Goal: Communication & Community: Answer question/provide support

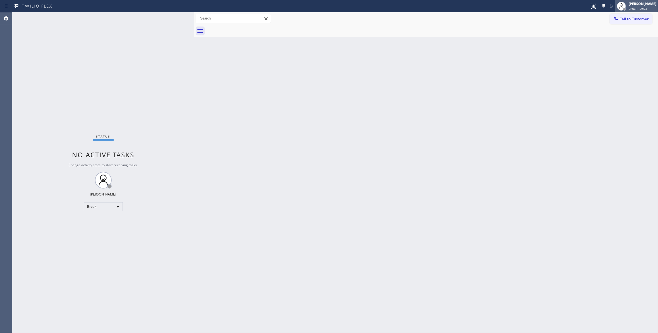
click at [628, 7] on span "Break | 59:23" at bounding box center [637, 9] width 18 height 4
click at [616, 34] on button "Unavailable" at bounding box center [630, 36] width 56 height 7
click at [116, 68] on div "Status No active tasks Change activity state to start receiving tasks. [PERSON_…" at bounding box center [103, 172] width 182 height 321
click at [170, 316] on div "Status No active tasks Change activity state to start receiving tasks. [PERSON_…" at bounding box center [103, 172] width 182 height 321
click at [88, 84] on div "Status No active tasks Change activity state to start receiving tasks. [PERSON_…" at bounding box center [103, 172] width 182 height 321
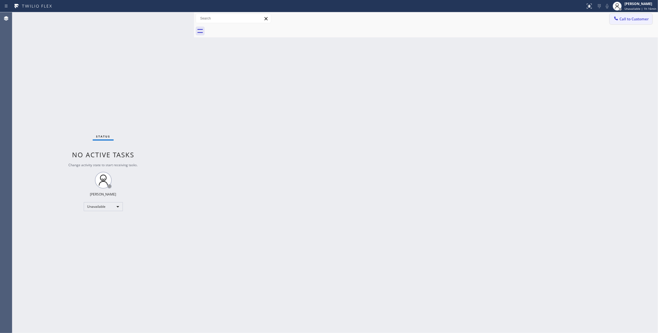
click at [624, 17] on span "Call to Customer" at bounding box center [633, 18] width 29 height 5
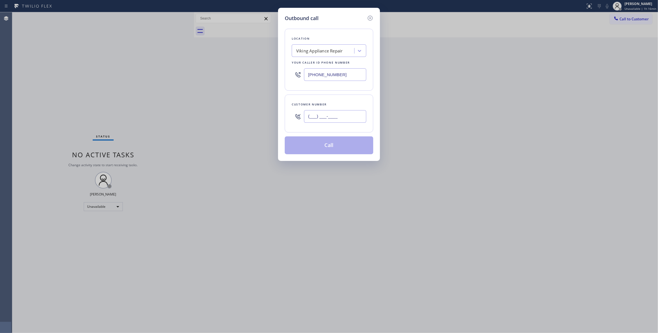
click at [333, 116] on input "(___) ___-____" at bounding box center [335, 116] width 62 height 13
paste input "310) 921-5660"
type input "[PHONE_NUMBER]"
click at [326, 70] on input "[PHONE_NUMBER]" at bounding box center [335, 74] width 62 height 13
drag, startPoint x: 359, startPoint y: 76, endPoint x: 68, endPoint y: 73, distance: 291.3
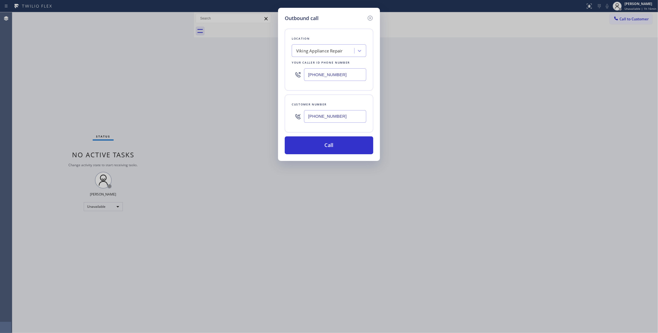
click at [69, 73] on div "Outbound call Location Viking Appliance Repair Your caller id phone number [PHO…" at bounding box center [329, 166] width 658 height 333
paste input "310) 868-0820"
type input "[PHONE_NUMBER]"
drag, startPoint x: 350, startPoint y: 121, endPoint x: 204, endPoint y: 110, distance: 146.0
click at [204, 110] on div "Outbound call Location Alliance HVAC [GEOGRAPHIC_DATA] Your caller id phone num…" at bounding box center [329, 166] width 658 height 333
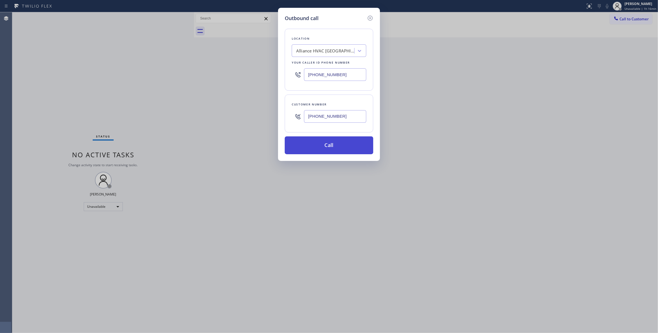
click at [301, 154] on button "Call" at bounding box center [329, 145] width 88 height 18
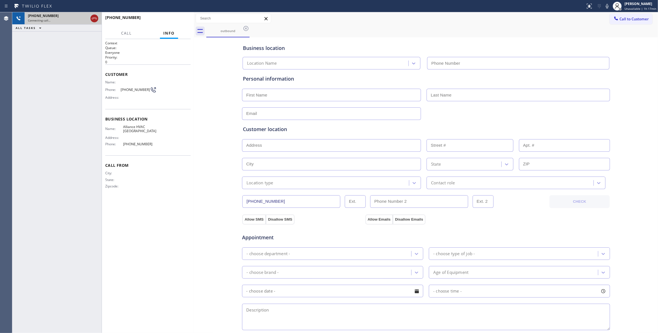
type input "[PHONE_NUMBER]"
click at [94, 18] on icon at bounding box center [94, 18] width 7 height 7
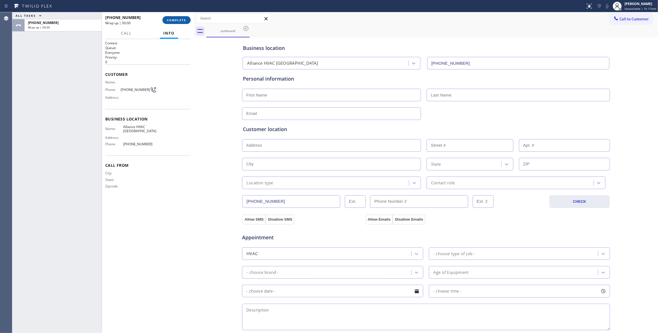
click at [174, 21] on span "COMPLETE" at bounding box center [176, 20] width 19 height 4
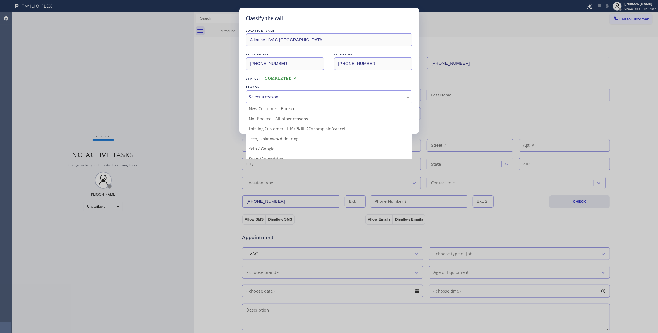
click at [261, 100] on div "Select a reason" at bounding box center [329, 97] width 160 height 6
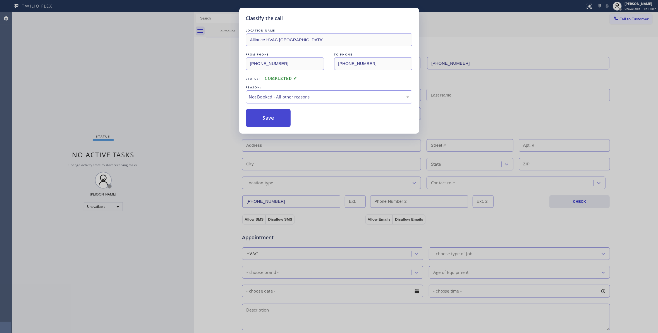
click at [266, 121] on button "Save" at bounding box center [268, 118] width 45 height 18
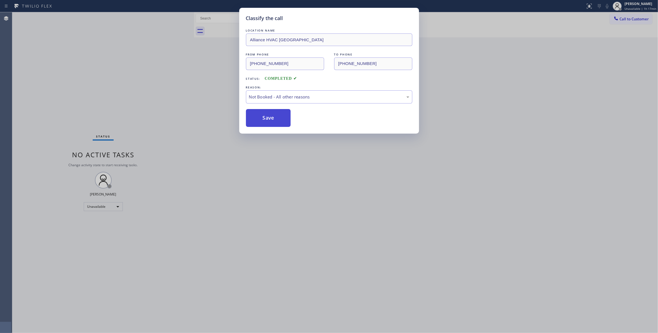
click at [266, 121] on button "Save" at bounding box center [268, 118] width 45 height 18
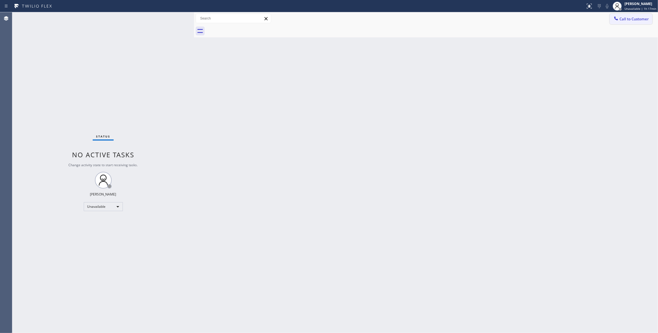
click at [622, 16] on button "Call to Customer" at bounding box center [630, 19] width 43 height 11
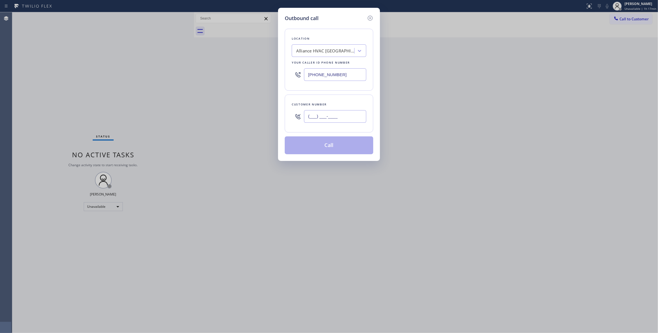
click at [315, 115] on input "(___) ___-____" at bounding box center [335, 116] width 62 height 13
paste input "310) 921-5660"
type input "[PHONE_NUMBER]"
click at [314, 149] on button "Call" at bounding box center [329, 145] width 88 height 18
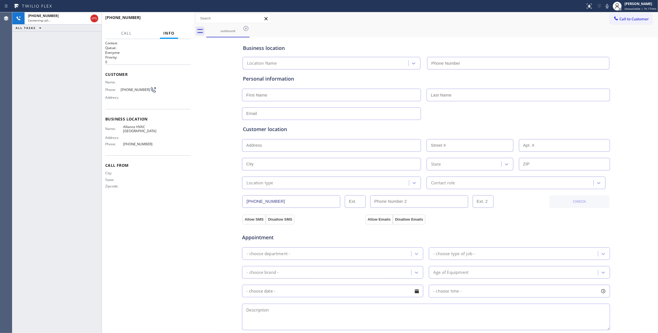
type input "[PHONE_NUMBER]"
click at [176, 21] on span "HANG UP" at bounding box center [177, 20] width 17 height 4
click at [176, 20] on span "HANG UP" at bounding box center [177, 20] width 17 height 4
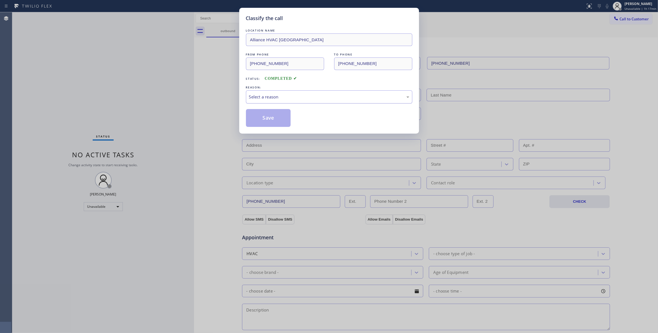
click at [278, 93] on div "Select a reason" at bounding box center [329, 96] width 166 height 13
click at [271, 121] on button "Save" at bounding box center [268, 118] width 45 height 18
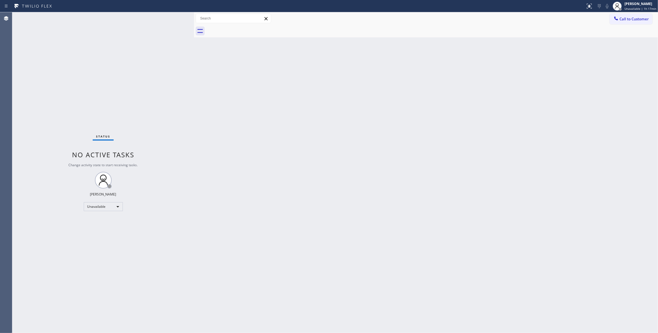
click at [633, 21] on span "Call to Customer" at bounding box center [633, 18] width 29 height 5
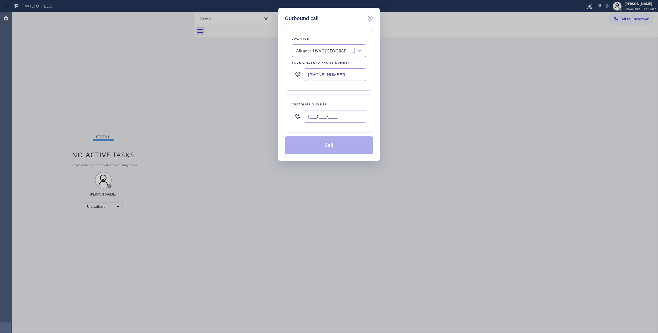
click at [321, 118] on input "(___) ___-____" at bounding box center [335, 116] width 62 height 13
paste input "310) 921-5660"
type input "[PHONE_NUMBER]"
click at [324, 150] on button "Call" at bounding box center [329, 145] width 88 height 18
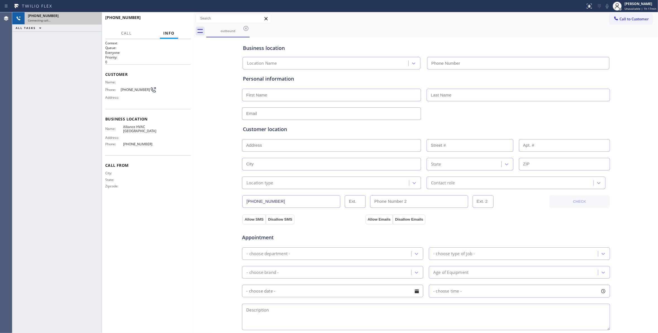
type input "[PHONE_NUMBER]"
click at [92, 19] on icon at bounding box center [94, 18] width 7 height 7
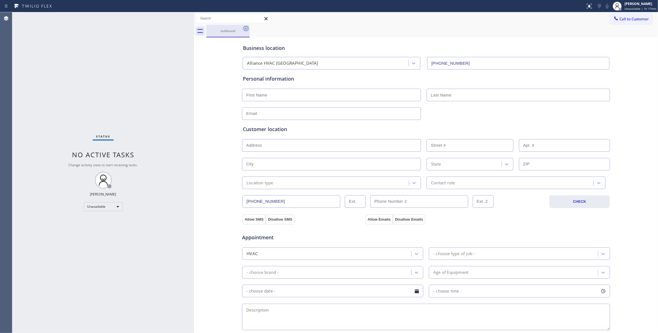
click at [246, 29] on icon at bounding box center [245, 28] width 7 height 7
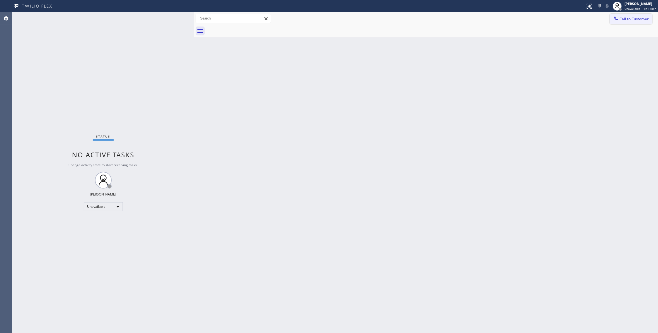
click at [628, 17] on span "Call to Customer" at bounding box center [633, 18] width 29 height 5
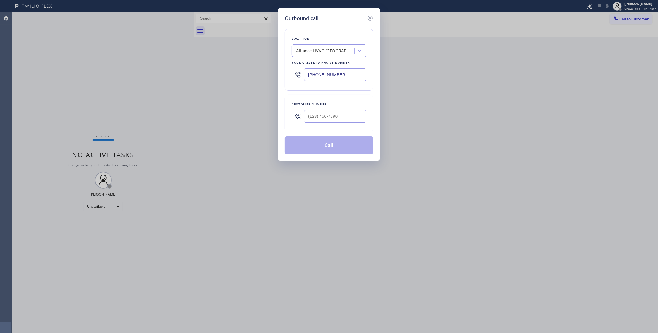
drag, startPoint x: 348, startPoint y: 76, endPoint x: 116, endPoint y: 84, distance: 231.7
click at [98, 81] on div "Outbound call Location Alliance HVAC [GEOGRAPHIC_DATA] Your caller id phone num…" at bounding box center [329, 166] width 658 height 333
paste input "954) 799-3474"
type input "[PHONE_NUMBER]"
click at [344, 119] on input "(___) ___-____" at bounding box center [335, 116] width 62 height 13
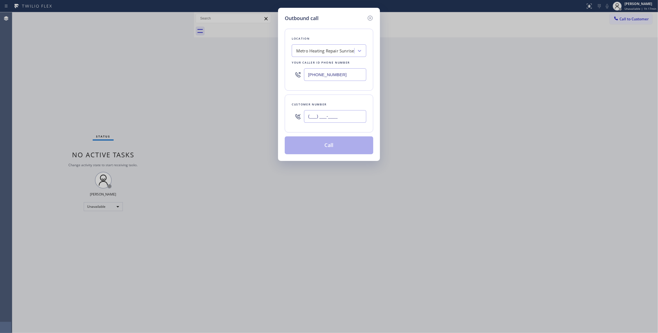
paste input "954) 676-7903"
type input "[PHONE_NUMBER]"
click at [335, 146] on button "Call" at bounding box center [329, 145] width 88 height 18
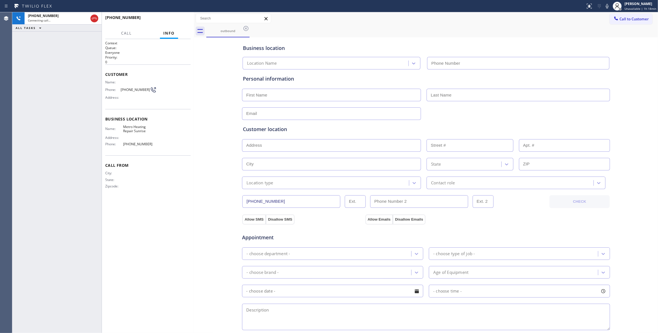
type input "[PHONE_NUMBER]"
click at [180, 19] on span "HANG UP" at bounding box center [177, 20] width 17 height 4
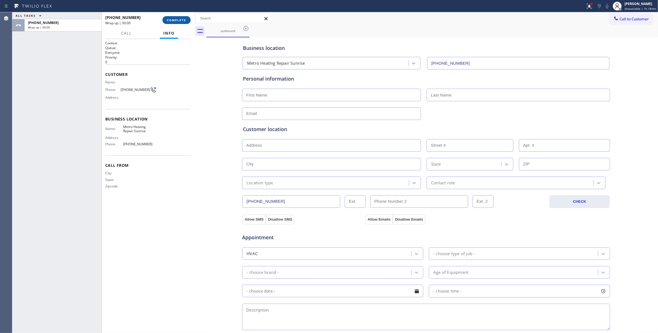
click at [178, 24] on button "COMPLETE" at bounding box center [176, 20] width 28 height 8
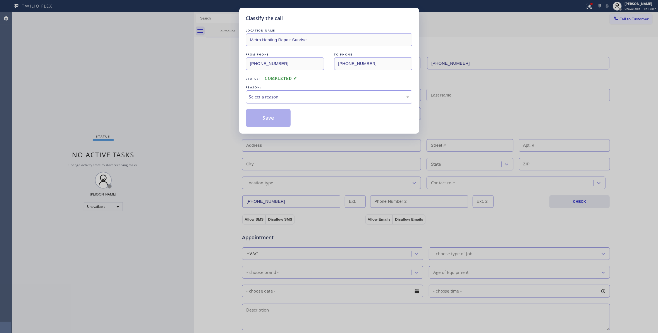
click at [298, 97] on div "Select a reason" at bounding box center [329, 97] width 160 height 6
click at [281, 122] on button "Save" at bounding box center [268, 118] width 45 height 18
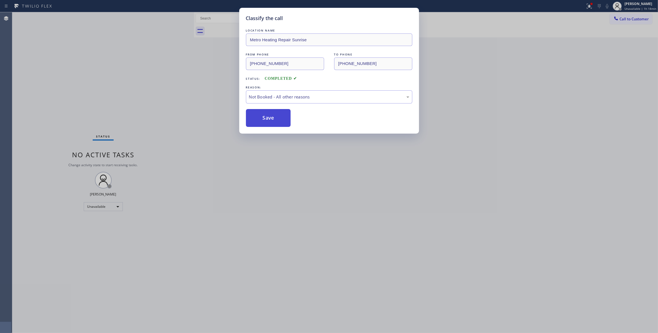
click at [280, 122] on button "Save" at bounding box center [268, 118] width 45 height 18
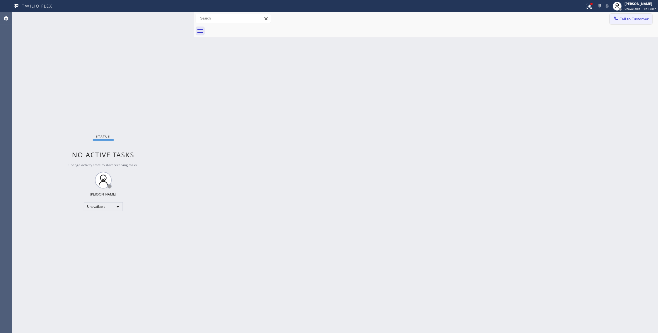
click at [623, 17] on span "Call to Customer" at bounding box center [633, 18] width 29 height 5
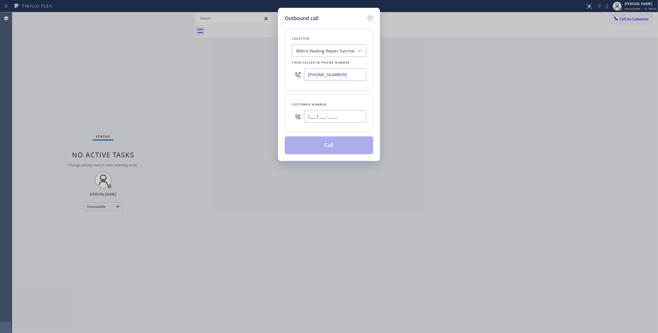
click at [321, 121] on input "(___) ___-____" at bounding box center [335, 116] width 62 height 13
paste input "954) 676-7903"
type input "[PHONE_NUMBER]"
click at [323, 150] on button "Call" at bounding box center [329, 145] width 88 height 18
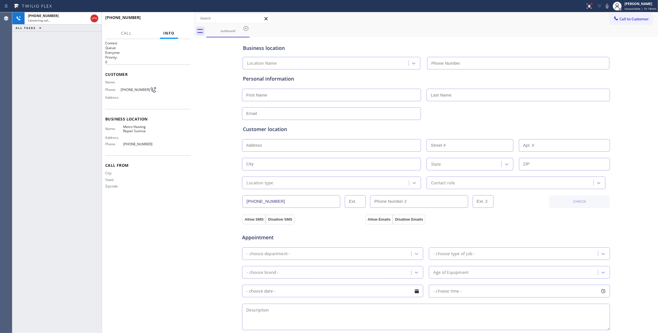
type input "[PHONE_NUMBER]"
click at [179, 21] on span "HANG UP" at bounding box center [177, 20] width 17 height 4
click at [178, 20] on span "HANG UP" at bounding box center [177, 20] width 17 height 4
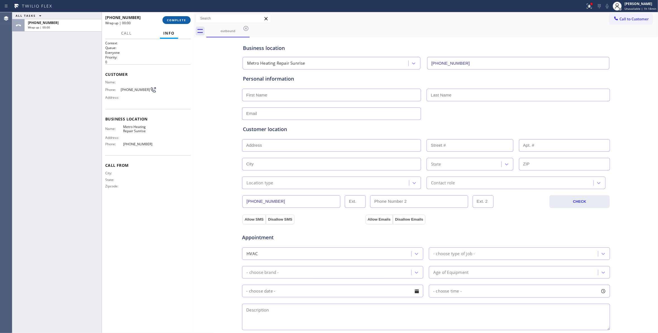
click at [178, 20] on span "COMPLETE" at bounding box center [176, 20] width 19 height 4
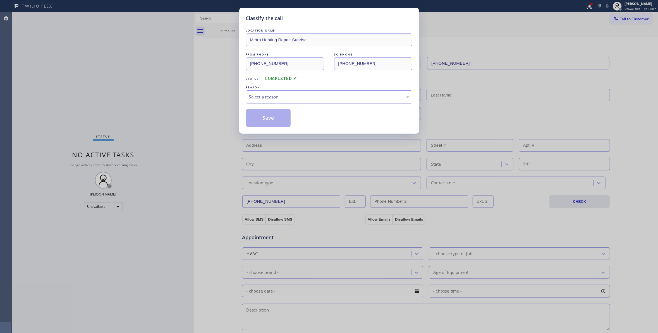
click at [267, 94] on div "Select a reason" at bounding box center [329, 97] width 160 height 6
click at [265, 119] on button "Save" at bounding box center [268, 118] width 45 height 18
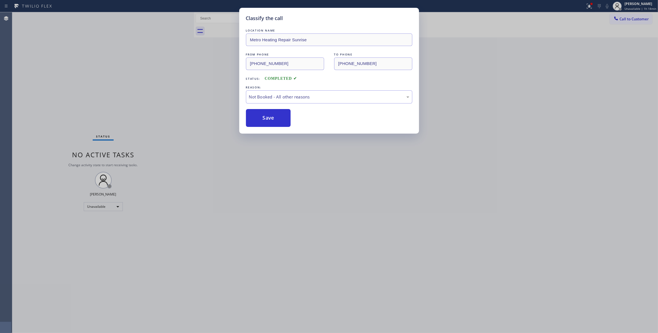
click at [265, 119] on button "Save" at bounding box center [268, 118] width 45 height 18
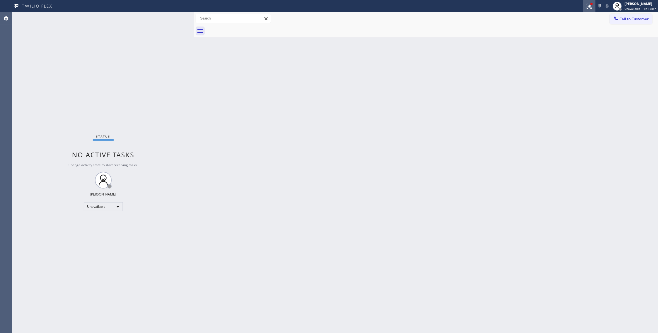
click at [588, 7] on icon at bounding box center [589, 6] width 7 height 7
click at [538, 73] on button "Clear issues" at bounding box center [556, 73] width 65 height 8
click at [636, 22] on button "Call to Customer" at bounding box center [630, 19] width 43 height 11
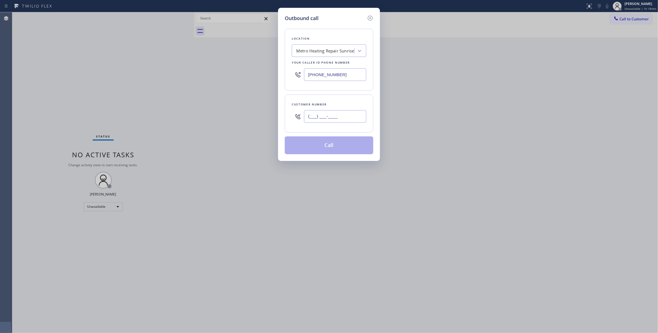
click at [321, 115] on input "(___) ___-____" at bounding box center [335, 116] width 62 height 13
paste input "954) 676-7903"
type input "[PHONE_NUMBER]"
click at [329, 145] on button "Call" at bounding box center [329, 145] width 88 height 18
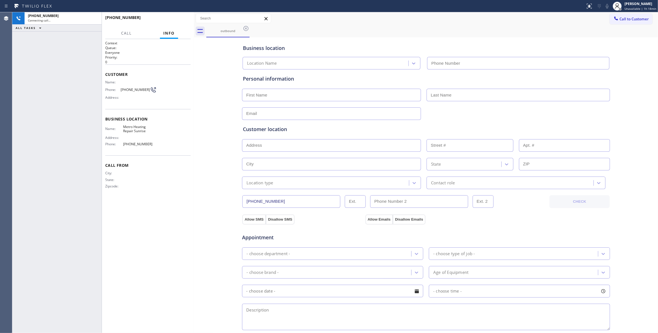
type input "[PHONE_NUMBER]"
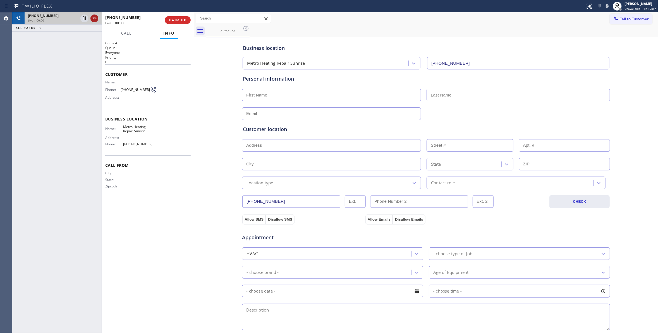
click at [94, 18] on icon at bounding box center [94, 18] width 7 height 7
click at [164, 16] on div "[PHONE_NUMBER] Wrap up | 00:00 COMPLETE" at bounding box center [147, 20] width 85 height 15
click at [171, 19] on span "COMPLETE" at bounding box center [176, 20] width 19 height 4
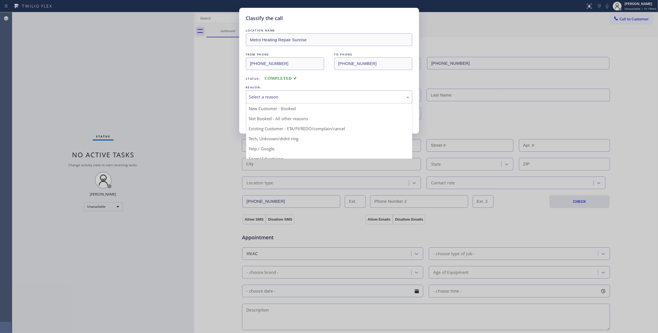
click at [258, 101] on div "Select a reason" at bounding box center [329, 96] width 166 height 13
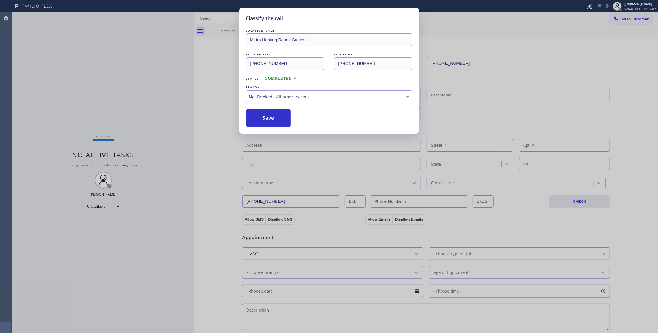
click at [259, 119] on button "Save" at bounding box center [268, 118] width 45 height 18
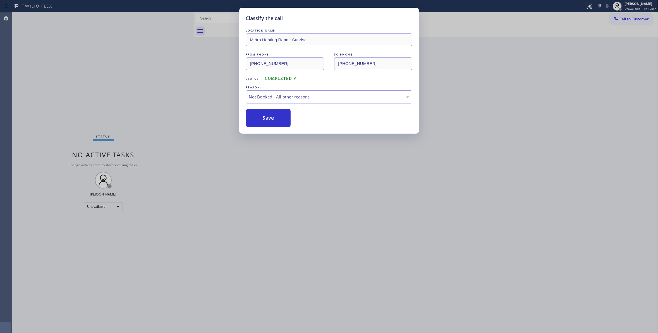
click at [259, 119] on button "Save" at bounding box center [268, 118] width 45 height 18
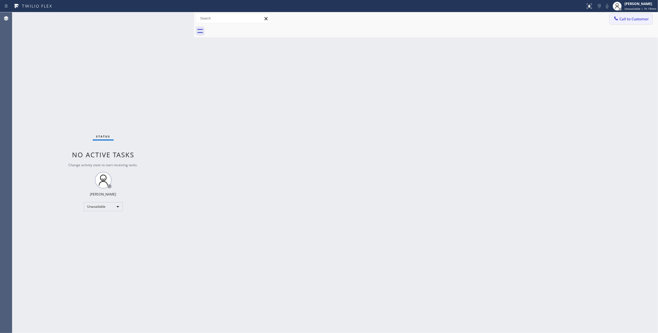
click at [632, 18] on span "Call to Customer" at bounding box center [633, 18] width 29 height 5
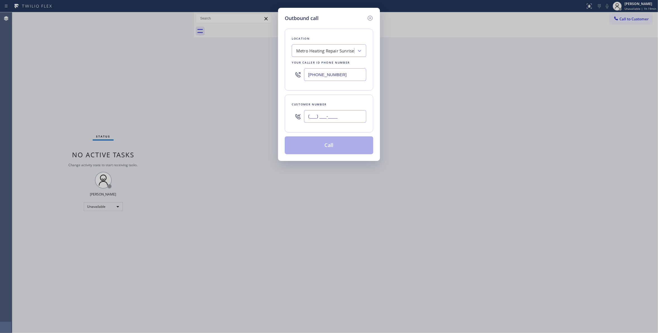
click at [321, 121] on input "(___) ___-____" at bounding box center [335, 116] width 62 height 13
paste input "954) 676-7903"
type input "[PHONE_NUMBER]"
click at [325, 148] on button "Call" at bounding box center [329, 145] width 88 height 18
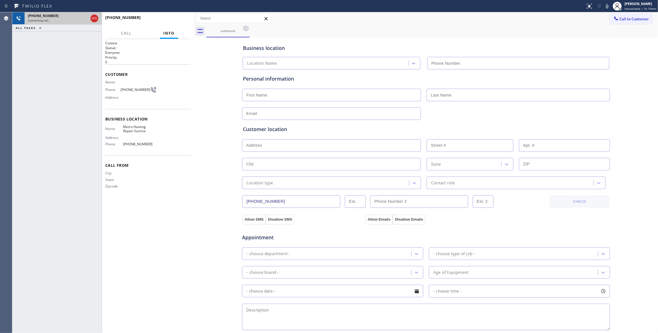
type input "[PHONE_NUMBER]"
click at [90, 20] on div at bounding box center [89, 18] width 20 height 12
click at [95, 19] on icon at bounding box center [94, 18] width 7 height 7
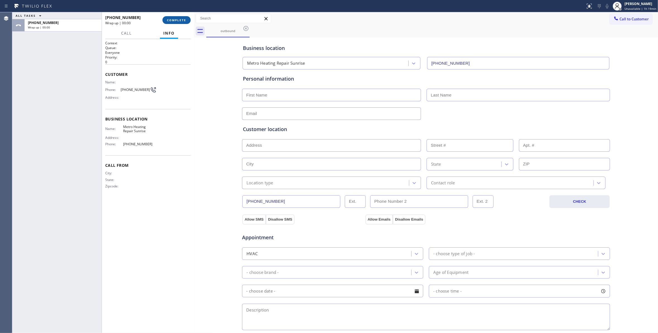
click at [171, 18] on span "COMPLETE" at bounding box center [176, 20] width 19 height 4
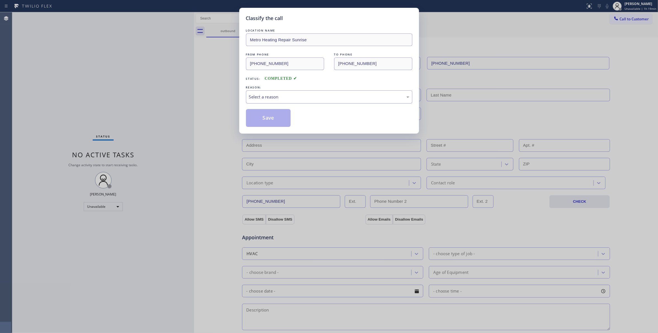
click at [263, 99] on div "Select a reason" at bounding box center [329, 97] width 160 height 6
click at [269, 116] on button "Save" at bounding box center [268, 118] width 45 height 18
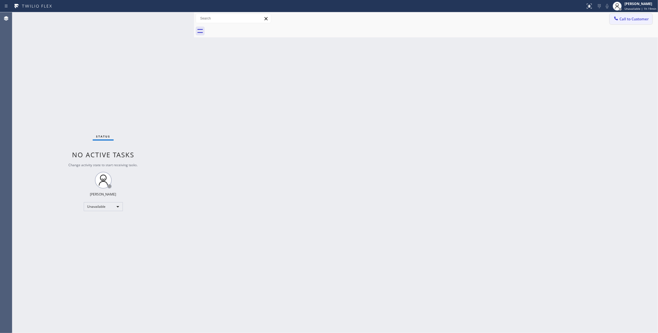
click at [636, 18] on span "Call to Customer" at bounding box center [633, 18] width 29 height 5
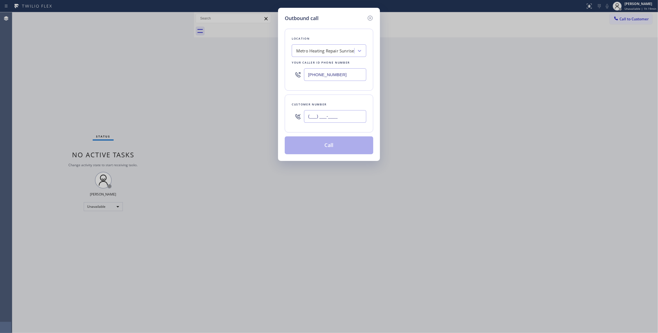
click at [332, 116] on input "(___) ___-____" at bounding box center [335, 116] width 62 height 13
paste input "954) 676-7903"
type input "[PHONE_NUMBER]"
click at [323, 148] on button "Call" at bounding box center [329, 145] width 88 height 18
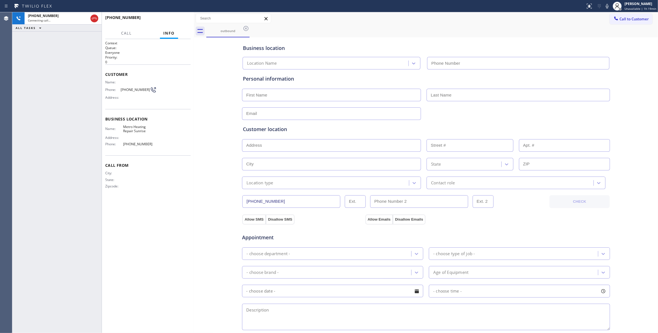
type input "[PHONE_NUMBER]"
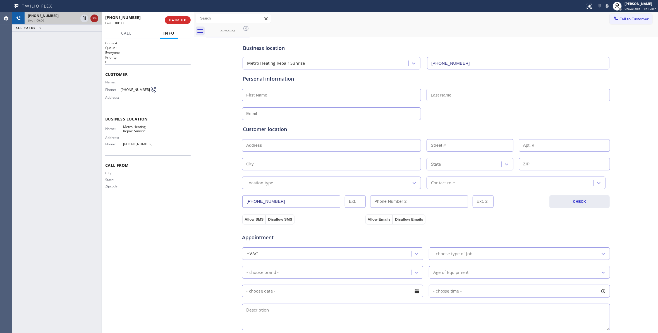
click at [94, 19] on icon at bounding box center [94, 18] width 7 height 7
click at [174, 20] on span "HANG UP" at bounding box center [177, 20] width 17 height 4
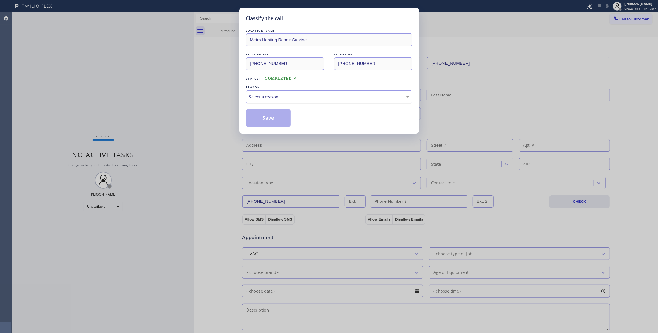
click at [264, 100] on div "Select a reason" at bounding box center [329, 97] width 160 height 6
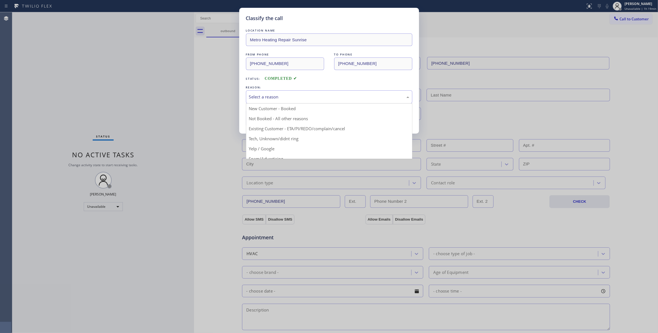
drag, startPoint x: 263, startPoint y: 121, endPoint x: 261, endPoint y: 118, distance: 3.2
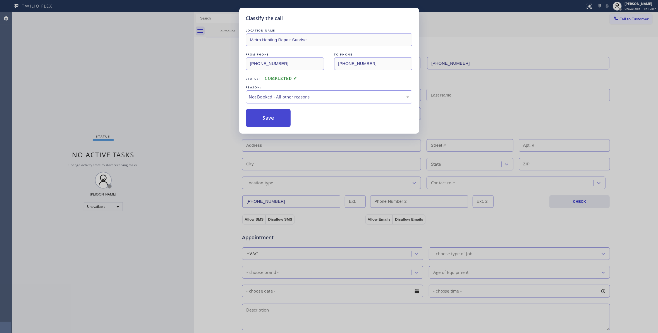
click at [261, 118] on button "Save" at bounding box center [268, 118] width 45 height 18
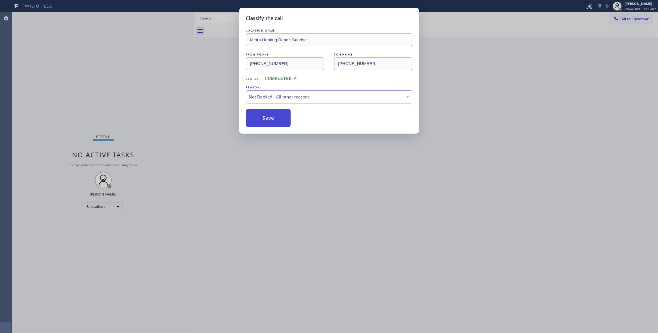
drag, startPoint x: 261, startPoint y: 118, endPoint x: 254, endPoint y: 121, distance: 7.9
click at [261, 119] on button "Save" at bounding box center [268, 118] width 45 height 18
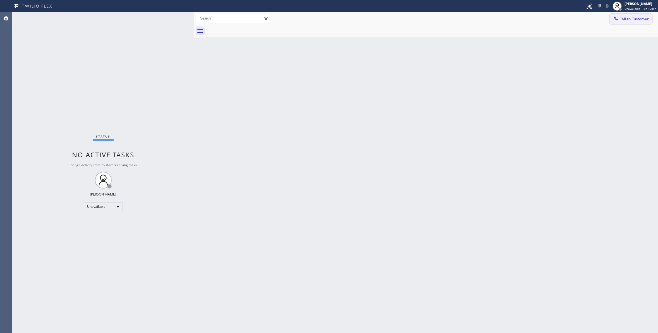
drag, startPoint x: 630, startPoint y: 20, endPoint x: 626, endPoint y: 22, distance: 5.0
click at [629, 20] on span "Call to Customer" at bounding box center [633, 18] width 29 height 5
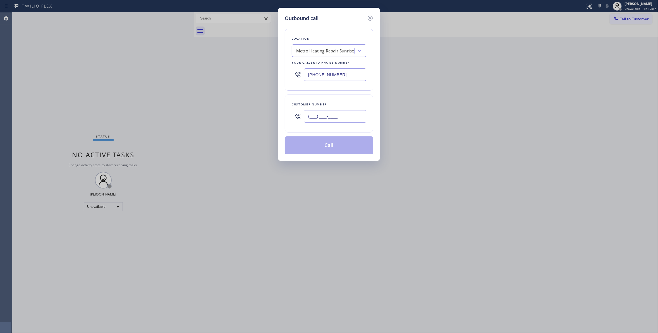
click at [329, 117] on input "(___) ___-____" at bounding box center [335, 116] width 62 height 13
paste input "954) 676-7903"
type input "[PHONE_NUMBER]"
click at [333, 144] on button "Call" at bounding box center [329, 145] width 88 height 18
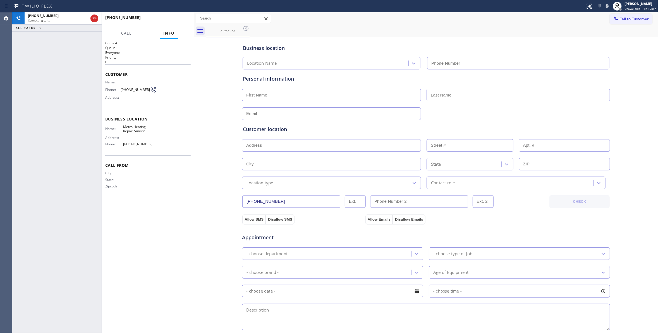
type input "[PHONE_NUMBER]"
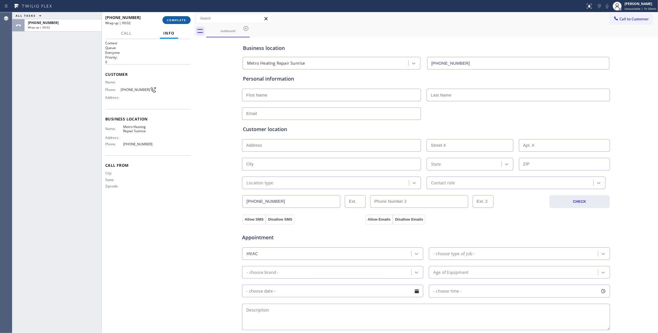
click at [181, 23] on button "COMPLETE" at bounding box center [176, 20] width 28 height 8
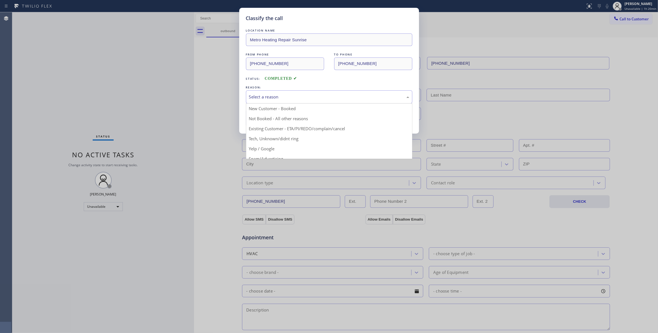
click at [271, 98] on div "Select a reason" at bounding box center [329, 97] width 160 height 6
drag, startPoint x: 270, startPoint y: 123, endPoint x: 267, endPoint y: 119, distance: 5.0
click at [267, 119] on button "Save" at bounding box center [268, 118] width 45 height 18
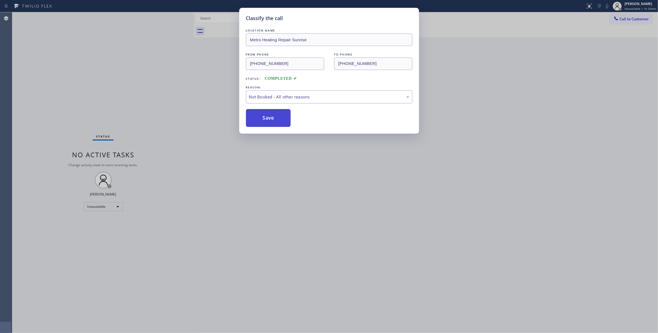
click at [267, 118] on button "Save" at bounding box center [268, 118] width 45 height 18
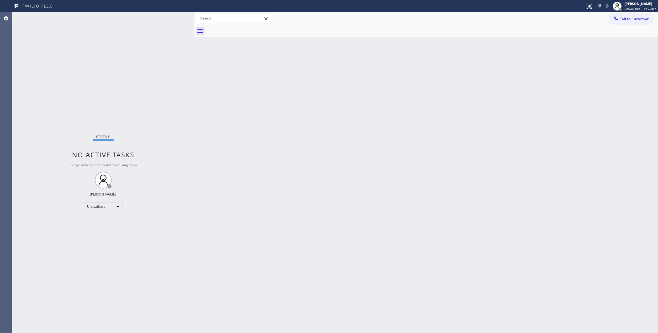
click at [76, 62] on div "Status No active tasks Change activity state to start receiving tasks. [PERSON_…" at bounding box center [103, 172] width 182 height 321
click at [632, 21] on button "Call to Customer" at bounding box center [630, 19] width 43 height 11
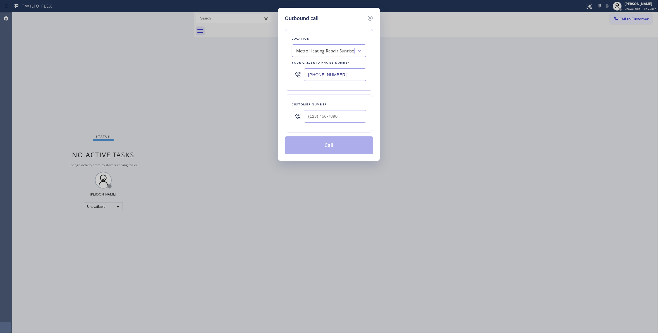
drag, startPoint x: 358, startPoint y: 73, endPoint x: 127, endPoint y: 70, distance: 231.0
click at [143, 73] on div "Outbound call Location Metro Heating Repair Sunrise Your caller id phone number…" at bounding box center [329, 166] width 658 height 333
paste input "760) 388-9800"
type input "[PHONE_NUMBER]"
click at [315, 119] on input "(___) ___-____" at bounding box center [335, 116] width 62 height 13
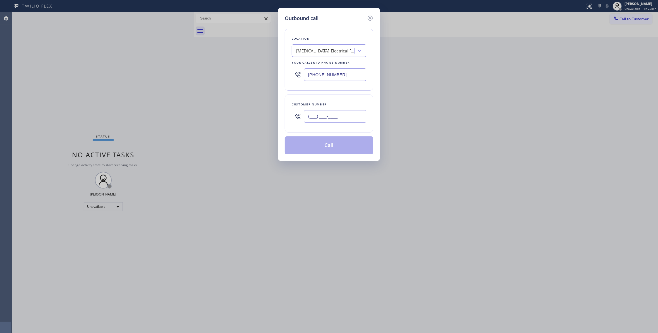
paste input "442) 241-9300"
type input "[PHONE_NUMBER]"
click at [323, 148] on button "Call" at bounding box center [329, 145] width 88 height 18
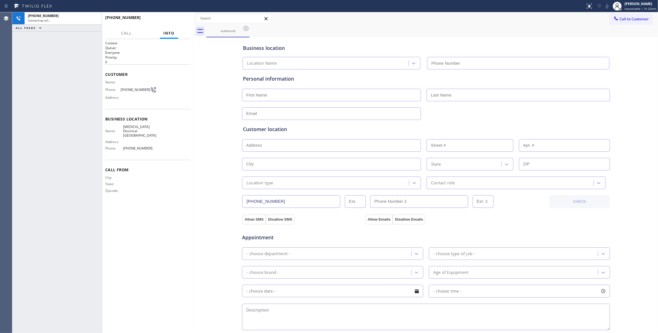
type input "[PHONE_NUMBER]"
click at [178, 20] on span "HANG UP" at bounding box center [177, 20] width 17 height 4
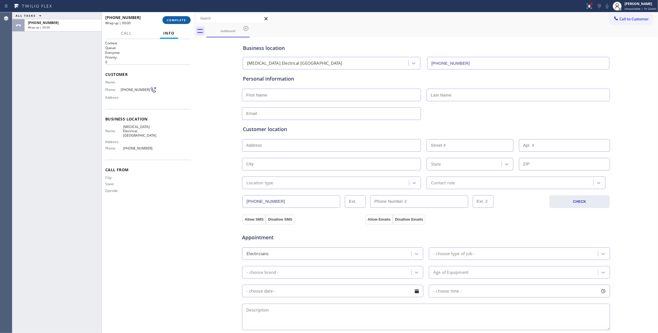
click at [182, 19] on span "COMPLETE" at bounding box center [176, 20] width 19 height 4
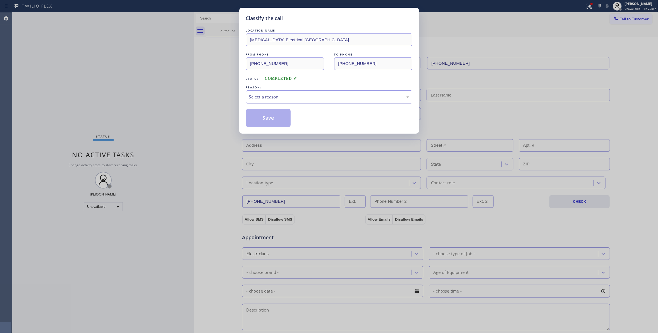
click at [275, 95] on div "Select a reason" at bounding box center [329, 97] width 160 height 6
click at [270, 115] on button "Save" at bounding box center [268, 118] width 45 height 18
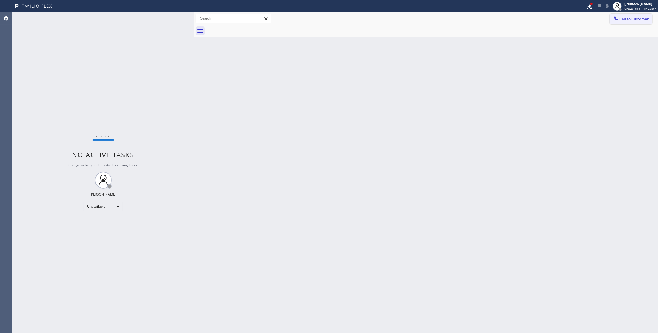
click at [631, 20] on span "Call to Customer" at bounding box center [633, 18] width 29 height 5
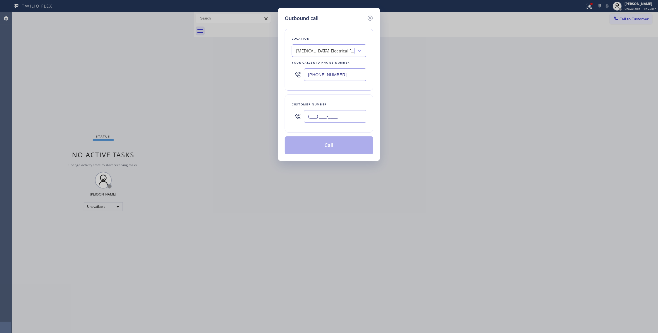
click at [338, 116] on input "(___) ___-____" at bounding box center [335, 116] width 62 height 13
paste input "442) 241-9300"
type input "[PHONE_NUMBER]"
click at [332, 146] on button "Call" at bounding box center [329, 145] width 88 height 18
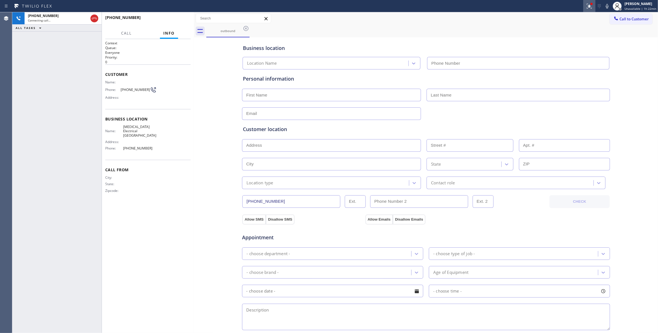
type input "[PHONE_NUMBER]"
click at [180, 17] on button "HANG UP" at bounding box center [178, 20] width 26 height 8
click at [180, 19] on span "HANG UP" at bounding box center [177, 20] width 17 height 4
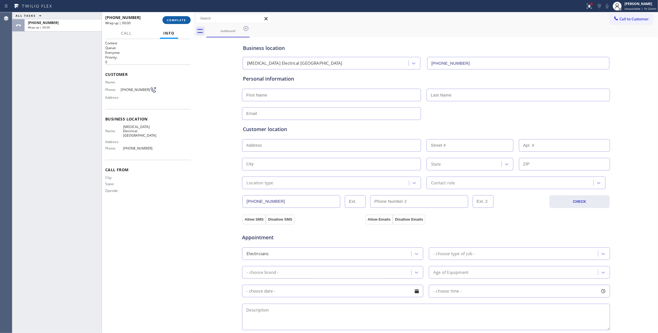
click at [179, 21] on span "COMPLETE" at bounding box center [176, 20] width 19 height 4
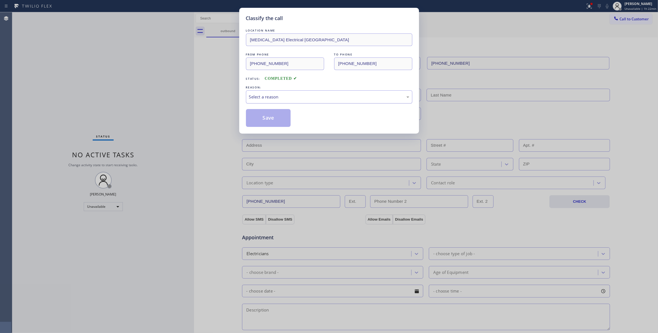
click at [282, 94] on div "Select a reason" at bounding box center [329, 97] width 160 height 6
click at [275, 120] on button "Save" at bounding box center [268, 118] width 45 height 18
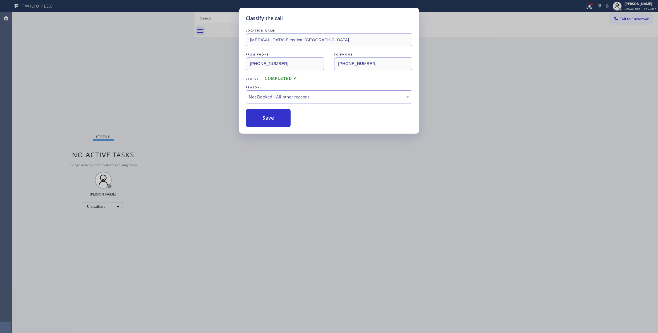
drag, startPoint x: 275, startPoint y: 120, endPoint x: 494, endPoint y: 80, distance: 222.8
click at [283, 116] on button "Save" at bounding box center [268, 118] width 45 height 18
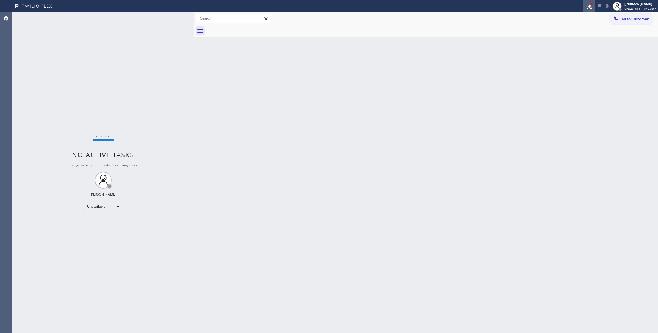
click at [586, 7] on icon at bounding box center [588, 6] width 5 height 5
click at [532, 76] on button "Clear issues" at bounding box center [556, 73] width 65 height 8
click at [622, 20] on span "Call to Customer" at bounding box center [633, 18] width 29 height 5
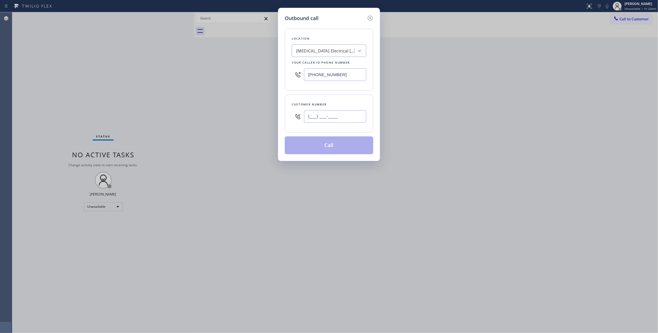
click at [352, 114] on input "(___) ___-____" at bounding box center [335, 116] width 62 height 13
paste input "442) 241-9300"
type input "[PHONE_NUMBER]"
click at [325, 147] on button "Call" at bounding box center [329, 145] width 88 height 18
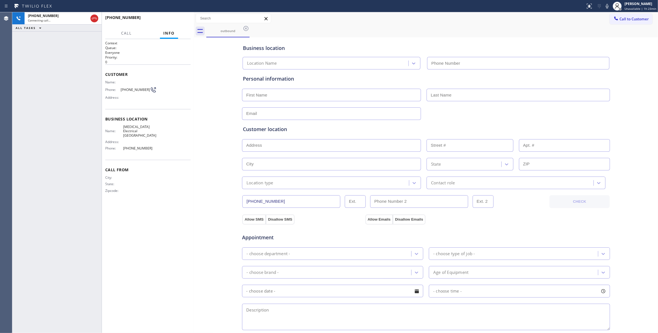
type input "[PHONE_NUMBER]"
click at [179, 22] on button "HANG UP" at bounding box center [178, 20] width 26 height 8
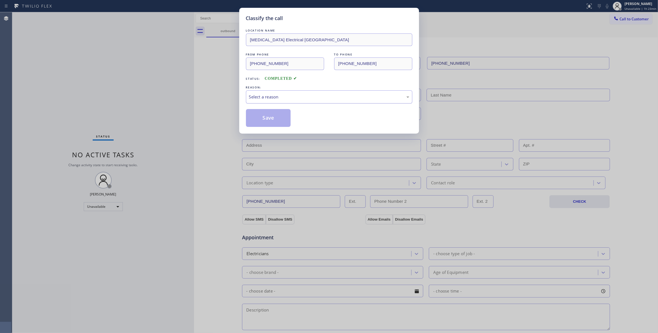
click at [286, 95] on div "Select a reason" at bounding box center [329, 97] width 160 height 6
click at [272, 119] on button "Save" at bounding box center [268, 118] width 45 height 18
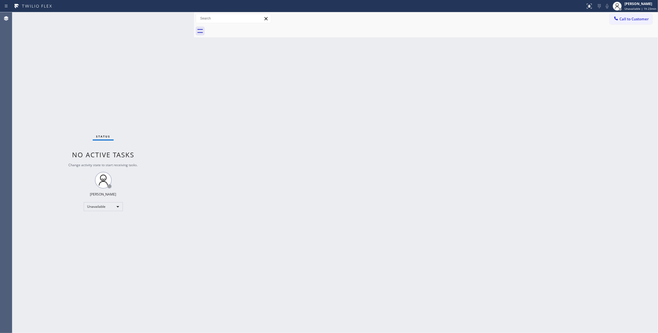
drag, startPoint x: 630, startPoint y: 21, endPoint x: 508, endPoint y: 63, distance: 128.3
click at [629, 20] on span "Call to Customer" at bounding box center [633, 18] width 29 height 5
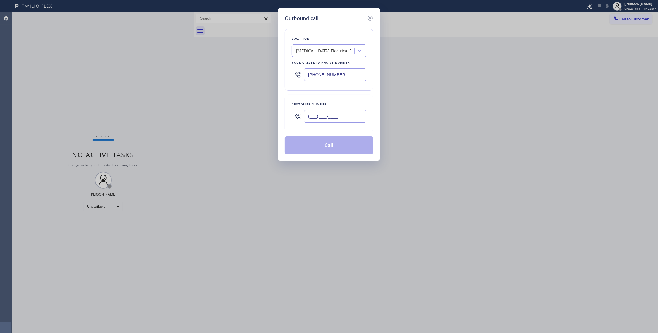
click at [340, 116] on input "(___) ___-____" at bounding box center [335, 116] width 62 height 13
paste input "442) 241-9300"
type input "[PHONE_NUMBER]"
click at [333, 151] on button "Call" at bounding box center [329, 145] width 88 height 18
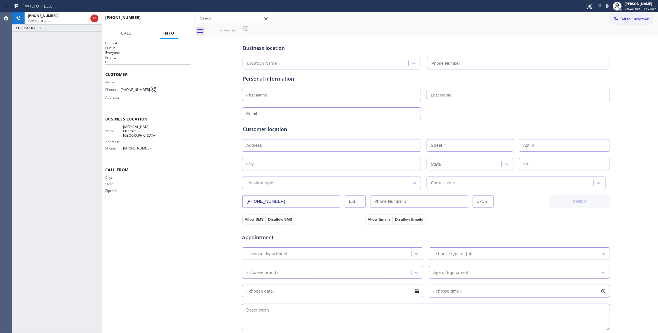
type input "[PHONE_NUMBER]"
click at [179, 20] on span "HANG UP" at bounding box center [177, 20] width 17 height 4
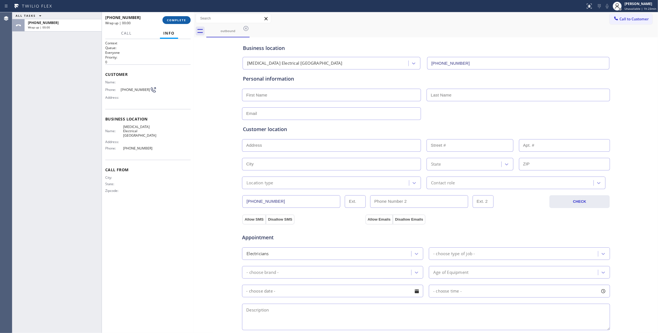
click at [175, 19] on span "COMPLETE" at bounding box center [176, 20] width 19 height 4
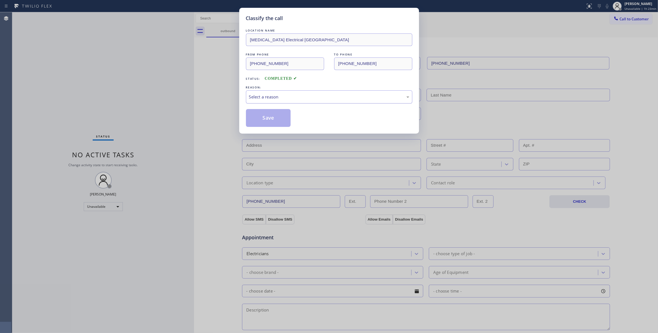
click at [275, 100] on div "Select a reason" at bounding box center [329, 97] width 160 height 6
click at [278, 120] on button "Save" at bounding box center [268, 118] width 45 height 18
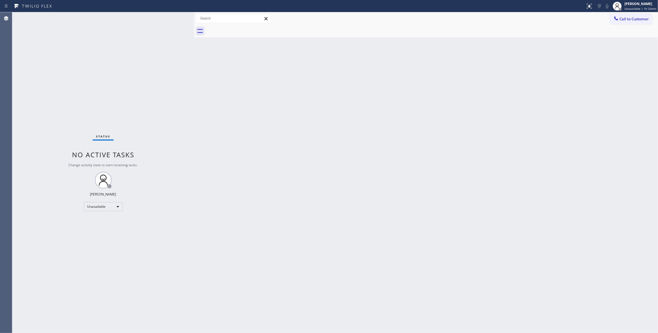
drag, startPoint x: 631, startPoint y: 17, endPoint x: 312, endPoint y: 100, distance: 328.5
click at [630, 17] on span "Call to Customer" at bounding box center [633, 18] width 29 height 5
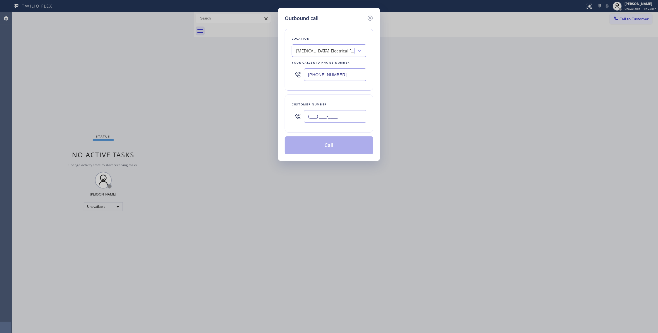
click at [326, 122] on input "(___) ___-____" at bounding box center [335, 116] width 62 height 13
paste input "442) 241-9300"
type input "[PHONE_NUMBER]"
click at [334, 146] on button "Call" at bounding box center [329, 145] width 88 height 18
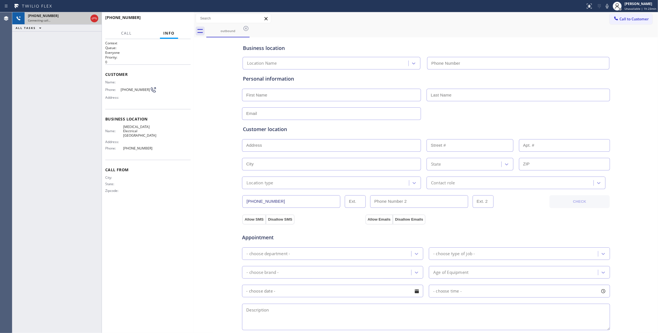
type input "[PHONE_NUMBER]"
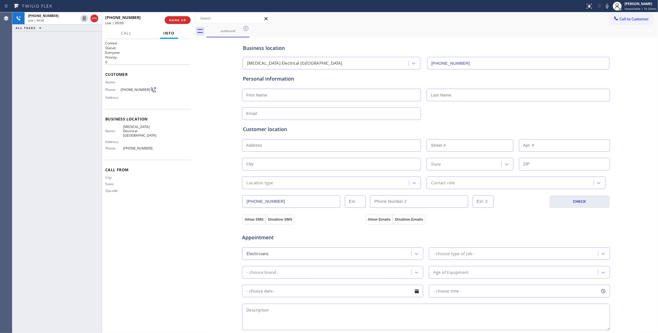
drag, startPoint x: 94, startPoint y: 19, endPoint x: 100, endPoint y: 19, distance: 6.1
click at [94, 19] on icon at bounding box center [94, 18] width 7 height 7
click at [172, 21] on span "COMPLETE" at bounding box center [176, 20] width 19 height 4
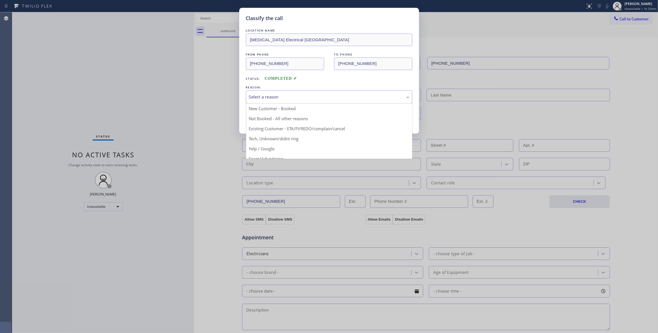
click at [279, 95] on div "Select a reason" at bounding box center [329, 97] width 160 height 6
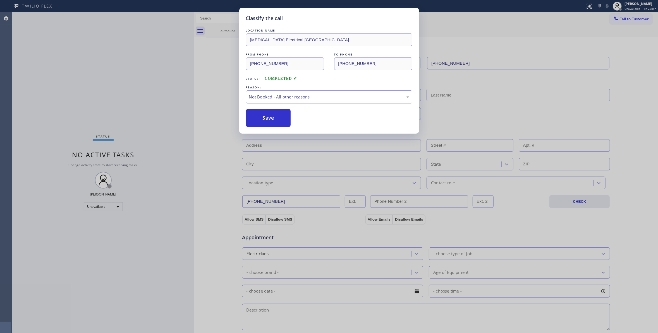
click at [271, 118] on button "Save" at bounding box center [268, 118] width 45 height 18
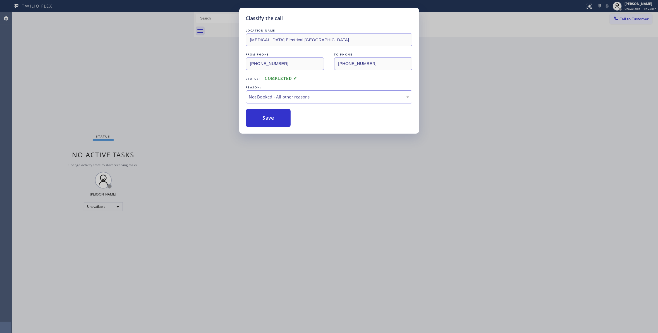
click at [271, 118] on button "Save" at bounding box center [268, 118] width 45 height 18
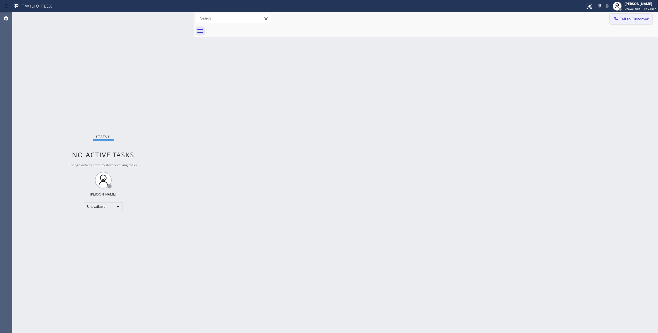
click at [631, 21] on span "Call to Customer" at bounding box center [633, 18] width 29 height 5
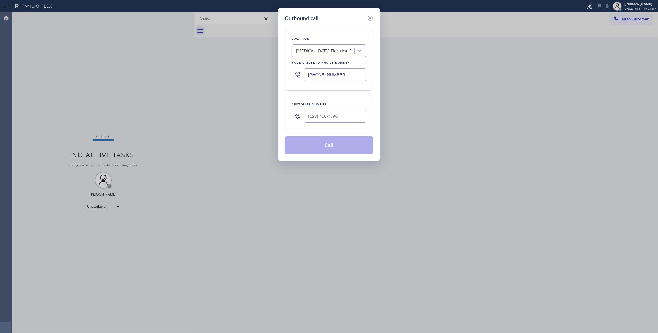
drag, startPoint x: 347, startPoint y: 74, endPoint x: 151, endPoint y: 49, distance: 198.3
click at [157, 49] on div "Outbound call Location [MEDICAL_DATA] Electrical [GEOGRAPHIC_DATA] Your caller …" at bounding box center [329, 166] width 658 height 333
paste input "470) 782-9857"
type input "[PHONE_NUMBER]"
click at [323, 113] on input "text" at bounding box center [335, 116] width 62 height 13
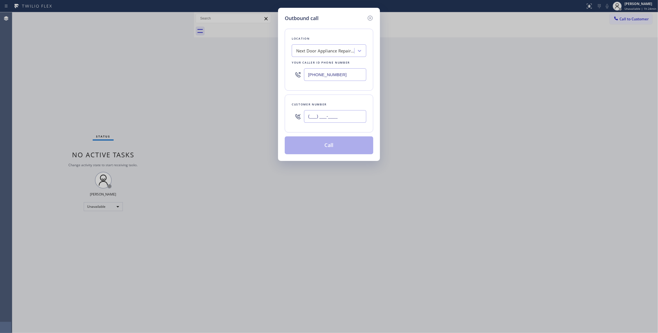
paste input "986) 286-1401"
type input "[PHONE_NUMBER]"
click at [338, 148] on button "Call" at bounding box center [329, 145] width 88 height 18
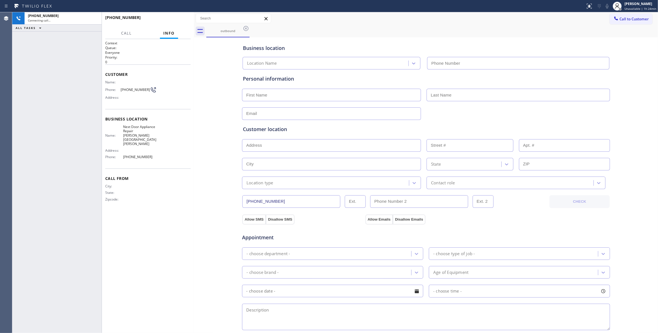
type input "[PHONE_NUMBER]"
click at [185, 21] on span "HANG UP" at bounding box center [177, 20] width 17 height 4
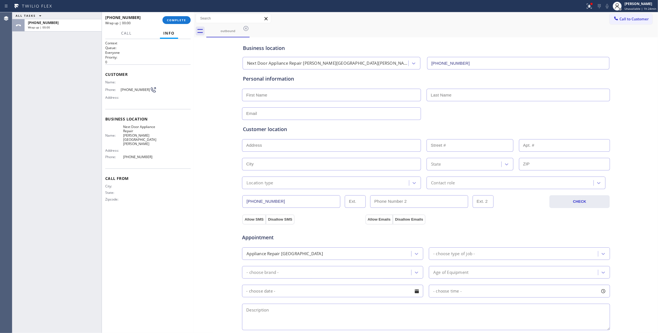
click at [139, 88] on span "[PHONE_NUMBER]" at bounding box center [135, 90] width 29 height 4
drag, startPoint x: 139, startPoint y: 88, endPoint x: 140, endPoint y: 85, distance: 3.6
click at [139, 88] on span "[PHONE_NUMBER]" at bounding box center [135, 90] width 29 height 4
copy div "[PHONE_NUMBER]"
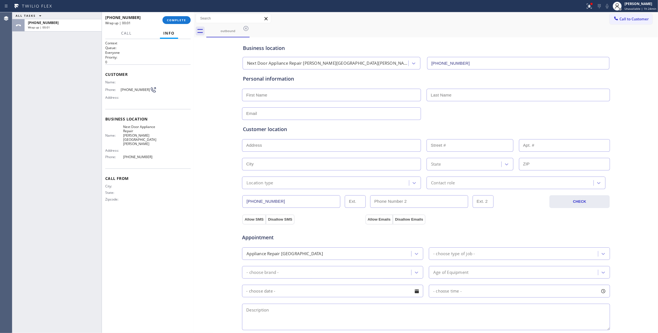
click at [175, 13] on div "[PHONE_NUMBER] Wrap up | 00:01 COMPLETE" at bounding box center [147, 20] width 85 height 15
click at [175, 18] on span "COMPLETE" at bounding box center [176, 20] width 19 height 4
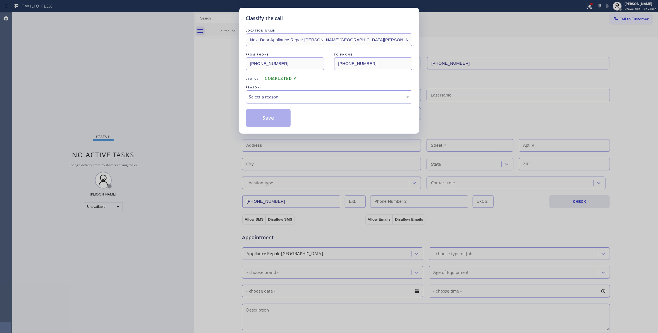
click at [271, 92] on div "Select a reason" at bounding box center [329, 96] width 166 height 13
click at [271, 114] on button "Save" at bounding box center [268, 118] width 45 height 18
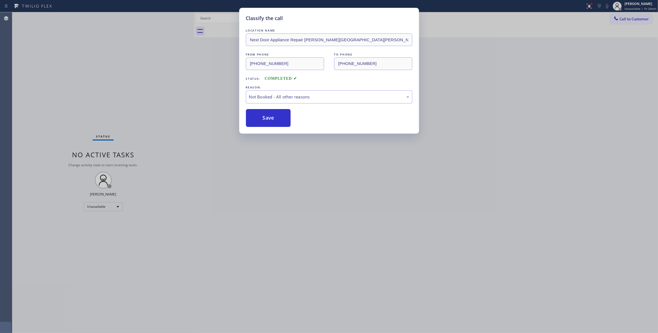
click at [271, 114] on button "Save" at bounding box center [268, 118] width 45 height 18
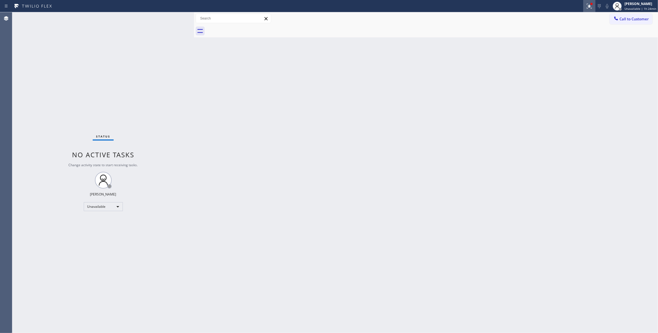
click at [587, 4] on icon at bounding box center [588, 5] width 3 height 2
click at [553, 76] on button "Clear issues" at bounding box center [556, 73] width 65 height 8
click at [639, 17] on span "Call to Customer" at bounding box center [633, 18] width 29 height 5
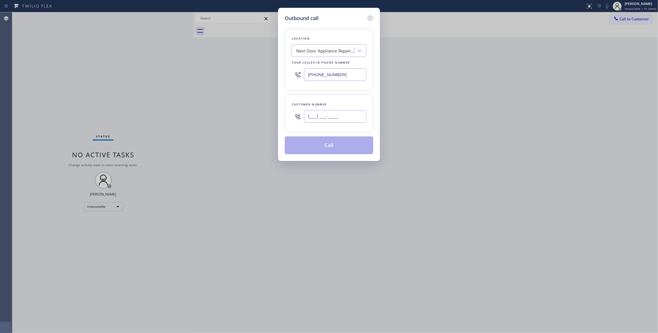
click at [345, 115] on input "(___) ___-____" at bounding box center [335, 116] width 62 height 13
paste input "986) 286-1401"
type input "[PHONE_NUMBER]"
click at [324, 146] on button "Call" at bounding box center [329, 145] width 88 height 18
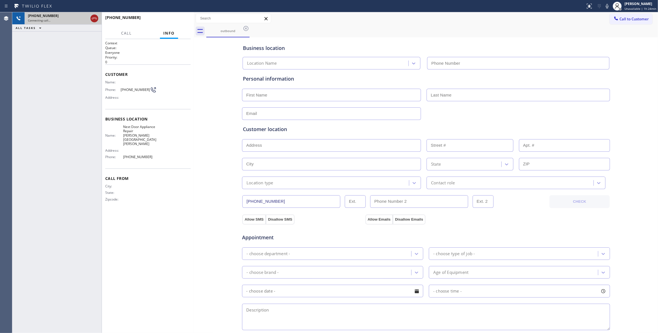
type input "[PHONE_NUMBER]"
click at [96, 17] on icon at bounding box center [94, 18] width 7 height 7
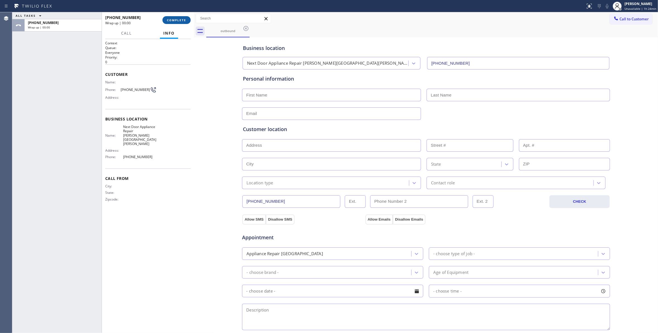
click at [175, 19] on span "COMPLETE" at bounding box center [176, 20] width 19 height 4
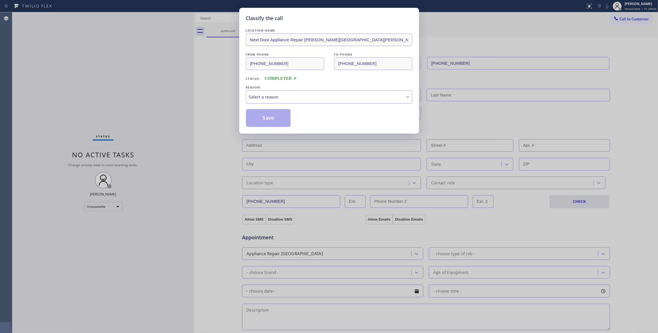
click at [265, 94] on div "Select a reason" at bounding box center [329, 97] width 160 height 6
click at [264, 117] on button "Save" at bounding box center [268, 118] width 45 height 18
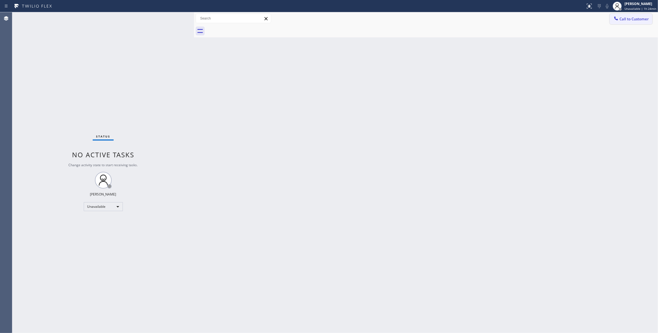
click at [638, 20] on span "Call to Customer" at bounding box center [633, 18] width 29 height 5
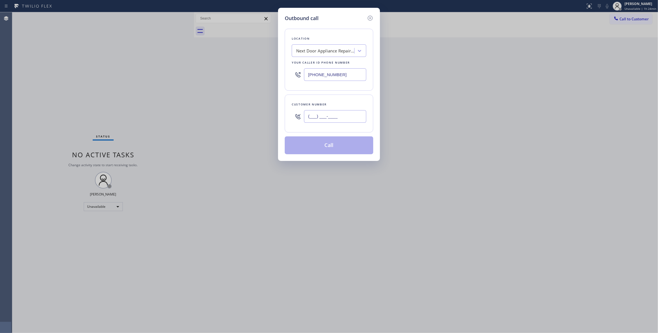
click at [326, 115] on input "(___) ___-____" at bounding box center [335, 116] width 62 height 13
paste input "986) 286-1401"
type input "[PHONE_NUMBER]"
click at [329, 147] on button "Call" at bounding box center [329, 145] width 88 height 18
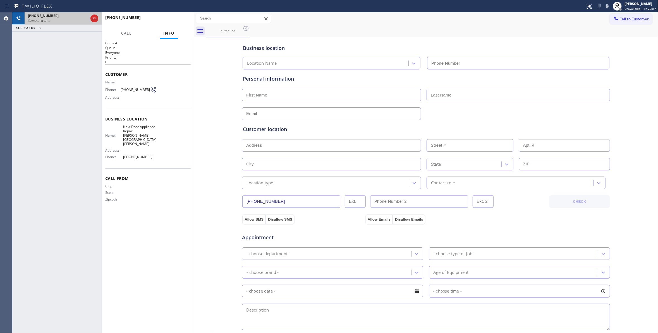
type input "[PHONE_NUMBER]"
click at [92, 19] on icon at bounding box center [94, 18] width 7 height 7
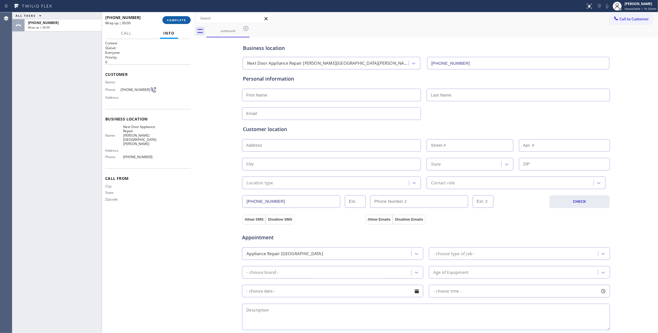
click at [173, 18] on span "COMPLETE" at bounding box center [176, 20] width 19 height 4
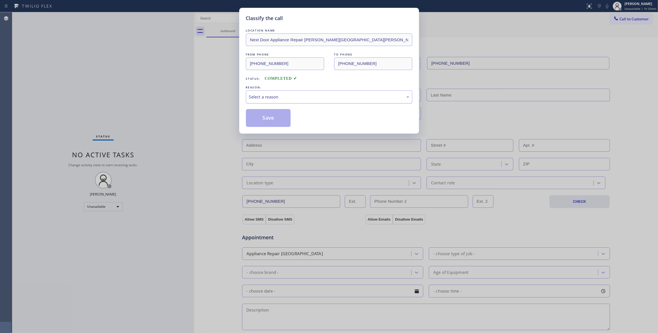
click at [271, 98] on div "Select a reason" at bounding box center [329, 97] width 160 height 6
click at [263, 121] on button "Save" at bounding box center [268, 118] width 45 height 18
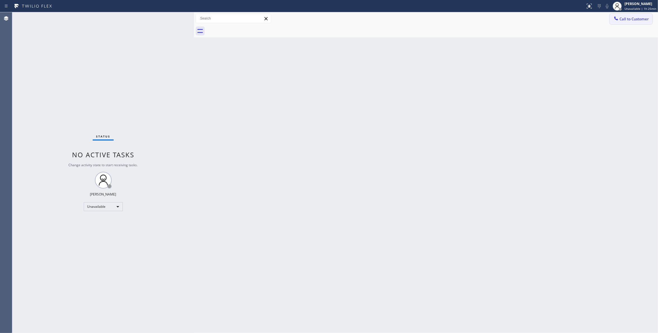
click at [627, 20] on span "Call to Customer" at bounding box center [633, 18] width 29 height 5
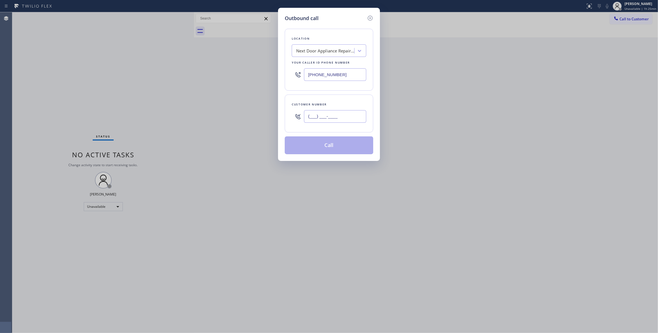
drag, startPoint x: 329, startPoint y: 112, endPoint x: 327, endPoint y: 115, distance: 4.1
click at [329, 112] on input "(___) ___-____" at bounding box center [335, 116] width 62 height 13
paste input "986) 286-1401"
type input "[PHONE_NUMBER]"
click at [332, 147] on button "Call" at bounding box center [329, 145] width 88 height 18
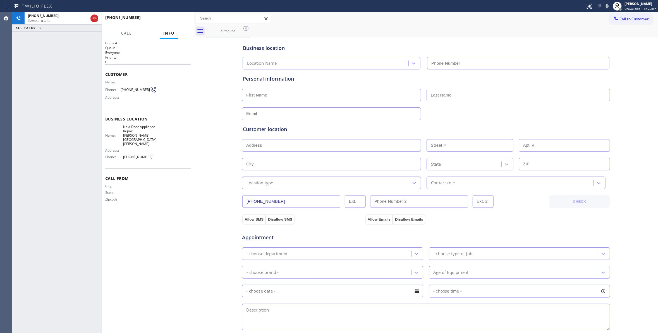
type input "[PHONE_NUMBER]"
click at [176, 21] on span "HANG UP" at bounding box center [177, 20] width 17 height 4
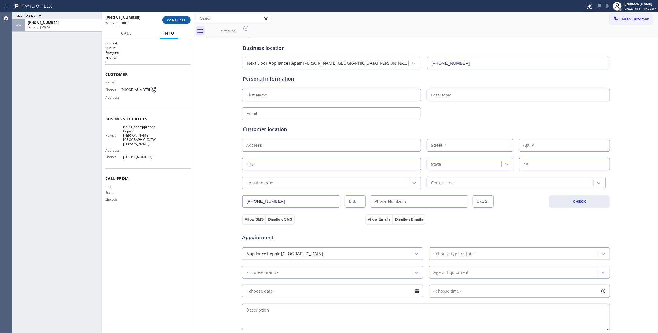
click at [180, 17] on button "COMPLETE" at bounding box center [176, 20] width 28 height 8
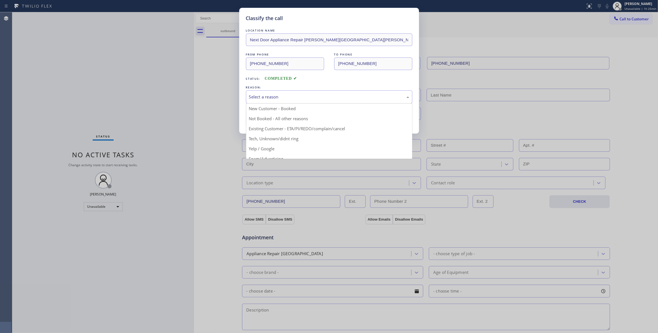
click at [270, 96] on div "Select a reason" at bounding box center [329, 97] width 160 height 6
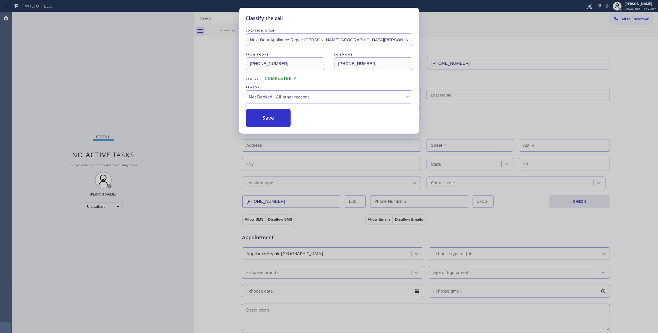
click at [253, 118] on button "Save" at bounding box center [268, 118] width 45 height 18
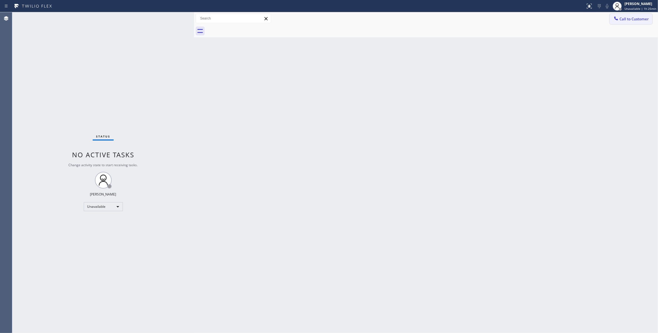
click at [631, 18] on span "Call to Customer" at bounding box center [633, 18] width 29 height 5
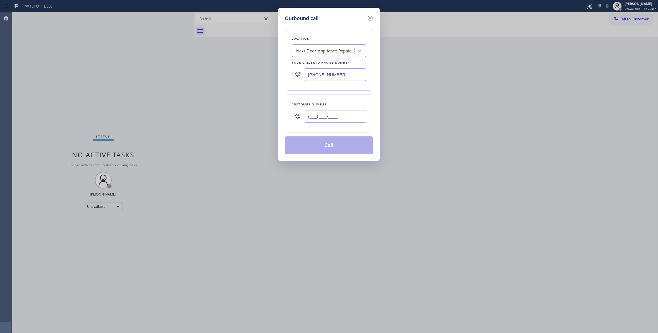
click at [340, 118] on input "(___) ___-____" at bounding box center [335, 116] width 62 height 13
paste input "986) 286-1401"
type input "[PHONE_NUMBER]"
click at [330, 147] on button "Call" at bounding box center [329, 145] width 88 height 18
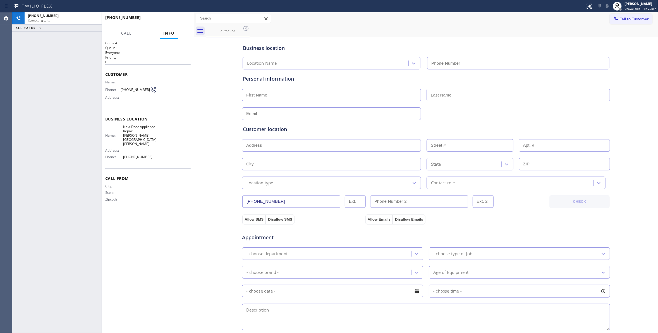
type input "[PHONE_NUMBER]"
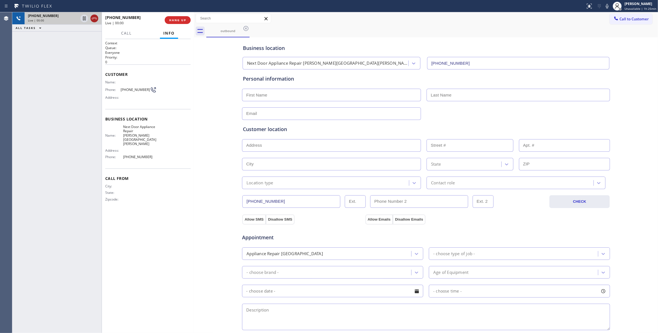
click at [93, 21] on icon at bounding box center [94, 18] width 7 height 7
click at [174, 19] on span "COMPLETE" at bounding box center [176, 20] width 19 height 4
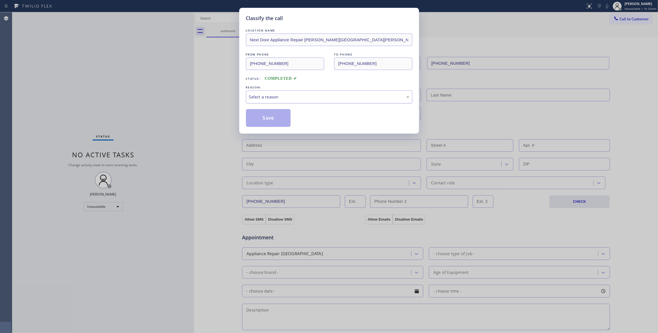
click at [264, 98] on div "Select a reason" at bounding box center [329, 97] width 160 height 6
click at [268, 116] on button "Save" at bounding box center [268, 118] width 45 height 18
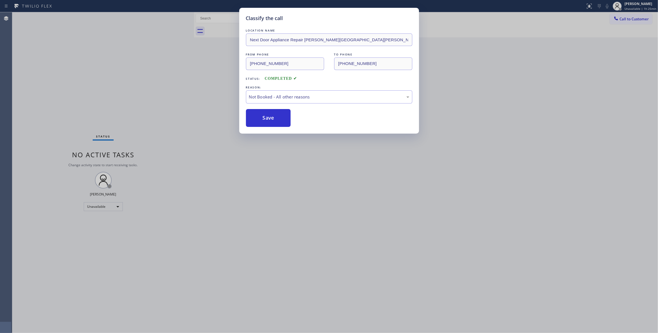
click at [268, 116] on button "Save" at bounding box center [268, 118] width 45 height 18
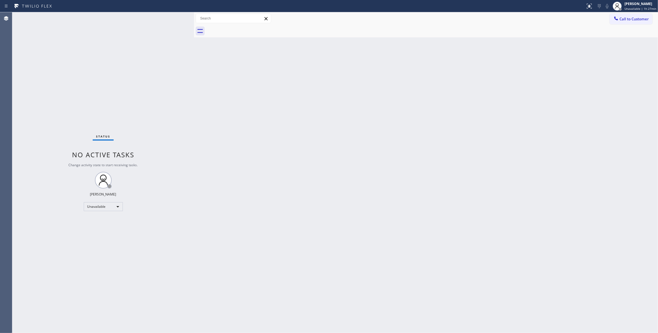
drag, startPoint x: 634, startPoint y: 21, endPoint x: 615, endPoint y: 21, distance: 18.7
click at [634, 21] on button "Call to Customer" at bounding box center [630, 19] width 43 height 11
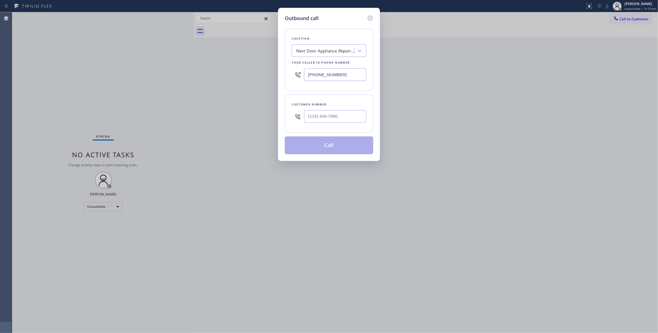
drag, startPoint x: 350, startPoint y: 75, endPoint x: 164, endPoint y: 82, distance: 185.9
click at [186, 71] on div "Outbound call Location Next Door Appliance Repair [PERSON_NAME][GEOGRAPHIC_DATA…" at bounding box center [329, 166] width 658 height 333
paste input "855) 662-5332"
type input "[PHONE_NUMBER]"
click at [331, 117] on input "(___) ___-____" at bounding box center [335, 116] width 62 height 13
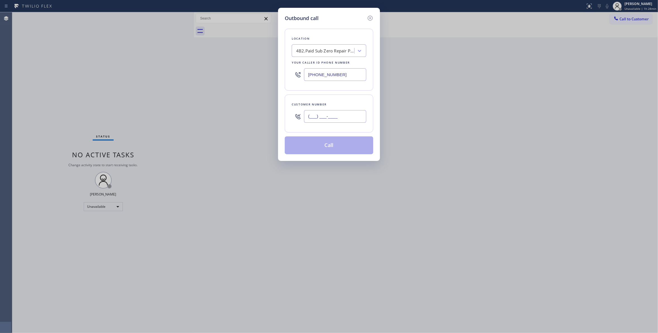
paste input "503) 998-7118"
type input "[PHONE_NUMBER]"
click at [318, 145] on button "Call" at bounding box center [329, 145] width 88 height 18
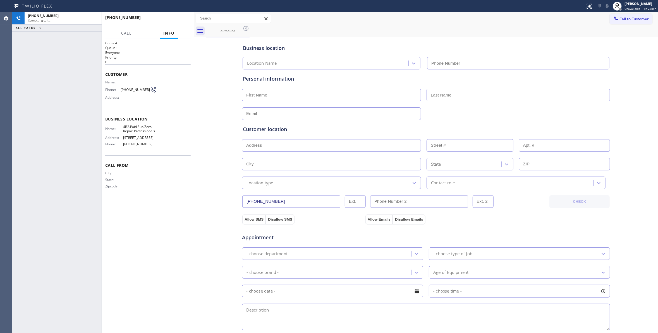
type input "[PHONE_NUMBER]"
click at [165, 144] on div "Name: 4B2.Paid Sub Zero Repair Professionals Address: [STREET_ADDRESS] Phone: […" at bounding box center [147, 137] width 85 height 24
drag, startPoint x: 161, startPoint y: 132, endPoint x: 138, endPoint y: 127, distance: 22.9
click at [138, 127] on div "Name: 4B2.Paid Sub Zero Repair Professionals Address: [STREET_ADDRESS] Phone: […" at bounding box center [147, 137] width 85 height 24
copy span "Sub Zero Repair Professionals"
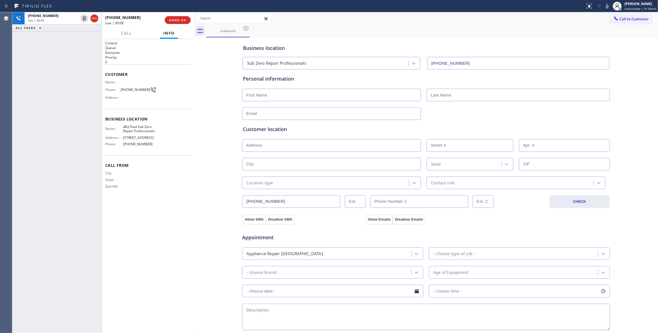
drag, startPoint x: 205, startPoint y: 183, endPoint x: 202, endPoint y: 141, distance: 42.2
click at [205, 183] on div "Business location Sub Zero Repair Professionals [PHONE_NUMBER] Personal informa…" at bounding box center [425, 229] width 461 height 381
click at [179, 13] on div "[PHONE_NUMBER] Live | 00:09 HANG UP" at bounding box center [147, 20] width 85 height 15
click at [179, 16] on div "[PHONE_NUMBER] Live | 00:09 HANG UP" at bounding box center [147, 20] width 85 height 15
click at [182, 21] on span "HANG UP" at bounding box center [177, 20] width 17 height 4
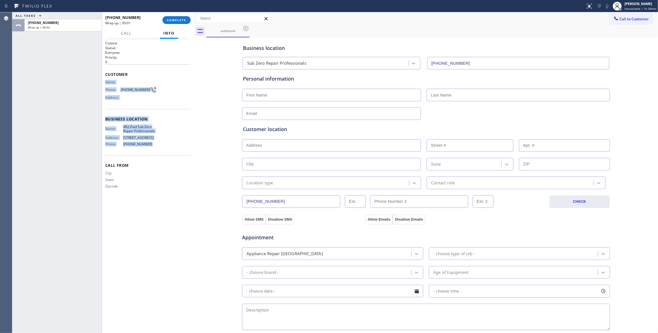
drag, startPoint x: 153, startPoint y: 147, endPoint x: 104, endPoint y: 79, distance: 84.1
click at [104, 79] on div "Context Queue: Everyone Priority: 0 Customer Name: Phone: [PHONE_NUMBER] Addres…" at bounding box center [148, 186] width 92 height 294
copy div "Name: Phone: [PHONE_NUMBER] Address: Business location Name: 4B2.Paid Sub Zero …"
drag, startPoint x: 51, startPoint y: 273, endPoint x: 92, endPoint y: 193, distance: 89.3
click at [54, 264] on div "ALL TASKS ALL TASKS ACTIVE TASKS TASKS IN WRAP UP [PHONE_NUMBER] Wrap up | 00:38" at bounding box center [56, 172] width 89 height 321
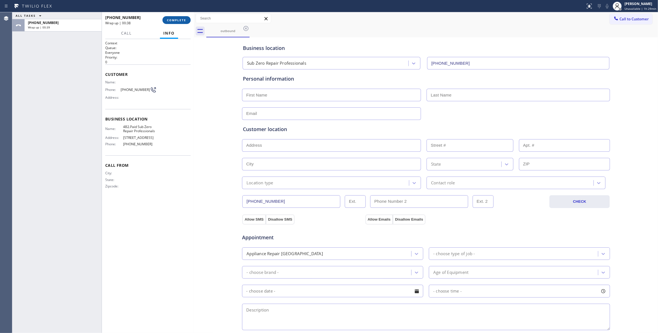
click at [178, 21] on span "COMPLETE" at bounding box center [176, 20] width 19 height 4
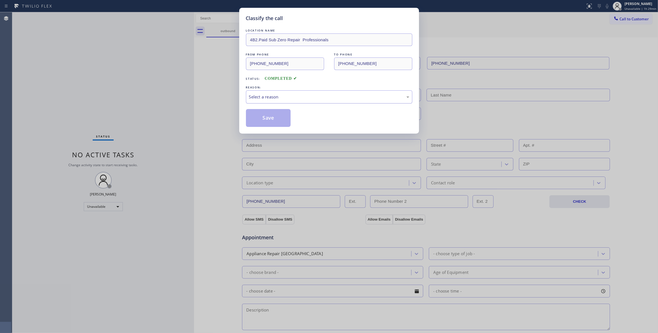
click at [293, 98] on div "Select a reason" at bounding box center [329, 97] width 160 height 6
click at [280, 122] on button "Save" at bounding box center [268, 118] width 45 height 18
click at [279, 121] on button "Save" at bounding box center [268, 118] width 45 height 18
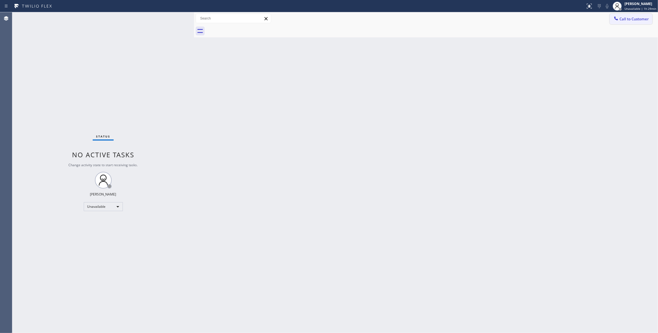
click at [639, 20] on span "Call to Customer" at bounding box center [633, 18] width 29 height 5
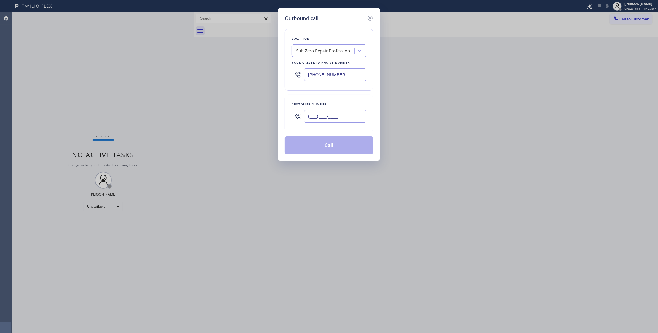
click at [306, 117] on input "(___) ___-____" at bounding box center [335, 116] width 62 height 13
paste input "503) 998-7118"
type input "[PHONE_NUMBER]"
click at [330, 147] on button "Call" at bounding box center [329, 145] width 88 height 18
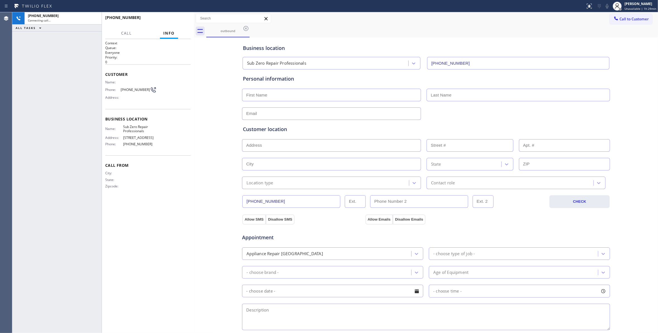
type input "[PHONE_NUMBER]"
click at [178, 18] on span "HANG UP" at bounding box center [177, 20] width 17 height 4
click at [176, 19] on span "COMPLETE" at bounding box center [176, 20] width 19 height 4
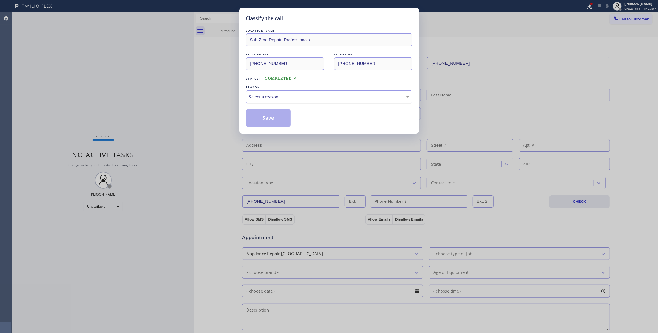
click at [275, 94] on div "Select a reason" at bounding box center [329, 97] width 160 height 6
click at [259, 115] on button "Save" at bounding box center [268, 118] width 45 height 18
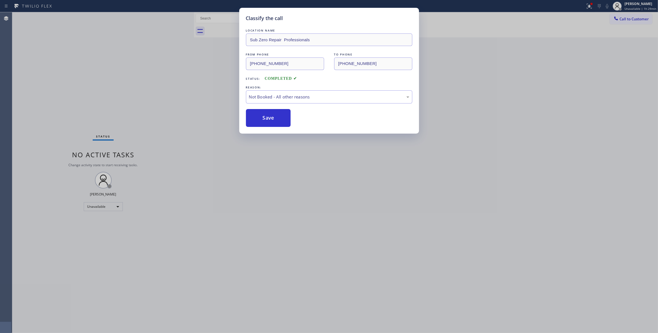
click at [259, 115] on button "Save" at bounding box center [268, 118] width 45 height 18
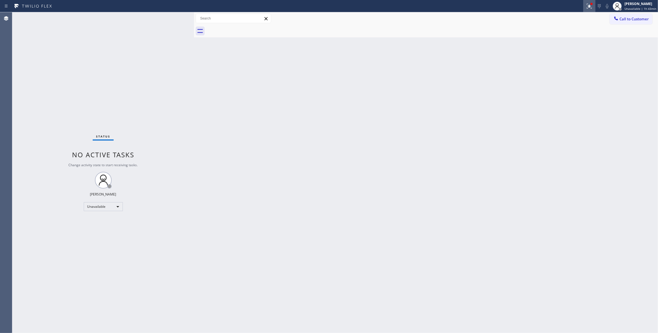
click at [587, 6] on icon at bounding box center [589, 6] width 7 height 7
click at [564, 71] on span "Clear issues" at bounding box center [557, 73] width 26 height 4
click at [633, 21] on span "Call to Customer" at bounding box center [633, 18] width 29 height 5
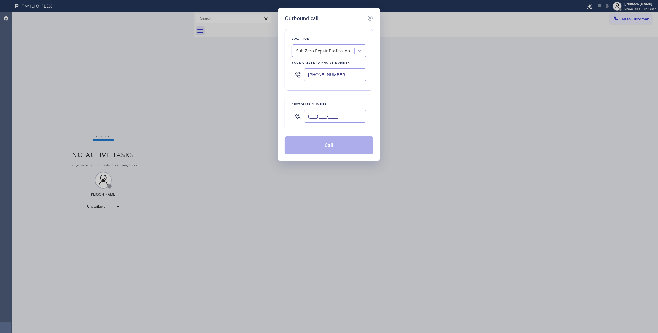
click at [320, 116] on input "(___) ___-____" at bounding box center [335, 116] width 62 height 13
paste input "305) 793-8563"
type input "[PHONE_NUMBER]"
paste input "393-3634"
drag, startPoint x: 348, startPoint y: 74, endPoint x: 167, endPoint y: 82, distance: 181.3
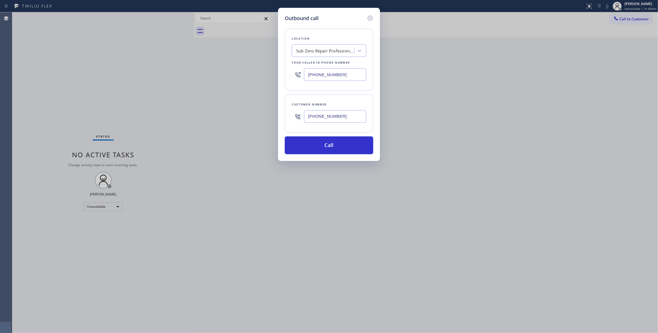
click at [167, 82] on div "Outbound call Location Sub Zero Repair Professionals Your caller id phone numbe…" at bounding box center [329, 166] width 658 height 333
type input "[PHONE_NUMBER]"
drag, startPoint x: 344, startPoint y: 118, endPoint x: 264, endPoint y: 129, distance: 80.7
click at [225, 113] on div "Outbound call Location Viking Appliance Repair Your caller id phone number [PHO…" at bounding box center [329, 166] width 658 height 333
click at [307, 144] on button "Call" at bounding box center [329, 145] width 88 height 18
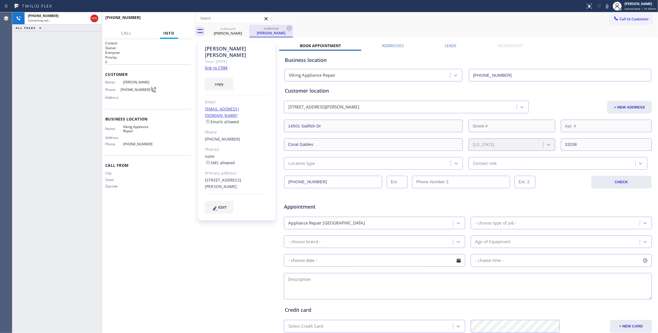
type input "[PHONE_NUMBER]"
click at [170, 23] on button "HANG UP" at bounding box center [178, 20] width 26 height 8
click at [287, 30] on icon at bounding box center [289, 28] width 7 height 7
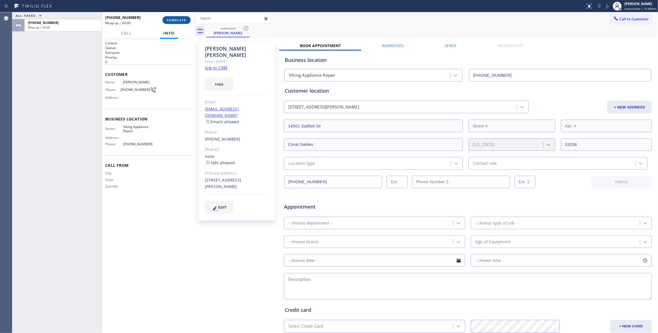
click at [170, 23] on button "COMPLETE" at bounding box center [176, 20] width 28 height 8
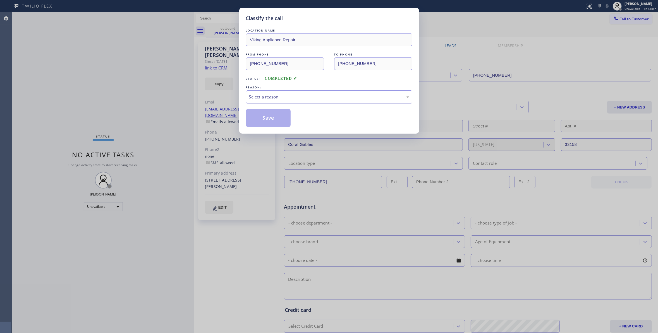
click at [288, 94] on div "Select a reason" at bounding box center [329, 97] width 160 height 6
click at [275, 121] on button "Save" at bounding box center [268, 118] width 45 height 18
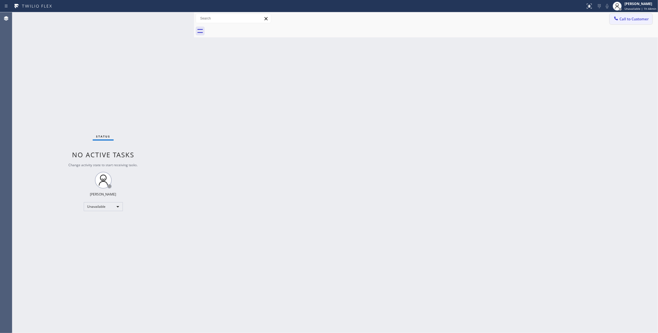
click at [631, 22] on button "Call to Customer" at bounding box center [630, 19] width 43 height 11
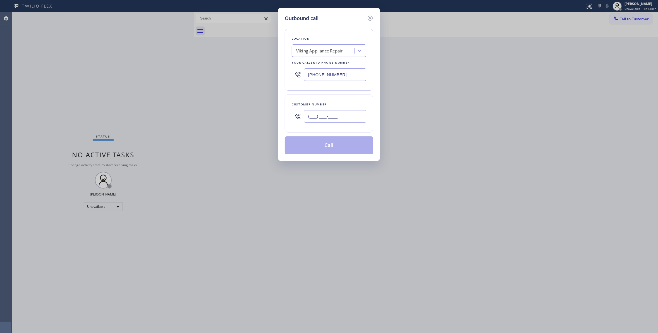
click at [332, 121] on input "(___) ___-____" at bounding box center [335, 116] width 62 height 13
paste input "305) 793-8563"
type input "[PHONE_NUMBER]"
click at [332, 146] on button "Call" at bounding box center [329, 145] width 88 height 18
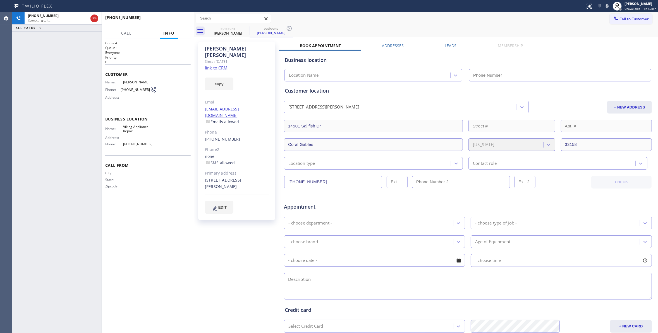
type input "[PHONE_NUMBER]"
click at [289, 28] on icon at bounding box center [289, 28] width 5 height 5
drag, startPoint x: 80, startPoint y: 98, endPoint x: 121, endPoint y: 27, distance: 82.0
click at [84, 88] on div "[PHONE_NUMBER] Live | 00:04 ALL TASKS ALL TASKS ACTIVE TASKS TASKS IN WRAP UP" at bounding box center [56, 172] width 89 height 321
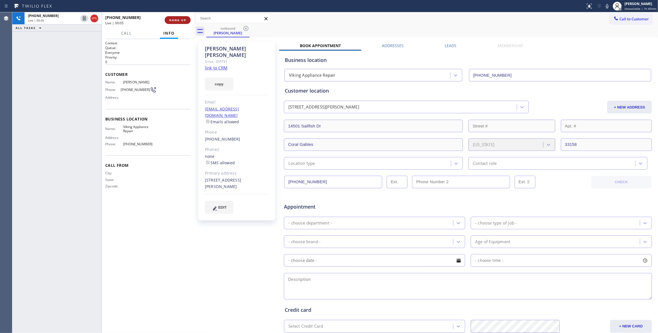
click at [177, 22] on button "HANG UP" at bounding box center [178, 20] width 26 height 8
click at [182, 17] on button "COMPLETE" at bounding box center [176, 20] width 28 height 8
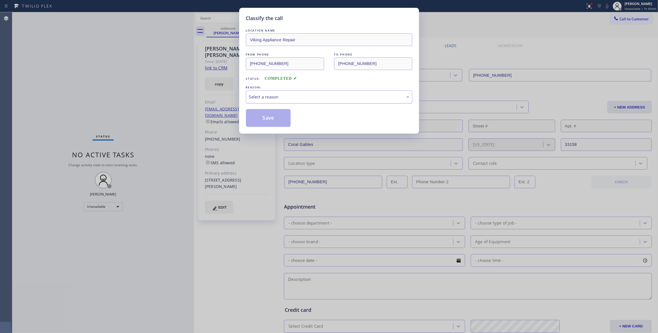
click at [263, 93] on div "Select a reason" at bounding box center [329, 96] width 166 height 13
click at [271, 117] on button "Save" at bounding box center [268, 118] width 45 height 18
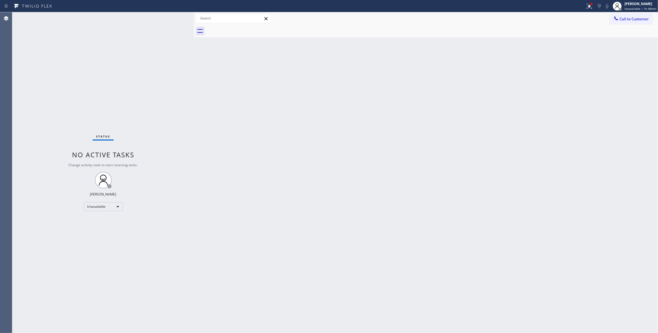
click at [93, 270] on div "Status No active tasks Change activity state to start receiving tasks. [PERSON_…" at bounding box center [103, 172] width 182 height 321
click at [630, 24] on button "Call to Customer" at bounding box center [630, 19] width 43 height 11
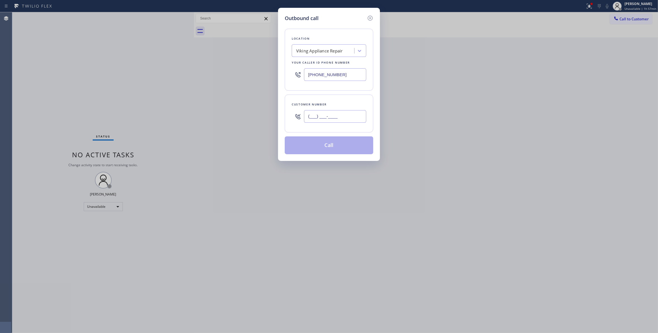
click at [313, 117] on input "(___) ___-____" at bounding box center [335, 116] width 62 height 13
paste input "562) 400-3814"
type input "[PHONE_NUMBER]"
paste input "714) 584-6140"
drag, startPoint x: 247, startPoint y: 76, endPoint x: 226, endPoint y: 80, distance: 21.7
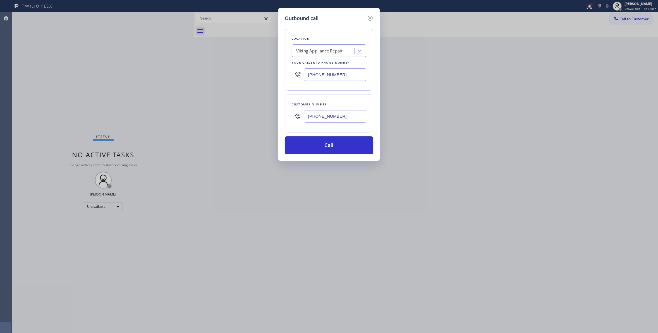
click at [226, 80] on div "Outbound call Location Viking Appliance Repair Your caller id phone number [PHO…" at bounding box center [329, 166] width 658 height 333
type input "[PHONE_NUMBER]"
drag, startPoint x: 349, startPoint y: 119, endPoint x: 274, endPoint y: 119, distance: 75.1
click at [274, 119] on div "Outbound call Location Green Tree Heating & Cooling [GEOGRAPHIC_DATA] Your call…" at bounding box center [329, 166] width 658 height 333
click at [313, 146] on button "Call" at bounding box center [329, 145] width 88 height 18
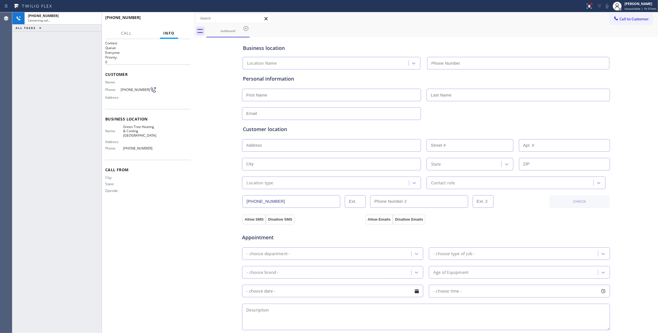
type input "[PHONE_NUMBER]"
click at [147, 213] on div "Context Queue: Everyone Priority: 0 Customer Name: Phone: [PHONE_NUMBER] Addres…" at bounding box center [147, 186] width 85 height 291
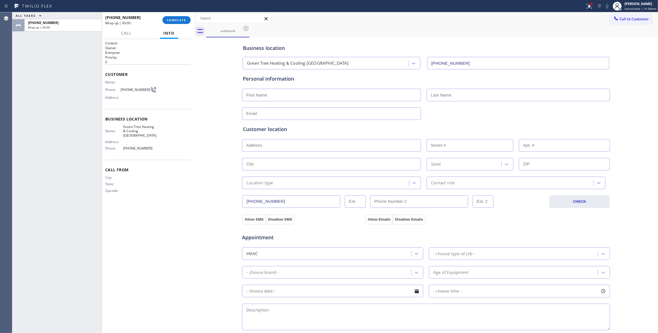
click at [195, 182] on div "Business location Green Tree Heating & Cooling [GEOGRAPHIC_DATA] [PHONE_NUMBER]…" at bounding box center [425, 229] width 461 height 381
click at [179, 21] on span "COMPLETE" at bounding box center [176, 20] width 19 height 4
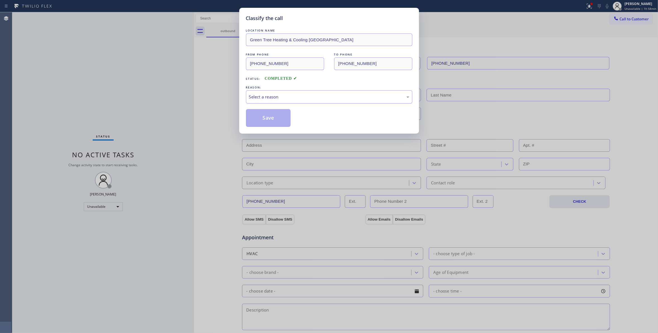
click at [298, 95] on div "Select a reason" at bounding box center [329, 97] width 160 height 6
click at [266, 120] on button "Save" at bounding box center [268, 118] width 45 height 18
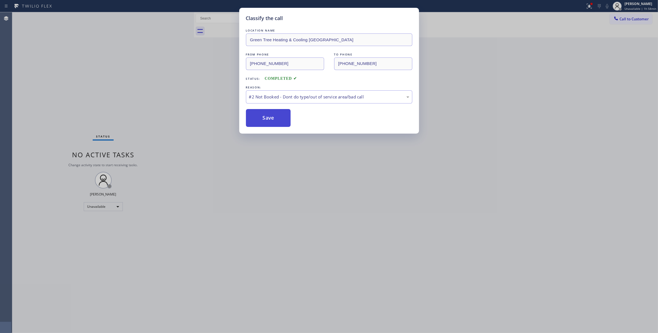
click at [266, 120] on button "Save" at bounding box center [268, 118] width 45 height 18
click at [587, 9] on div "Classify the call LOCATION NAME Green Tree Heating & Cooling [GEOGRAPHIC_DATA] …" at bounding box center [329, 166] width 658 height 333
click at [588, 4] on div "Classify the call LOCATION NAME Green Tree Heating & Cooling [GEOGRAPHIC_DATA] …" at bounding box center [329, 166] width 658 height 333
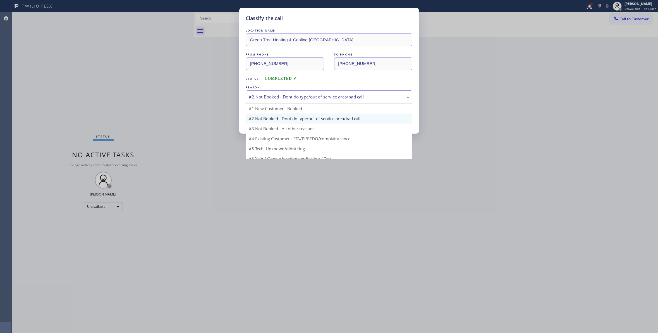
click at [339, 94] on div "#2 Not Booked - Dont do type/out of service area/bad call" at bounding box center [329, 97] width 160 height 6
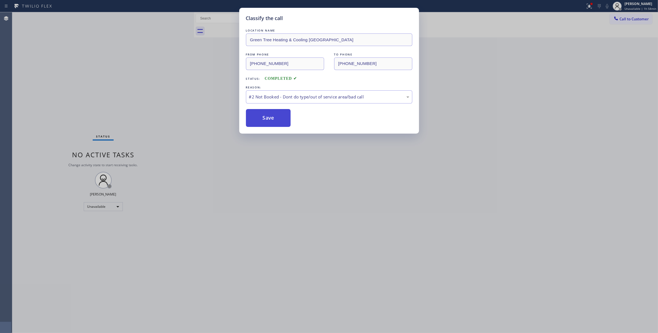
click at [270, 120] on button "Save" at bounding box center [268, 118] width 45 height 18
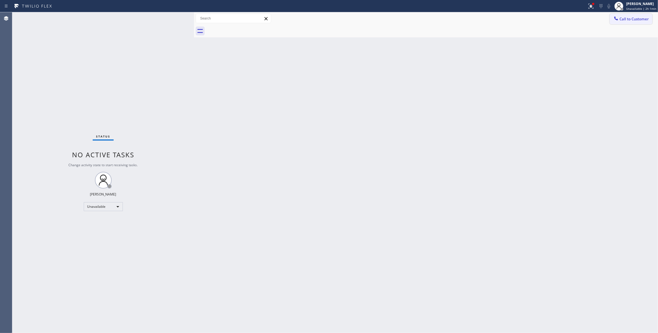
click at [628, 21] on span "Call to Customer" at bounding box center [633, 18] width 29 height 5
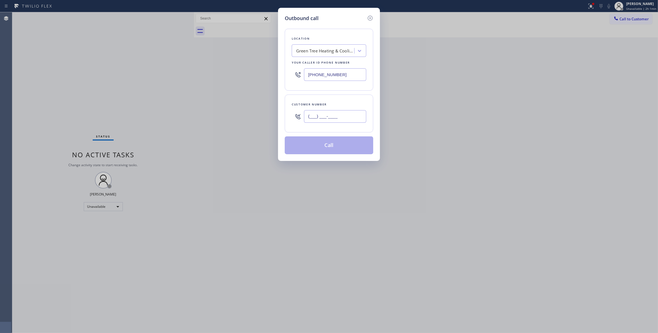
click at [319, 116] on input "(___) ___-____" at bounding box center [335, 116] width 62 height 13
paste input "331) 356-0357"
type input "[PHONE_NUMBER]"
paste input "346) 271-7638"
drag, startPoint x: 330, startPoint y: 74, endPoint x: 217, endPoint y: 84, distance: 112.9
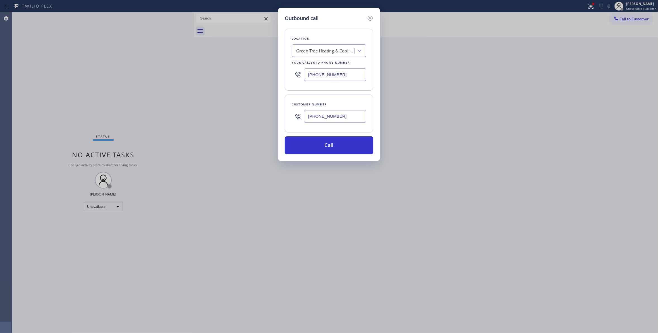
click at [217, 84] on div "Outbound call Location Green Tree Heating & Cooling [GEOGRAPHIC_DATA] Your call…" at bounding box center [329, 166] width 658 height 333
type input "[PHONE_NUMBER]"
drag, startPoint x: 345, startPoint y: 117, endPoint x: 277, endPoint y: 117, distance: 68.6
click at [277, 117] on div "Outbound call Location All American Mini Split Installers [GEOGRAPHIC_DATA] You…" at bounding box center [329, 166] width 658 height 333
click at [302, 147] on button "Call" at bounding box center [329, 145] width 88 height 18
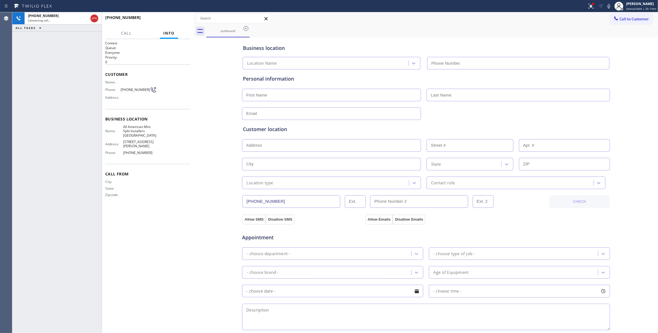
type input "[PHONE_NUMBER]"
click at [588, 6] on icon at bounding box center [589, 6] width 3 height 4
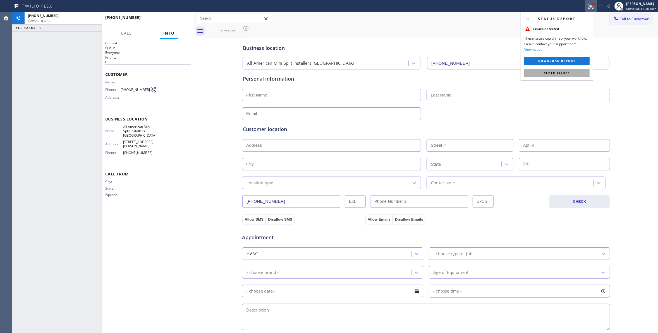
click at [564, 73] on span "Clear issues" at bounding box center [557, 73] width 26 height 4
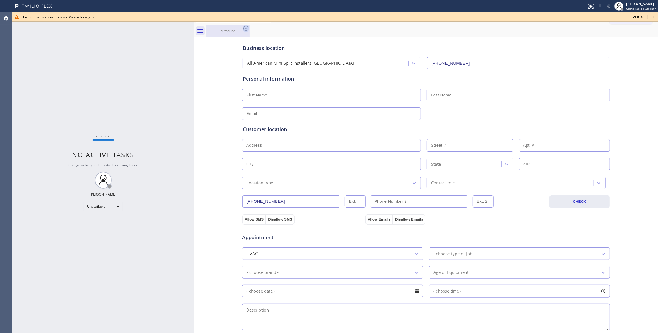
click at [245, 27] on icon at bounding box center [245, 28] width 5 height 5
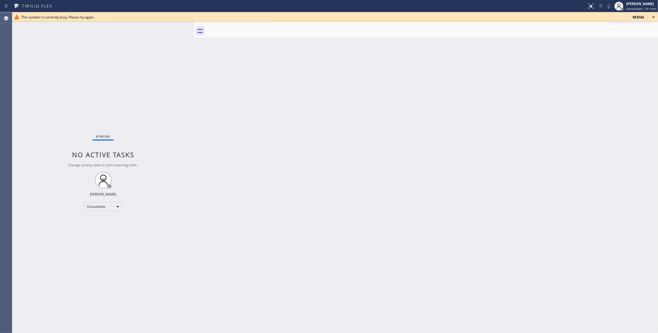
click at [654, 17] on icon at bounding box center [653, 17] width 7 height 7
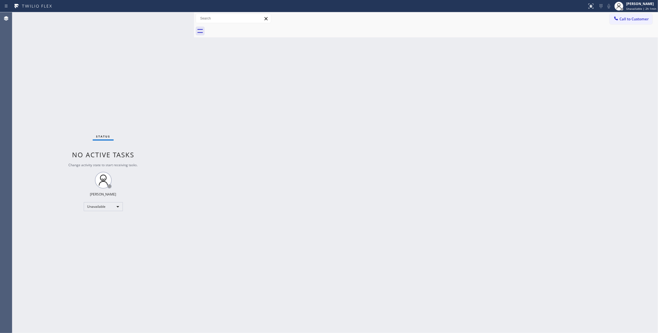
drag, startPoint x: 643, startPoint y: 18, endPoint x: 603, endPoint y: 20, distance: 40.5
click at [642, 19] on span "Call to Customer" at bounding box center [633, 18] width 29 height 5
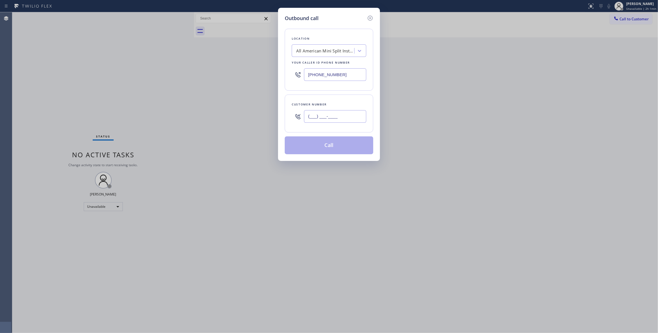
click at [339, 117] on input "(___) ___-____" at bounding box center [335, 116] width 62 height 13
paste input "331) 356-0357"
type input "[PHONE_NUMBER]"
click at [319, 151] on button "Call" at bounding box center [329, 145] width 88 height 18
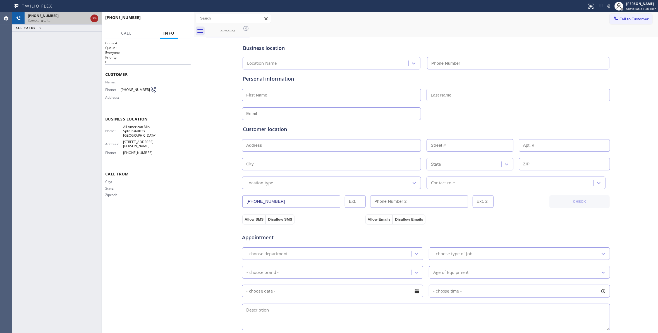
type input "[PHONE_NUMBER]"
drag, startPoint x: 94, startPoint y: 18, endPoint x: 84, endPoint y: 20, distance: 10.4
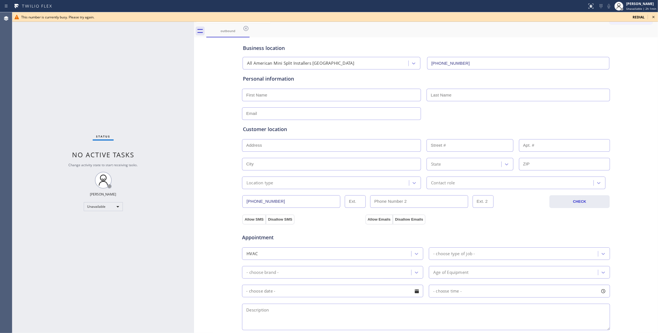
drag, startPoint x: 84, startPoint y: 20, endPoint x: 68, endPoint y: 84, distance: 66.5
click at [68, 84] on div "Status No active tasks Change activity state to start receiving tasks. [PERSON_…" at bounding box center [103, 172] width 182 height 321
click at [246, 27] on icon at bounding box center [245, 28] width 7 height 7
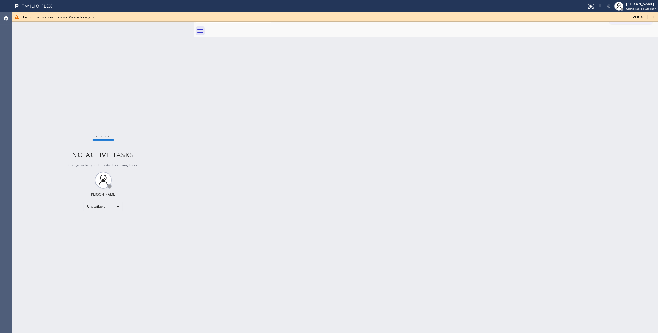
click at [651, 16] on icon at bounding box center [653, 17] width 7 height 7
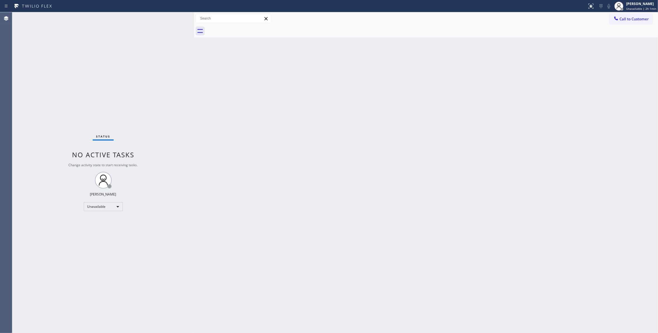
drag, startPoint x: 159, startPoint y: 107, endPoint x: 69, endPoint y: 122, distance: 90.8
drag, startPoint x: 69, startPoint y: 122, endPoint x: 349, endPoint y: 132, distance: 279.7
click at [349, 132] on div "Back to Dashboard Change Sender ID Customers Technicians Select a contact Outbo…" at bounding box center [426, 172] width 464 height 321
drag, startPoint x: 643, startPoint y: 14, endPoint x: 564, endPoint y: 69, distance: 96.5
click at [642, 14] on button "Call to Customer" at bounding box center [630, 19] width 43 height 11
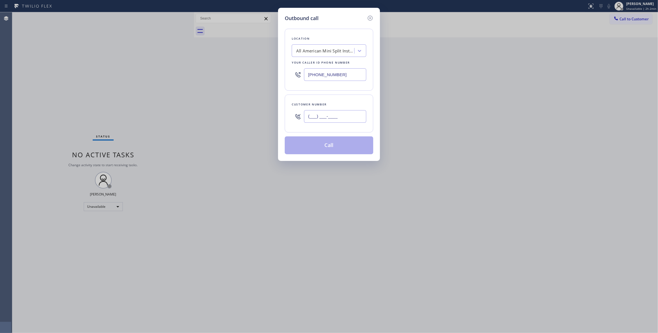
click at [344, 115] on input "(___) ___-____" at bounding box center [335, 116] width 62 height 13
paste input "331) 356-0357"
type input "[PHONE_NUMBER]"
click at [340, 150] on button "Call" at bounding box center [329, 145] width 88 height 18
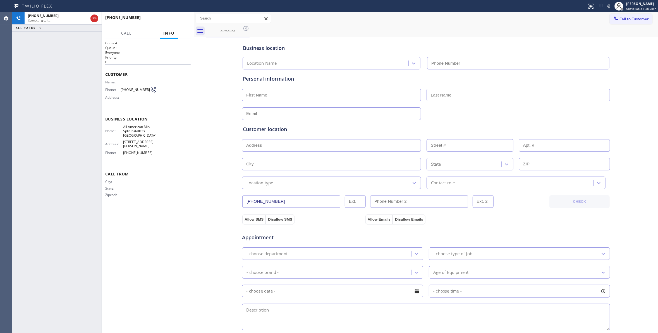
type input "[PHONE_NUMBER]"
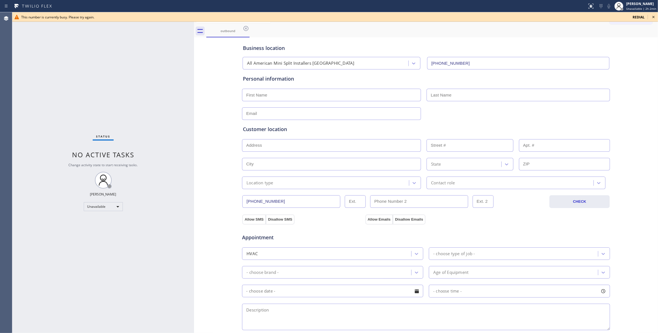
click at [94, 18] on span "This number is currently busy. Please try again." at bounding box center [57, 17] width 73 height 5
click at [656, 18] on icon at bounding box center [653, 17] width 7 height 7
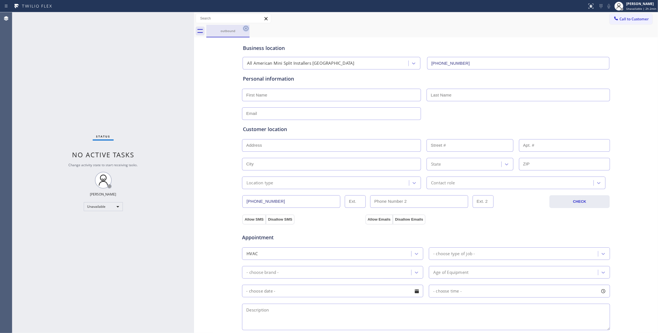
click at [244, 27] on icon at bounding box center [245, 28] width 7 height 7
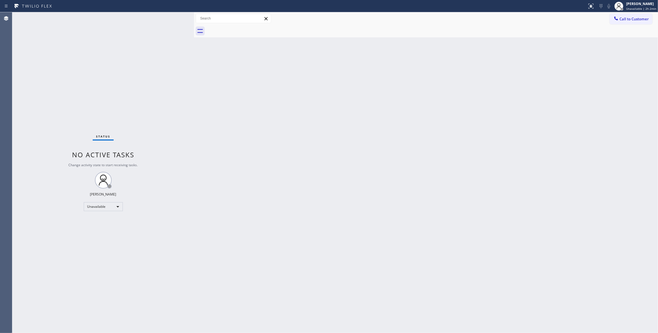
drag, startPoint x: 631, startPoint y: 21, endPoint x: 609, endPoint y: 22, distance: 21.5
click at [631, 21] on span "Call to Customer" at bounding box center [633, 18] width 29 height 5
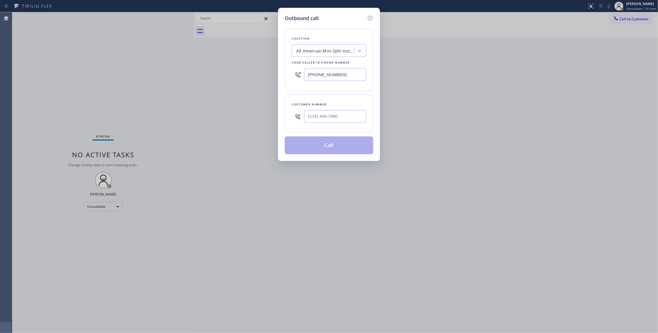
drag, startPoint x: 319, startPoint y: 125, endPoint x: 319, endPoint y: 121, distance: 4.5
click at [319, 124] on div at bounding box center [335, 116] width 62 height 18
click at [318, 119] on input "(___) ___-____" at bounding box center [335, 116] width 62 height 13
paste input "331) 356-0357"
type input "[PHONE_NUMBER]"
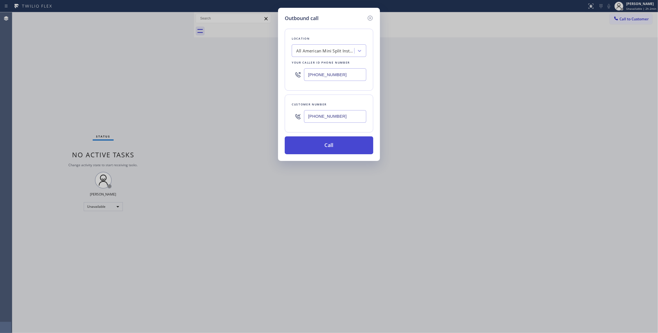
click at [326, 148] on button "Call" at bounding box center [329, 145] width 88 height 18
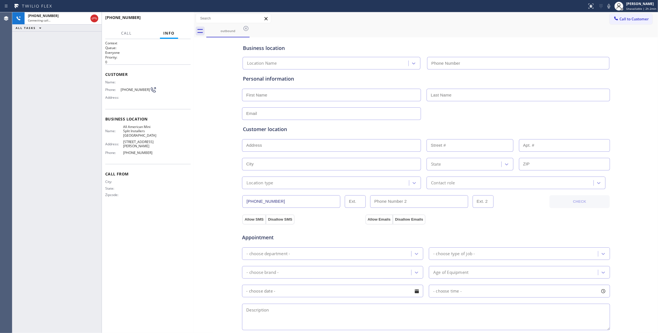
type input "[PHONE_NUMBER]"
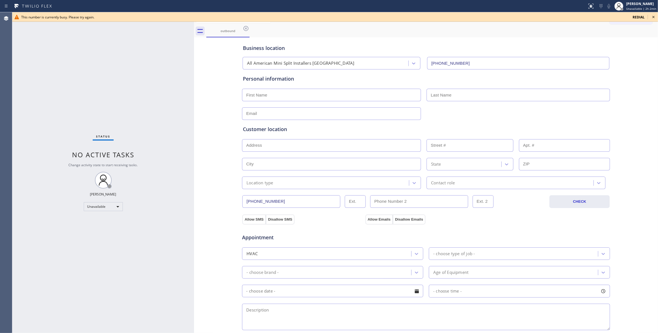
click at [652, 19] on icon at bounding box center [653, 17] width 7 height 7
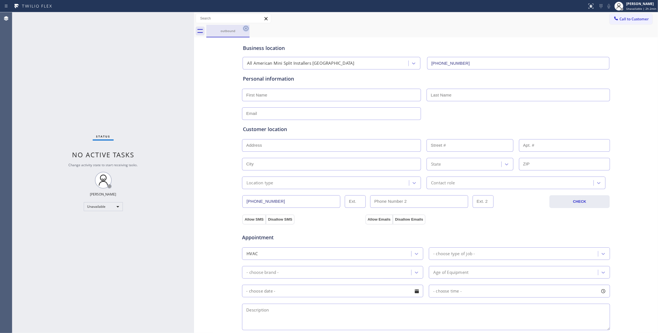
click at [245, 29] on icon at bounding box center [245, 28] width 7 height 7
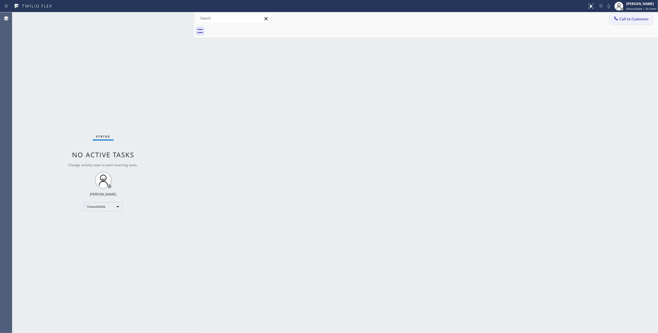
click at [641, 19] on span "Call to Customer" at bounding box center [633, 18] width 29 height 5
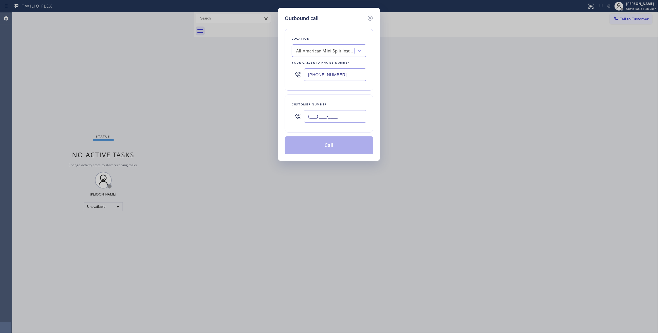
click at [329, 120] on input "(___) ___-____" at bounding box center [335, 116] width 62 height 13
paste input "331) 356-0357"
type input "[PHONE_NUMBER]"
click at [326, 146] on button "Call" at bounding box center [329, 145] width 88 height 18
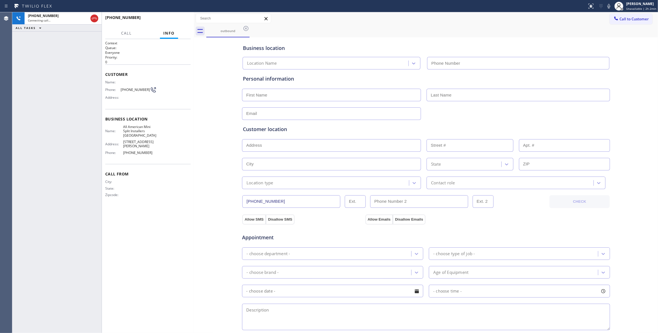
type input "[PHONE_NUMBER]"
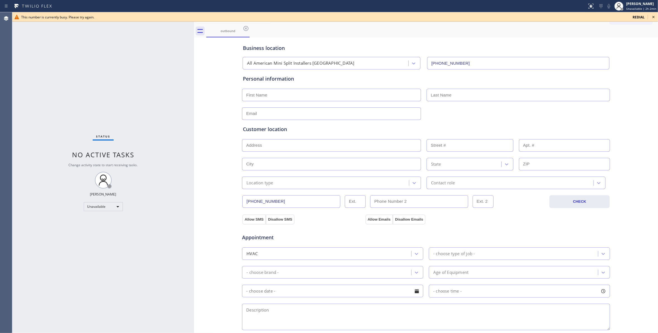
drag, startPoint x: 326, startPoint y: 146, endPoint x: 652, endPoint y: 15, distance: 351.1
click at [652, 15] on icon at bounding box center [653, 17] width 7 height 7
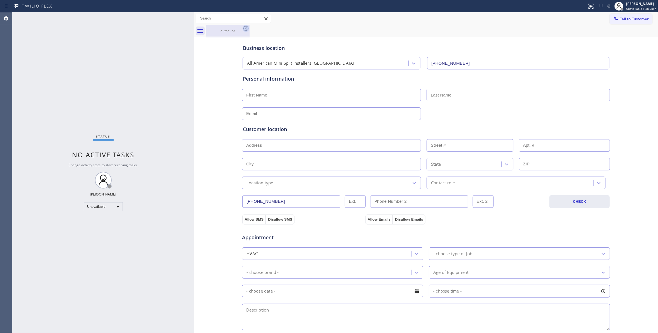
click at [246, 28] on icon at bounding box center [245, 28] width 5 height 5
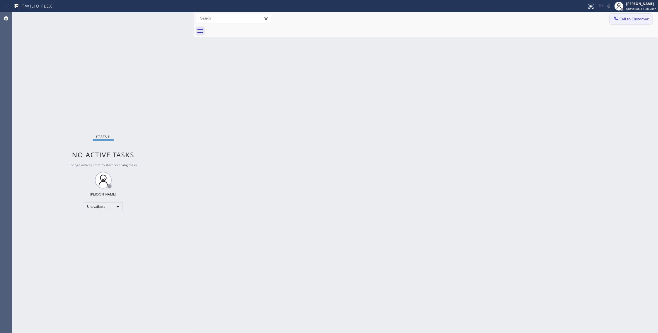
click at [626, 19] on span "Call to Customer" at bounding box center [633, 18] width 29 height 5
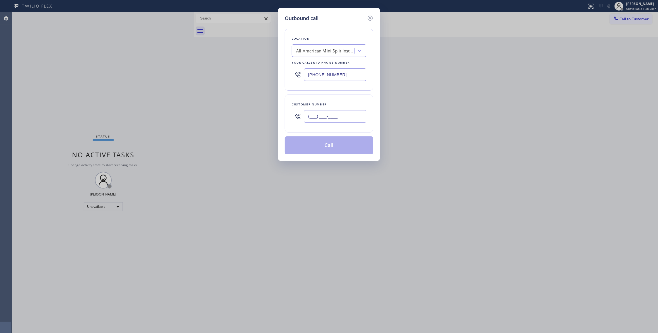
click at [312, 115] on input "(___) ___-____" at bounding box center [335, 116] width 62 height 13
paste input "331) 356-0357"
type input "[PHONE_NUMBER]"
click at [336, 148] on button "Call" at bounding box center [329, 145] width 88 height 18
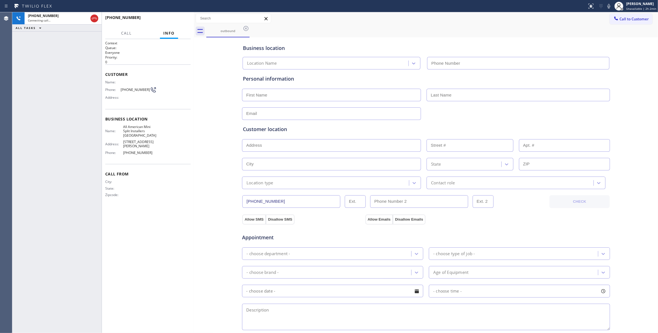
type input "[PHONE_NUMBER]"
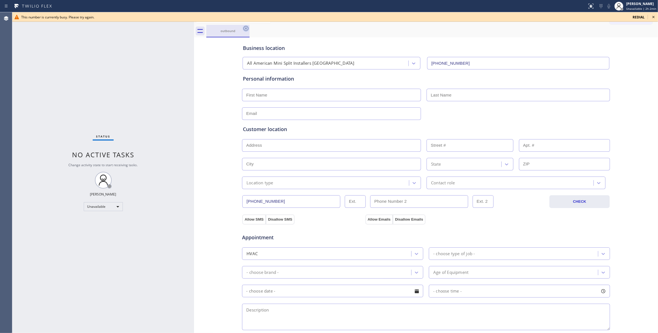
click at [247, 29] on icon at bounding box center [245, 28] width 5 height 5
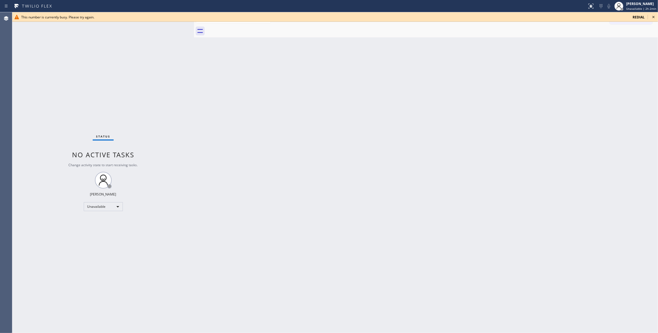
click at [653, 17] on icon at bounding box center [653, 17] width 2 height 2
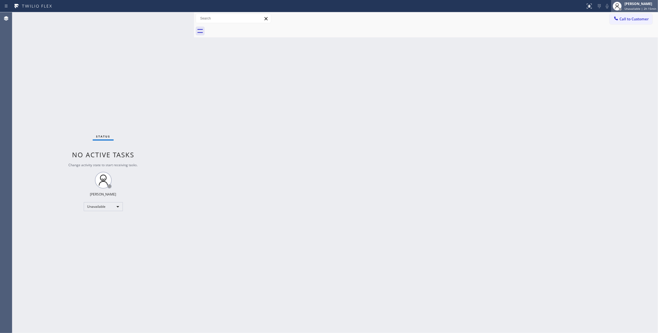
click at [624, 9] on span "Unavailable | 2h 15min" at bounding box center [640, 9] width 32 height 4
click at [616, 44] on button "Break" at bounding box center [630, 43] width 56 height 7
click at [108, 206] on div "Break" at bounding box center [103, 206] width 39 height 9
click at [95, 229] on li "Unavailable" at bounding box center [103, 228] width 38 height 7
click at [547, 44] on div "Back to Dashboard Change Sender ID Customers Technicians Select a contact Outbo…" at bounding box center [426, 172] width 464 height 321
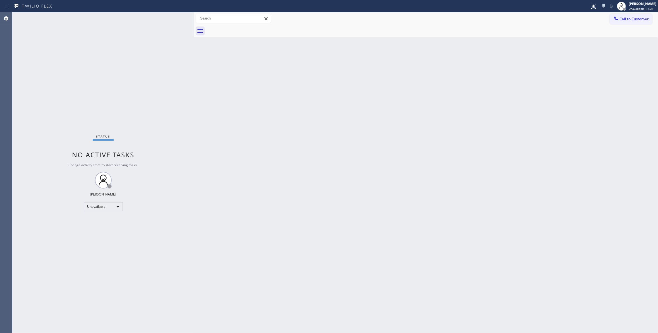
click at [432, 123] on div "Back to Dashboard Change Sender ID Customers Technicians Select a contact Outbo…" at bounding box center [426, 172] width 464 height 321
click at [638, 17] on span "Call to Customer" at bounding box center [633, 18] width 29 height 5
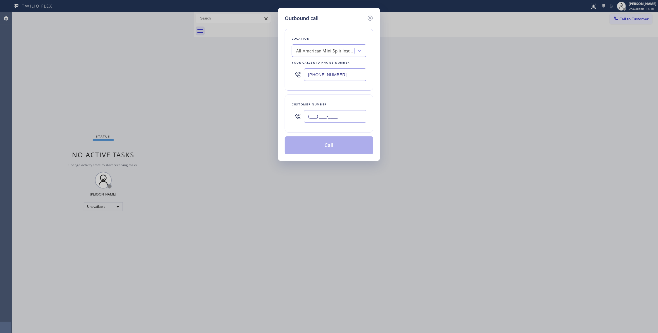
click at [315, 123] on input "(___) ___-____" at bounding box center [335, 116] width 62 height 13
paste input "503) 998-7118"
type input "[PHONE_NUMBER]"
drag, startPoint x: 340, startPoint y: 72, endPoint x: 187, endPoint y: 67, distance: 153.0
click at [187, 67] on div "Outbound call Location All American Mini Split Installers [GEOGRAPHIC_DATA] You…" at bounding box center [329, 166] width 658 height 333
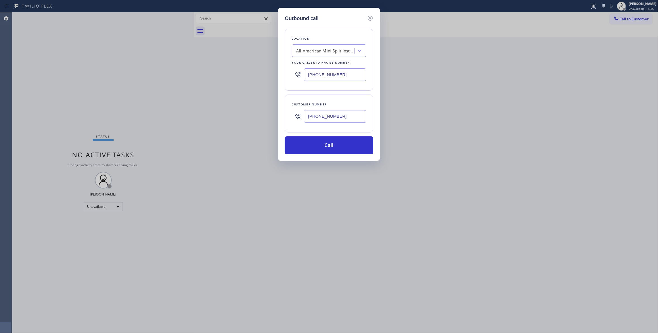
paste input "855) 662-5332"
type input "[PHONE_NUMBER]"
click at [316, 145] on button "Call" at bounding box center [329, 145] width 88 height 18
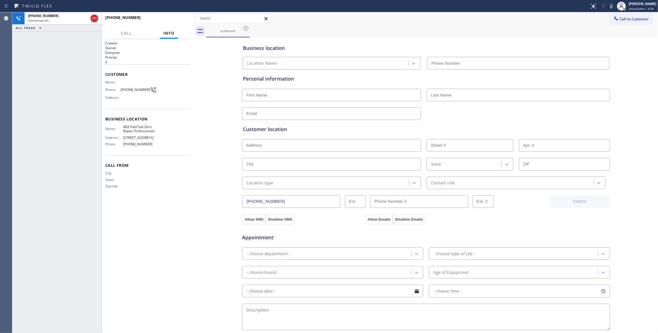
type input "[PHONE_NUMBER]"
click at [171, 219] on div "Context Queue: Everyone Priority: 0 Customer Name: Phone: [PHONE_NUMBER] Addres…" at bounding box center [147, 186] width 85 height 291
click at [179, 21] on span "HANG UP" at bounding box center [177, 20] width 17 height 4
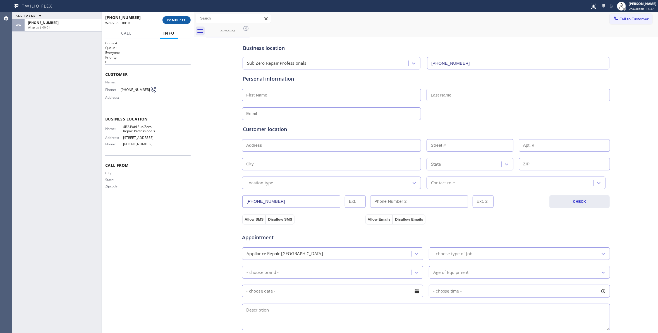
click at [179, 21] on span "COMPLETE" at bounding box center [176, 20] width 19 height 4
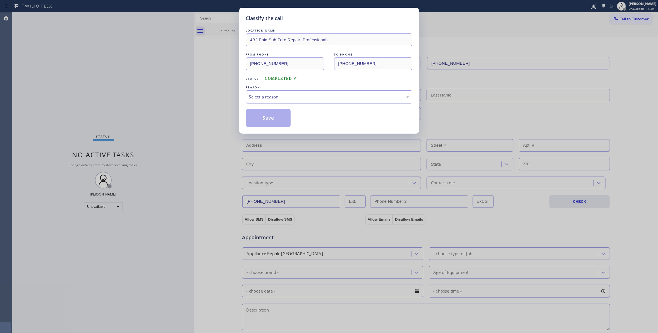
click at [280, 95] on div "Select a reason" at bounding box center [329, 97] width 160 height 6
click at [275, 119] on button "Save" at bounding box center [268, 118] width 45 height 18
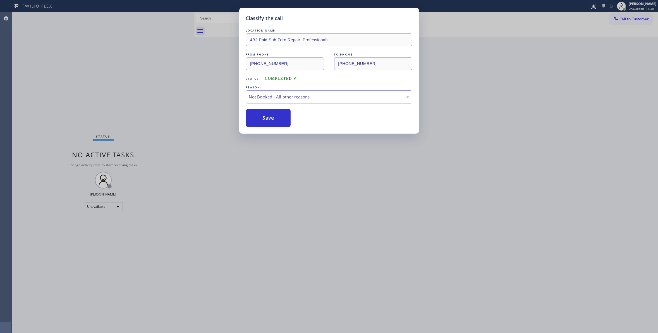
click at [275, 119] on button "Save" at bounding box center [268, 118] width 45 height 18
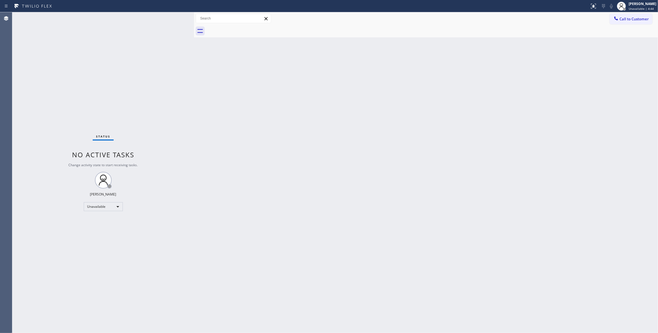
click at [639, 18] on span "Call to Customer" at bounding box center [633, 18] width 29 height 5
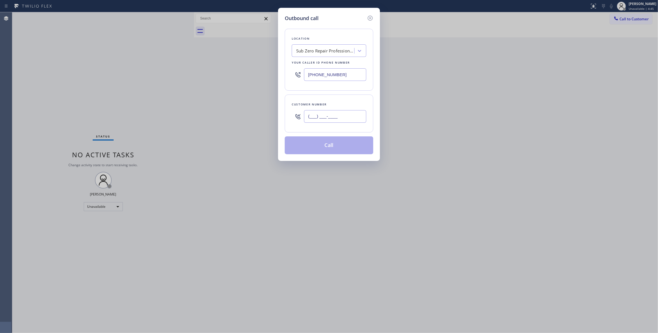
click at [333, 118] on input "(___) ___-____" at bounding box center [335, 116] width 62 height 13
paste input "503) 998-7118"
type input "[PHONE_NUMBER]"
click at [312, 148] on button "Call" at bounding box center [329, 145] width 88 height 18
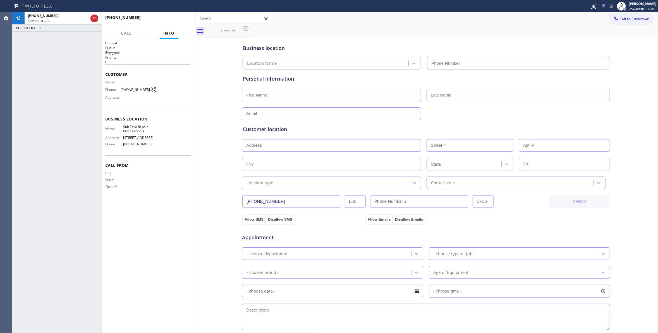
type input "[PHONE_NUMBER]"
click at [175, 17] on button "HANG UP" at bounding box center [178, 20] width 26 height 8
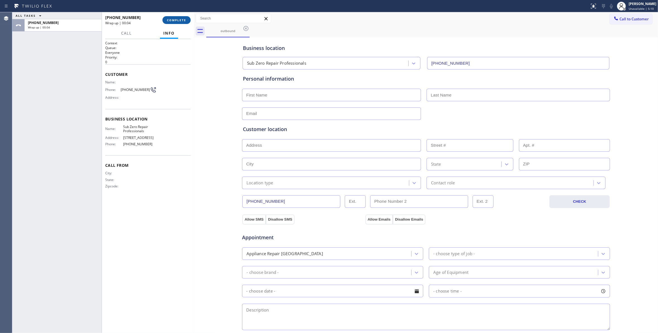
click at [175, 18] on button "COMPLETE" at bounding box center [176, 20] width 28 height 8
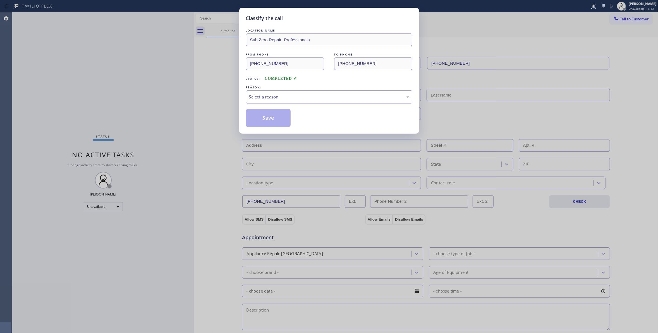
click at [280, 94] on div "Select a reason" at bounding box center [329, 97] width 160 height 6
click at [273, 119] on button "Save" at bounding box center [268, 118] width 45 height 18
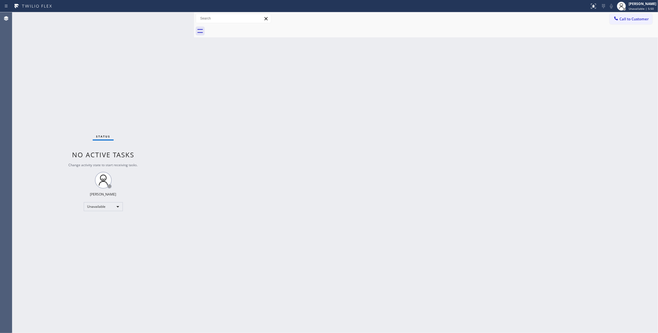
click at [87, 85] on div "Status No active tasks Change activity state to start receiving tasks. [PERSON_…" at bounding box center [103, 172] width 182 height 321
click at [69, 90] on div "Status No active tasks Change activity state to start receiving tasks. [PERSON_…" at bounding box center [103, 172] width 182 height 321
drag, startPoint x: 242, startPoint y: 171, endPoint x: 241, endPoint y: 163, distance: 8.6
click at [243, 171] on div "Back to Dashboard Change Sender ID Customers Technicians Select a contact Outbo…" at bounding box center [426, 172] width 464 height 321
click at [66, 89] on div "Status No active tasks Change activity state to start receiving tasks. [PERSON_…" at bounding box center [103, 172] width 182 height 321
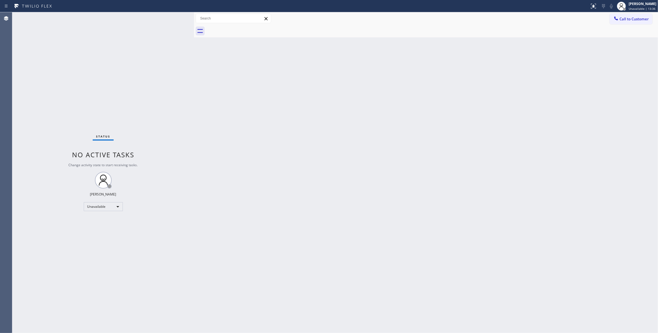
click at [396, 191] on div "Back to Dashboard Change Sender ID Customers Technicians Select a contact Outbo…" at bounding box center [426, 172] width 464 height 321
drag, startPoint x: 82, startPoint y: 70, endPoint x: 85, endPoint y: 66, distance: 5.1
click at [82, 70] on div "Status No active tasks Change activity state to start receiving tasks. [PERSON_…" at bounding box center [103, 172] width 182 height 321
click at [309, 198] on div "Back to Dashboard Change Sender ID Customers Technicians Select a contact Outbo…" at bounding box center [426, 172] width 464 height 321
click at [626, 18] on span "Call to Customer" at bounding box center [633, 18] width 29 height 5
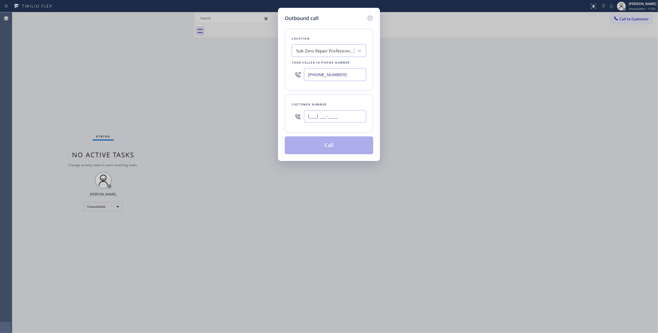
click at [316, 113] on input "(___) ___-____" at bounding box center [335, 116] width 62 height 13
paste input "562) 991-4509"
type input "[PHONE_NUMBER]"
paste input "731-495"
drag, startPoint x: 290, startPoint y: 67, endPoint x: 121, endPoint y: 67, distance: 169.9
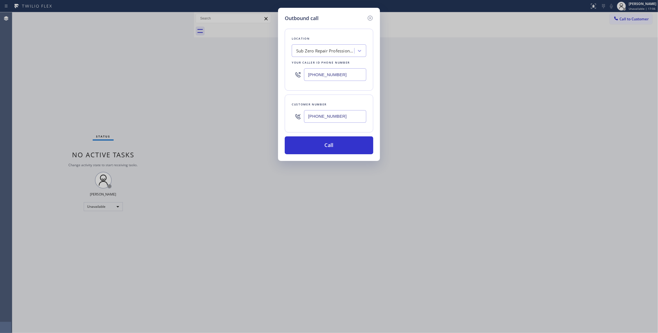
click at [121, 67] on div "Outbound call Location Sub Zero Repair Professionals Your caller id phone numbe…" at bounding box center [329, 166] width 658 height 333
type input "[PHONE_NUMBER]"
click at [323, 141] on button "Call" at bounding box center [329, 145] width 88 height 18
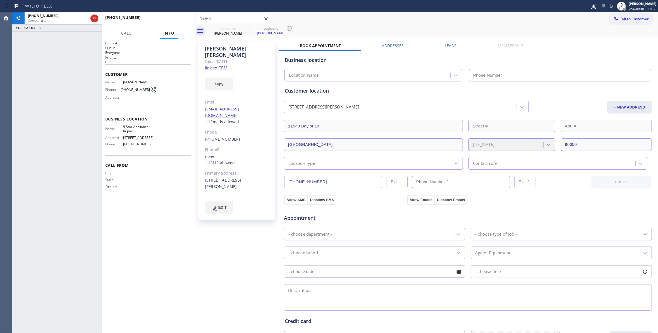
type input "[PHONE_NUMBER]"
drag, startPoint x: 149, startPoint y: 145, endPoint x: 119, endPoint y: 128, distance: 34.4
click at [119, 128] on div "Name: 5 Star Appliance Repair Address: [STREET_ADDRESS] Phone: [PHONE_NUMBER]" at bounding box center [130, 137] width 51 height 24
copy div "5 Star Appliance Repair Address: [STREET_ADDRESS] Phone: [PHONE_NUMBER]"
click at [235, 221] on div "[PERSON_NAME] Since: [DATE] link to CRM copy Email [EMAIL_ADDRESS][DOMAIN_NAME]…" at bounding box center [237, 225] width 84 height 373
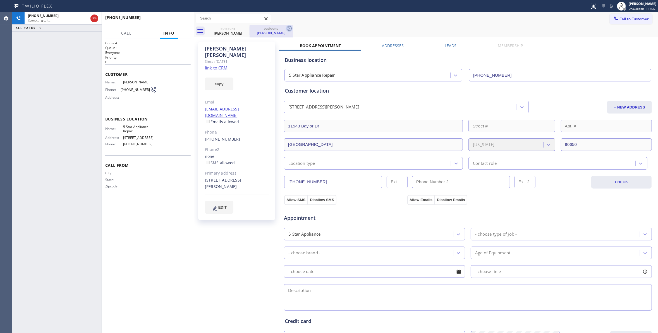
click at [287, 27] on icon at bounding box center [289, 28] width 5 height 5
click at [223, 65] on link "link to CRM" at bounding box center [216, 68] width 23 height 6
click at [178, 19] on span "HANG UP" at bounding box center [177, 20] width 17 height 4
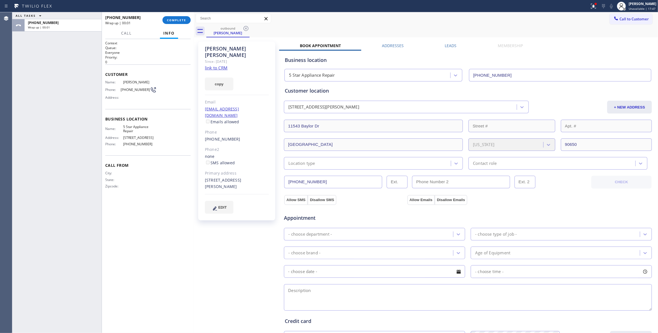
click at [134, 90] on span "[PHONE_NUMBER]" at bounding box center [135, 90] width 29 height 4
copy div "[PHONE_NUMBER]"
click at [172, 21] on span "COMPLETE" at bounding box center [176, 20] width 19 height 4
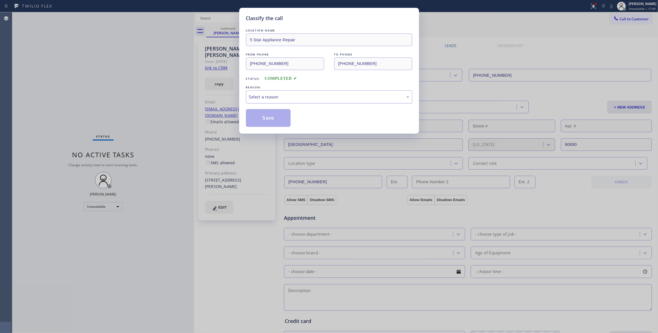
click at [286, 98] on div "Select a reason" at bounding box center [329, 97] width 160 height 6
click at [259, 119] on button "Save" at bounding box center [268, 118] width 45 height 18
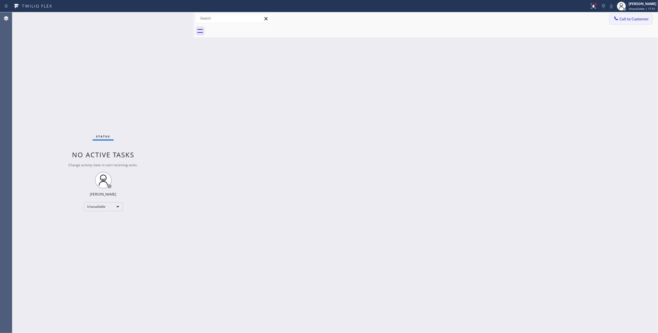
click at [631, 18] on span "Call to Customer" at bounding box center [633, 18] width 29 height 5
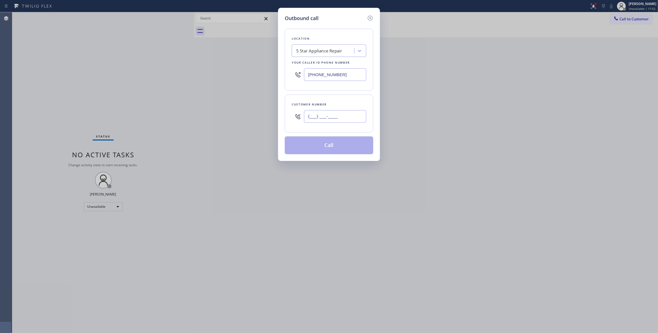
click at [342, 116] on input "(___) ___-____" at bounding box center [335, 116] width 62 height 13
paste input "562) 991-4509"
type input "[PHONE_NUMBER]"
click at [328, 145] on button "Call" at bounding box center [329, 145] width 88 height 18
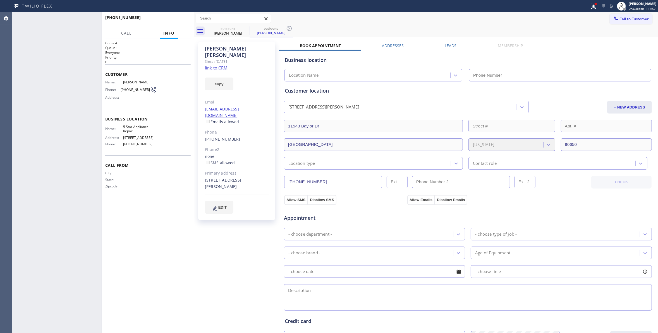
type input "[PHONE_NUMBER]"
click at [232, 253] on div "[PERSON_NAME] Since: [DATE] link to CRM copy Email [EMAIL_ADDRESS][DOMAIN_NAME]…" at bounding box center [237, 225] width 84 height 373
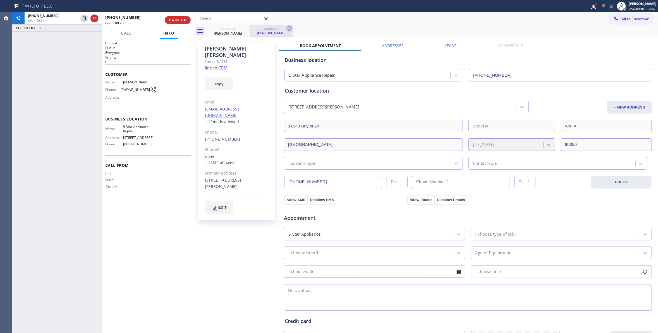
click at [290, 29] on icon at bounding box center [289, 28] width 5 height 5
click at [179, 22] on button "HANG UP" at bounding box center [178, 20] width 26 height 8
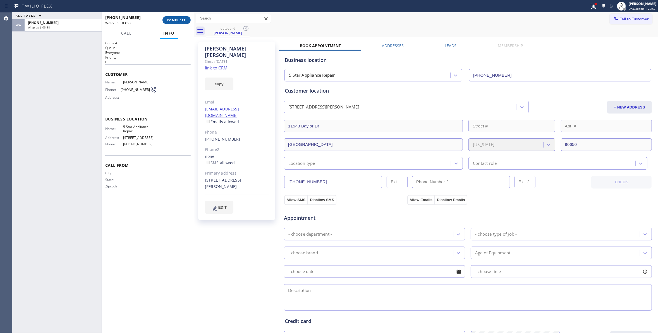
click at [174, 19] on span "COMPLETE" at bounding box center [176, 20] width 19 height 4
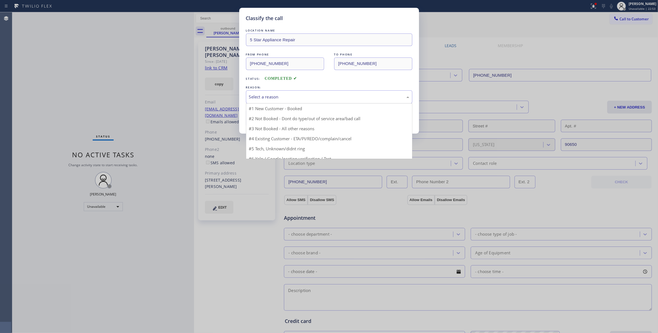
drag, startPoint x: 289, startPoint y: 91, endPoint x: 287, endPoint y: 99, distance: 8.2
click at [289, 92] on div "Select a reason" at bounding box center [329, 96] width 166 height 13
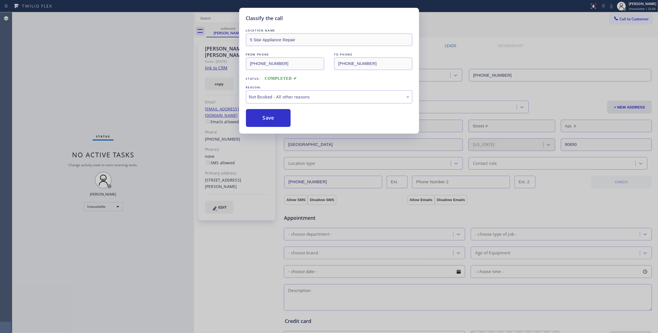
click at [267, 119] on button "Save" at bounding box center [268, 118] width 45 height 18
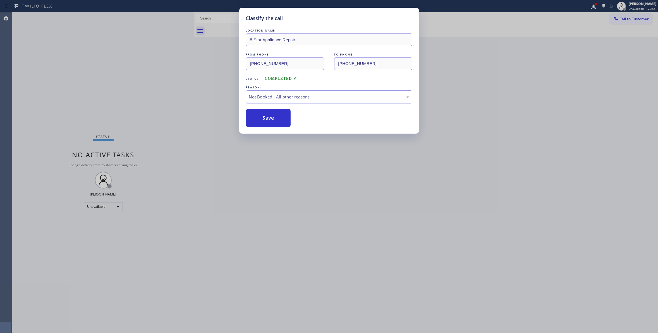
click at [267, 119] on button "Save" at bounding box center [268, 118] width 45 height 18
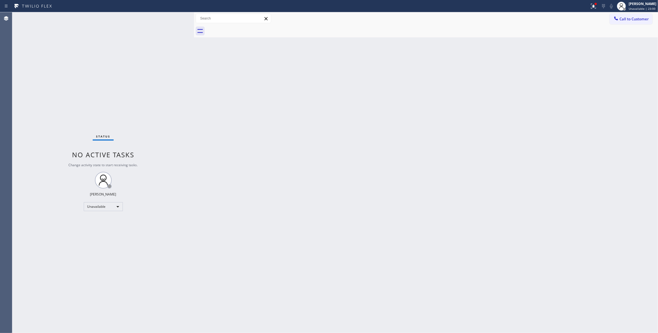
click at [509, 143] on div "Back to Dashboard Change Sender ID Customers Technicians Select a contact Outbo…" at bounding box center [426, 172] width 464 height 321
click at [640, 16] on span "Call to Customer" at bounding box center [633, 18] width 29 height 5
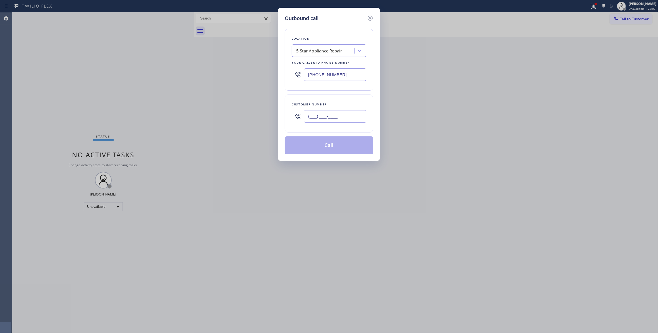
click at [342, 120] on input "(___) ___-____" at bounding box center [335, 116] width 62 height 13
paste input "310) 921-5660"
type input "[PHONE_NUMBER]"
drag, startPoint x: 356, startPoint y: 75, endPoint x: 116, endPoint y: 69, distance: 240.0
click at [115, 66] on div "Outbound call Location 5 Star Appliance Repair Your caller id phone number [PHO…" at bounding box center [329, 166] width 658 height 333
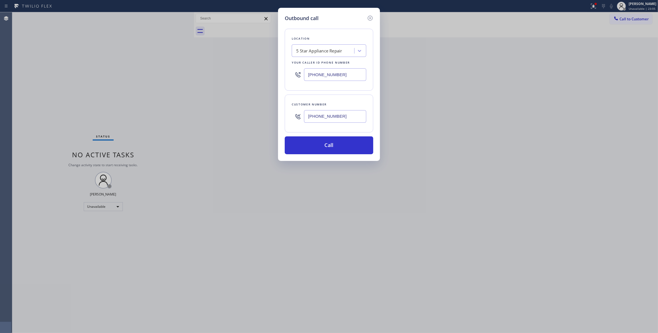
paste input "310) 868-0820"
type input "[PHONE_NUMBER]"
drag, startPoint x: 354, startPoint y: 119, endPoint x: 214, endPoint y: 112, distance: 139.7
click at [214, 112] on div "Outbound call Location Alliance HVAC [GEOGRAPHIC_DATA] Your caller id phone num…" at bounding box center [329, 166] width 658 height 333
click at [329, 146] on button "Call" at bounding box center [329, 145] width 88 height 18
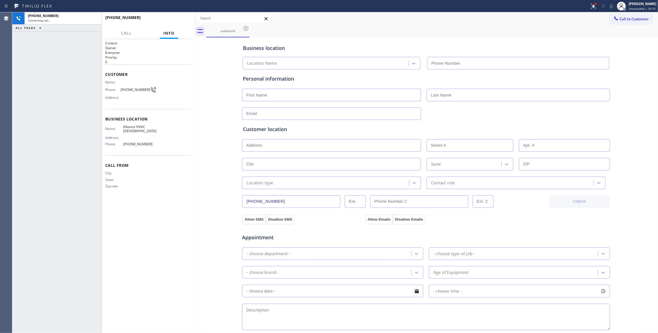
type input "[PHONE_NUMBER]"
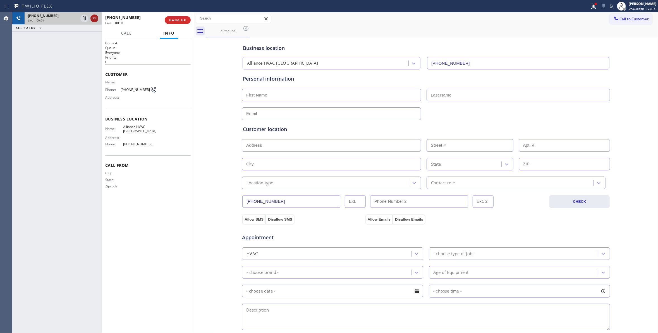
click at [94, 18] on icon at bounding box center [94, 18] width 7 height 7
click at [182, 20] on span "HANG UP" at bounding box center [177, 20] width 17 height 4
click at [182, 21] on span "COMPLETE" at bounding box center [176, 20] width 19 height 4
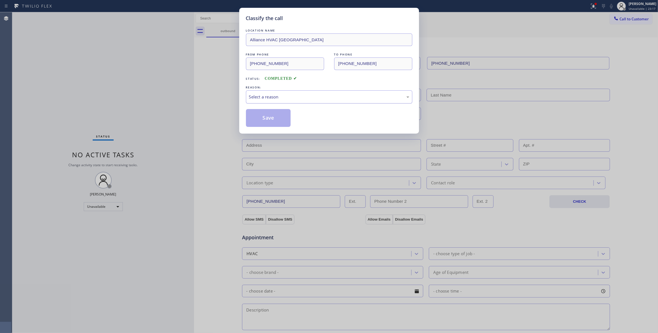
click at [290, 97] on div "Select a reason" at bounding box center [329, 97] width 160 height 6
click at [265, 118] on button "Save" at bounding box center [268, 118] width 45 height 18
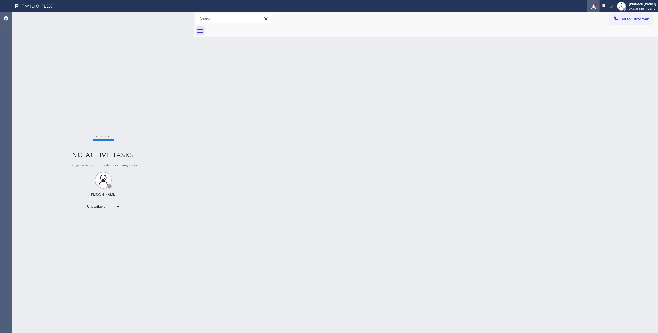
click at [587, 7] on div at bounding box center [593, 6] width 12 height 7
click at [562, 75] on span "Clear issues" at bounding box center [557, 73] width 26 height 4
click at [640, 24] on button "Call to Customer" at bounding box center [630, 19] width 43 height 11
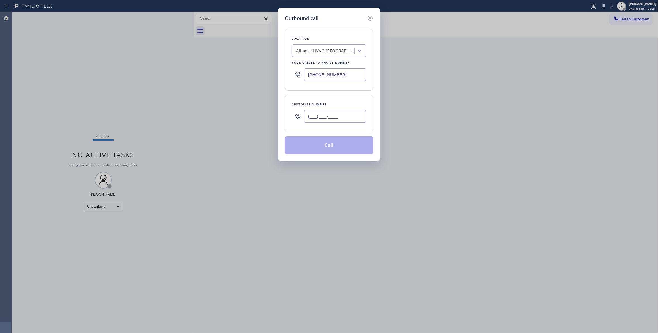
click at [348, 118] on input "(___) ___-____" at bounding box center [335, 116] width 62 height 13
paste input "310) 921-5660"
type input "[PHONE_NUMBER]"
click at [340, 149] on button "Call" at bounding box center [329, 145] width 88 height 18
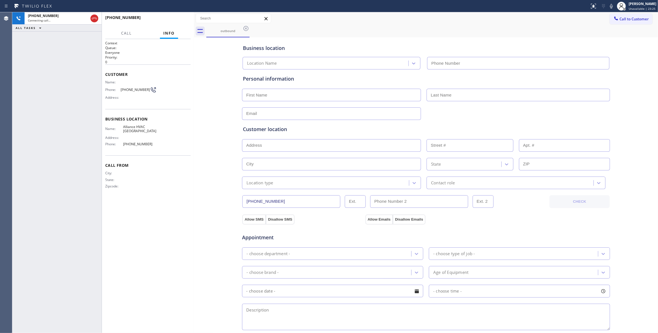
type input "[PHONE_NUMBER]"
click at [177, 19] on span "HANG UP" at bounding box center [177, 20] width 17 height 4
click at [178, 19] on span "HANG UP" at bounding box center [177, 20] width 17 height 4
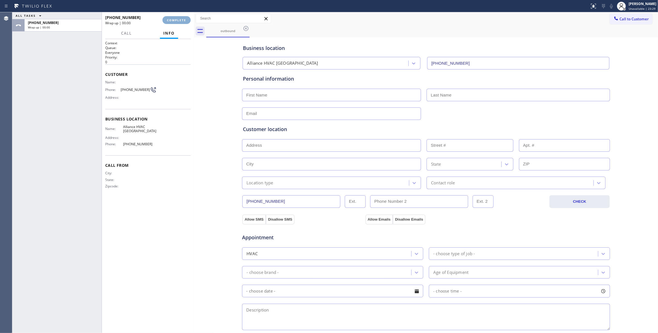
click at [178, 19] on span "COMPLETE" at bounding box center [176, 20] width 19 height 4
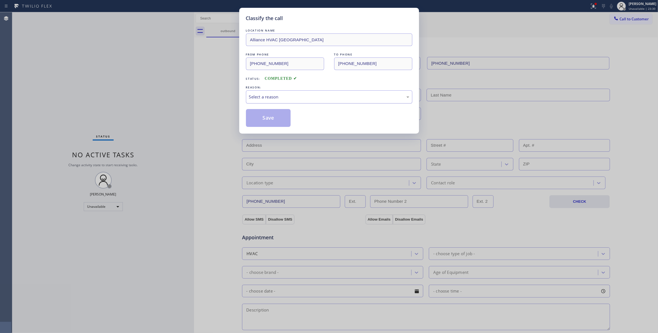
click at [261, 97] on div "Select a reason" at bounding box center [329, 97] width 160 height 6
click at [267, 121] on button "Save" at bounding box center [268, 118] width 45 height 18
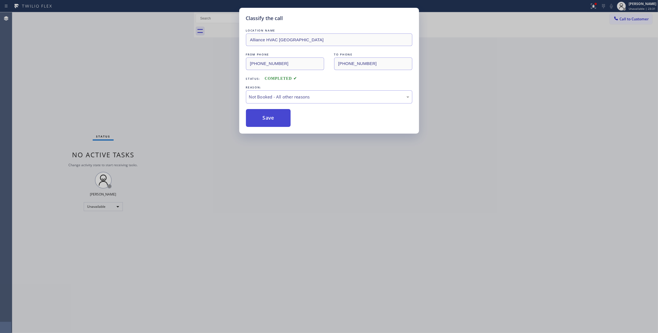
click at [267, 121] on button "Save" at bounding box center [268, 118] width 45 height 18
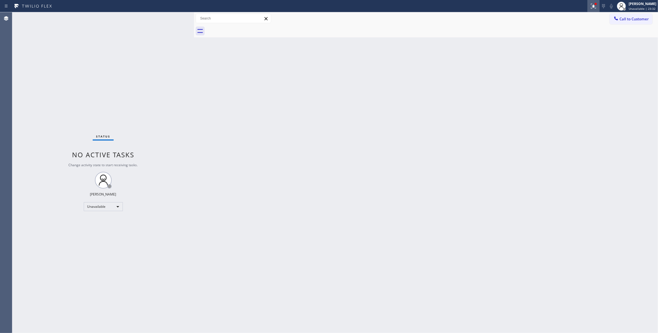
click at [590, 7] on icon at bounding box center [593, 6] width 7 height 7
click at [569, 73] on span "Clear issues" at bounding box center [557, 73] width 26 height 4
click at [633, 21] on button "Call to Customer" at bounding box center [630, 19] width 43 height 11
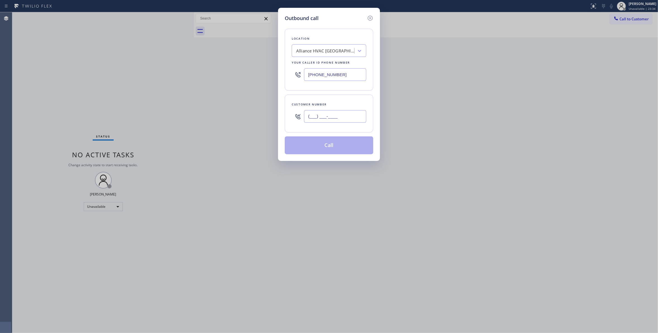
click at [335, 118] on input "(___) ___-____" at bounding box center [335, 116] width 62 height 13
paste input "310) 921-5660"
type input "[PHONE_NUMBER]"
click at [321, 149] on button "Call" at bounding box center [329, 145] width 88 height 18
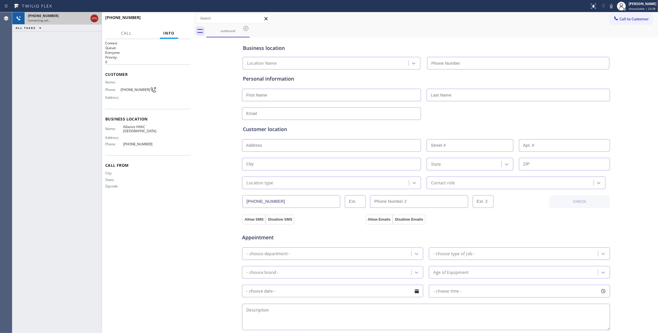
type input "[PHONE_NUMBER]"
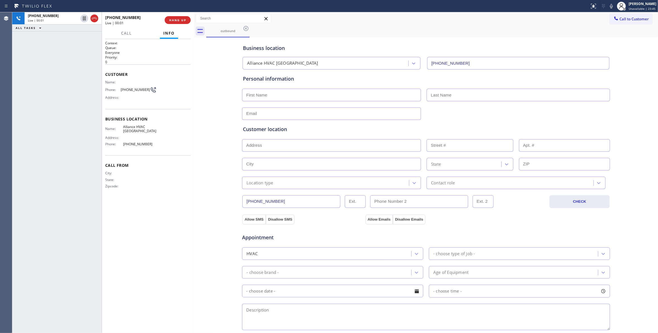
drag, startPoint x: 94, startPoint y: 18, endPoint x: 152, endPoint y: 22, distance: 57.9
click at [94, 18] on icon at bounding box center [94, 18] width 7 height 7
click at [178, 16] on button "HANG UP" at bounding box center [178, 20] width 26 height 8
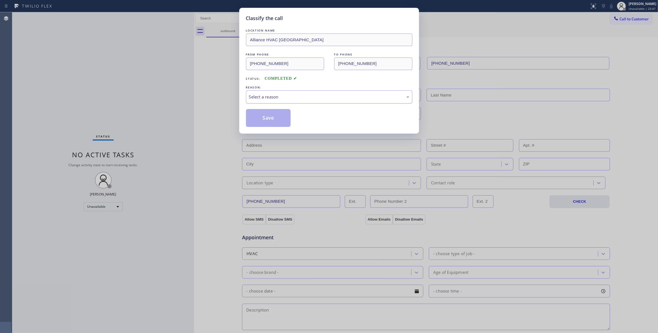
click at [277, 97] on div "Select a reason" at bounding box center [329, 97] width 160 height 6
click at [280, 122] on button "Save" at bounding box center [268, 118] width 45 height 18
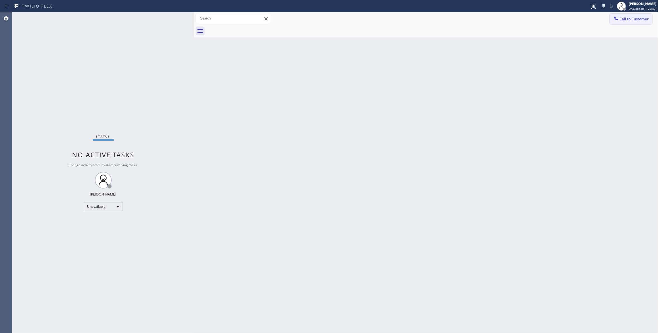
click at [631, 18] on span "Call to Customer" at bounding box center [633, 18] width 29 height 5
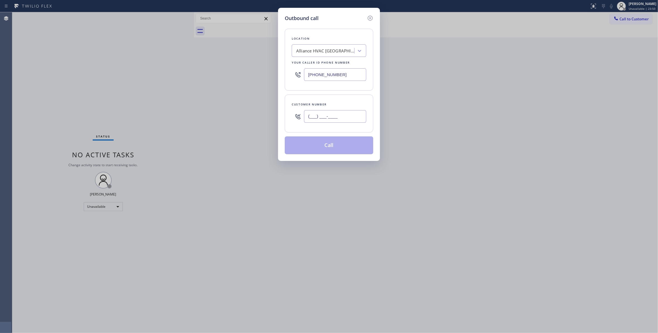
click at [343, 115] on input "(___) ___-____" at bounding box center [335, 116] width 62 height 13
paste input "310) 921-5660"
type input "[PHONE_NUMBER]"
click at [314, 148] on button "Call" at bounding box center [329, 145] width 88 height 18
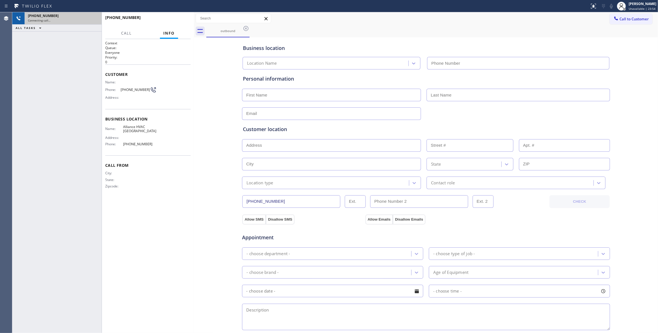
type input "[PHONE_NUMBER]"
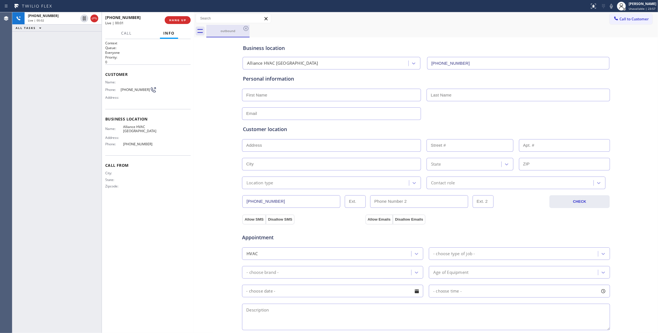
drag, startPoint x: 94, startPoint y: 17, endPoint x: 210, endPoint y: 30, distance: 117.0
click at [94, 17] on icon at bounding box center [94, 18] width 7 height 7
click at [169, 22] on button "HANG UP" at bounding box center [178, 20] width 26 height 8
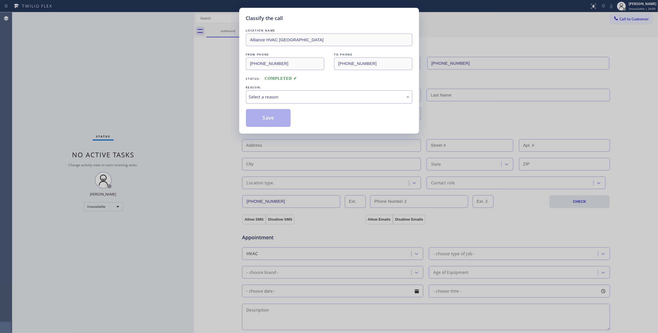
click at [266, 99] on div "Select a reason" at bounding box center [329, 97] width 160 height 6
click at [266, 117] on button "Save" at bounding box center [268, 118] width 45 height 18
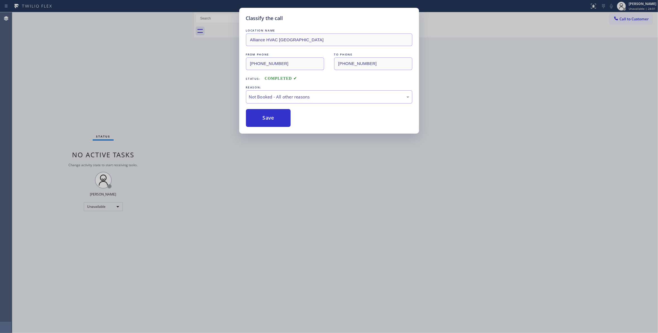
click at [266, 117] on button "Save" at bounding box center [268, 118] width 45 height 18
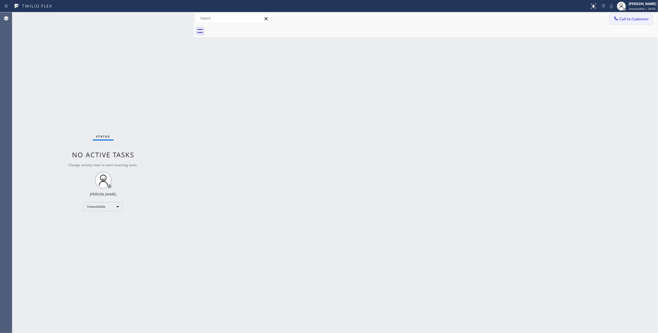
click at [636, 21] on span "Call to Customer" at bounding box center [633, 18] width 29 height 5
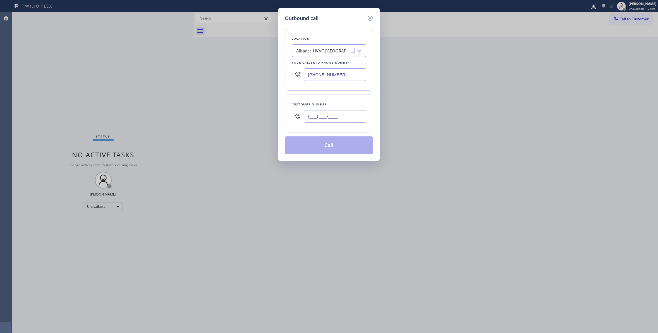
click at [322, 117] on input "(___) ___-____" at bounding box center [335, 116] width 62 height 13
paste input "310) 921-5660"
type input "[PHONE_NUMBER]"
click at [323, 148] on button "Call" at bounding box center [329, 145] width 88 height 18
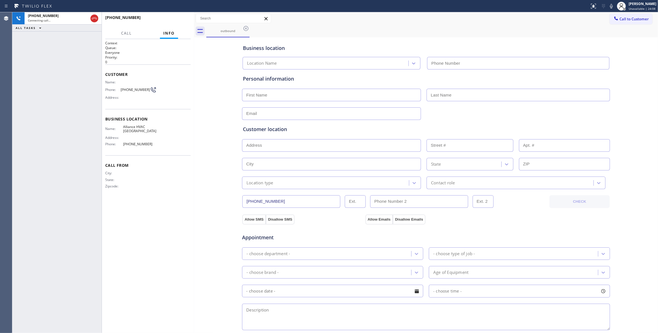
type input "[PHONE_NUMBER]"
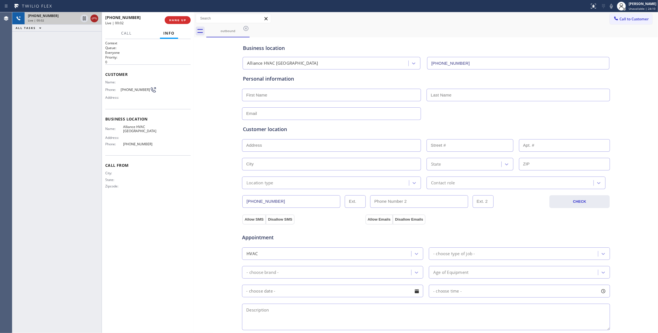
click at [95, 18] on icon at bounding box center [94, 18] width 7 height 7
click at [183, 21] on span "HANG UP" at bounding box center [177, 20] width 17 height 4
click at [179, 22] on button "COMPLETE" at bounding box center [176, 20] width 28 height 8
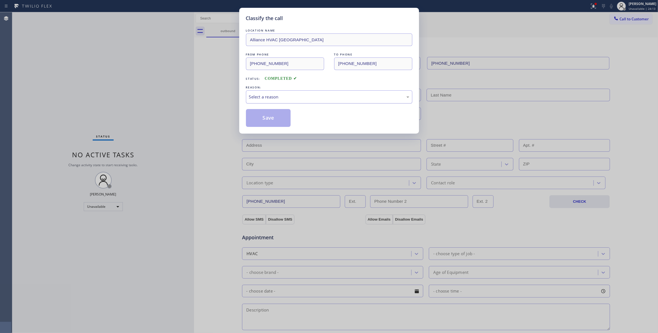
click at [289, 98] on div "Select a reason" at bounding box center [329, 97] width 160 height 6
click at [266, 122] on button "Save" at bounding box center [268, 118] width 45 height 18
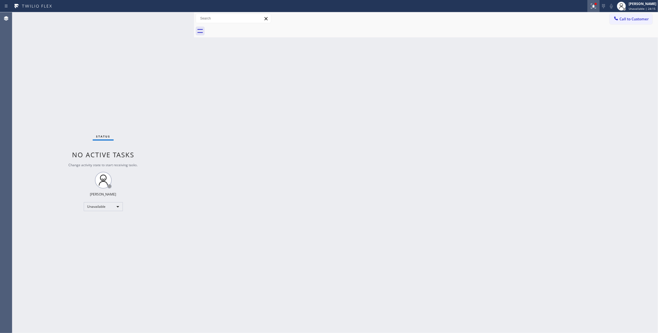
click at [591, 6] on icon at bounding box center [592, 6] width 3 height 4
click at [577, 74] on button "Clear issues" at bounding box center [556, 73] width 65 height 8
click at [631, 23] on button "Call to Customer" at bounding box center [630, 19] width 43 height 11
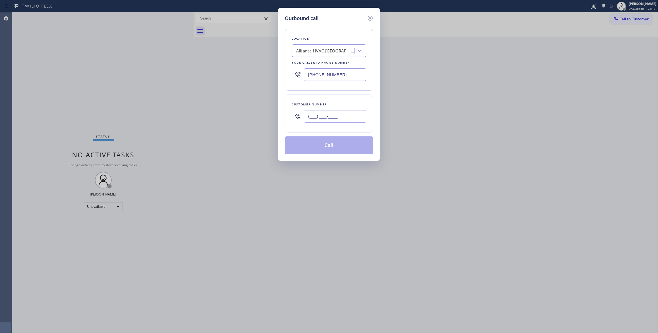
click at [341, 115] on input "(___) ___-____" at bounding box center [335, 116] width 62 height 13
paste input "310) 921-5660"
type input "[PHONE_NUMBER]"
click at [291, 145] on button "Call" at bounding box center [329, 145] width 88 height 18
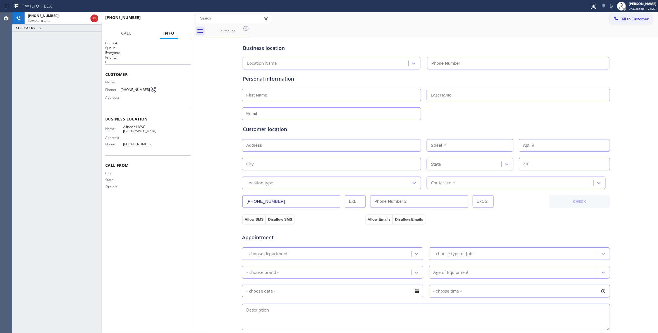
type input "[PHONE_NUMBER]"
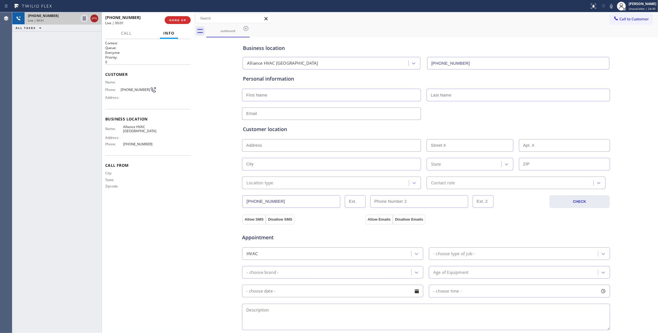
click at [94, 18] on icon at bounding box center [94, 18] width 7 height 7
click at [171, 19] on span "HANG UP" at bounding box center [177, 20] width 17 height 4
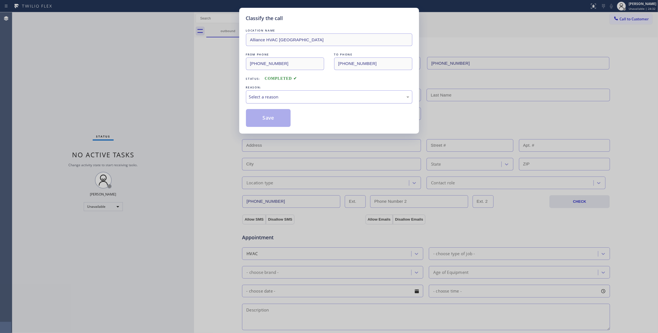
click at [282, 96] on div "Select a reason" at bounding box center [329, 97] width 160 height 6
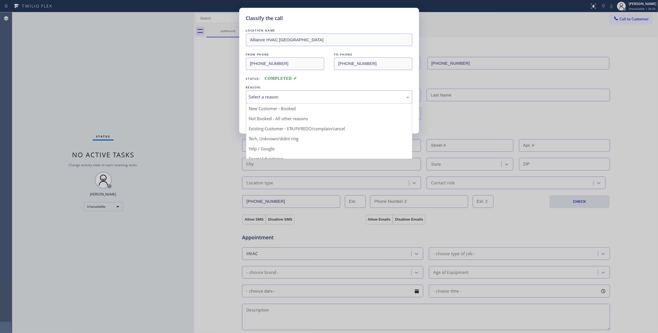
click at [281, 120] on button "Save" at bounding box center [268, 118] width 45 height 18
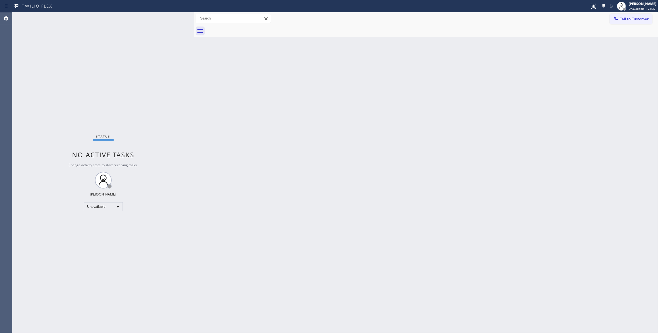
click at [392, 157] on div "Back to Dashboard Change Sender ID Customers Technicians Select a contact Outbo…" at bounding box center [426, 172] width 464 height 321
click at [112, 82] on div "Status No active tasks Change activity state to start receiving tasks. [PERSON_…" at bounding box center [103, 172] width 182 height 321
click at [393, 137] on div "Back to Dashboard Change Sender ID Customers Technicians Select a contact Outbo…" at bounding box center [426, 172] width 464 height 321
click at [83, 284] on div "Status No active tasks Change activity state to start receiving tasks. [PERSON_…" at bounding box center [103, 172] width 182 height 321
click at [623, 18] on span "Call to Customer" at bounding box center [633, 18] width 29 height 5
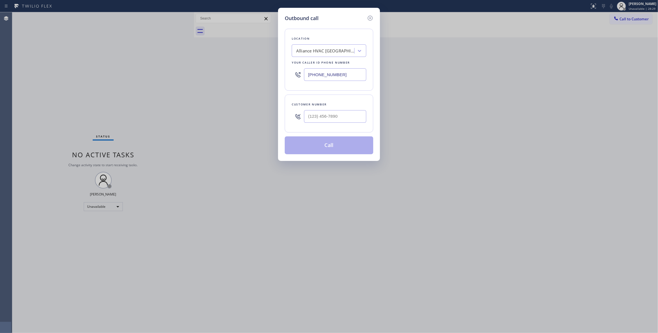
type input "(___) ___-____"
click at [333, 120] on input "(___) ___-____" at bounding box center [335, 116] width 62 height 13
click at [337, 115] on input "(___) ___-____" at bounding box center [335, 116] width 62 height 13
paste input "310) 921-5660"
type input "[PHONE_NUMBER]"
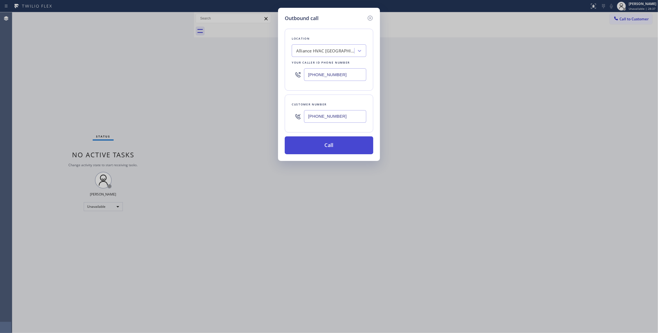
click at [325, 147] on button "Call" at bounding box center [329, 145] width 88 height 18
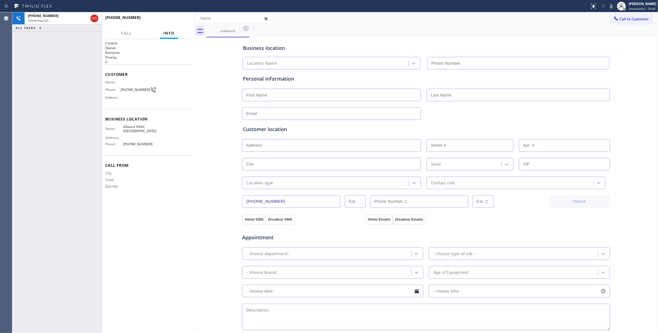
type input "[PHONE_NUMBER]"
click at [182, 21] on span "HANG UP" at bounding box center [177, 20] width 17 height 4
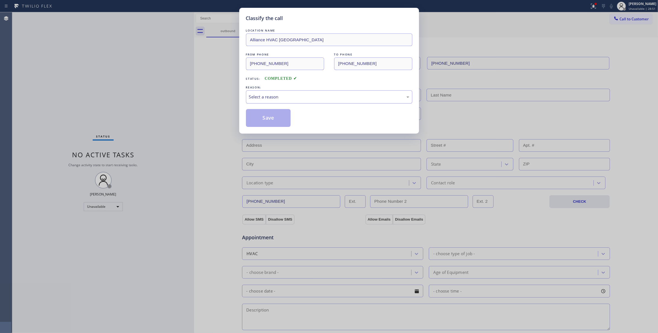
click at [263, 99] on div "Select a reason" at bounding box center [329, 97] width 160 height 6
drag, startPoint x: 265, startPoint y: 117, endPoint x: 657, endPoint y: 30, distance: 401.9
click at [265, 117] on button "Save" at bounding box center [268, 118] width 45 height 18
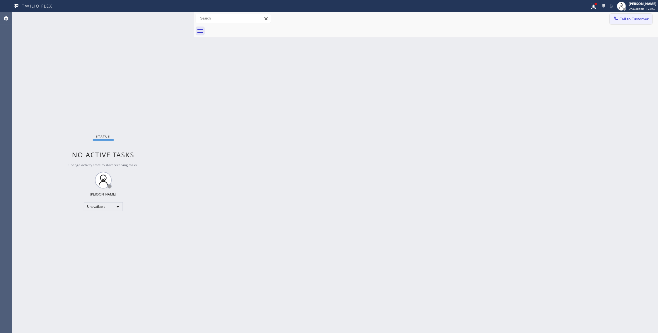
click at [632, 19] on span "Call to Customer" at bounding box center [633, 18] width 29 height 5
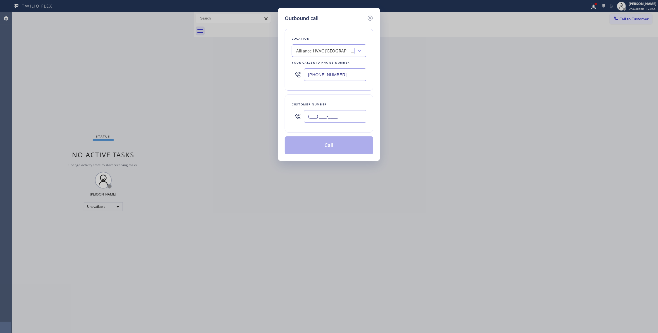
click at [329, 123] on input "(___) ___-____" at bounding box center [335, 116] width 62 height 13
paste input "310) 921-5660"
type input "[PHONE_NUMBER]"
click at [319, 146] on button "Call" at bounding box center [329, 145] width 88 height 18
click at [584, 8] on div "Outbound call Location Alliance HVAC [GEOGRAPHIC_DATA] Your caller id phone num…" at bounding box center [329, 166] width 658 height 333
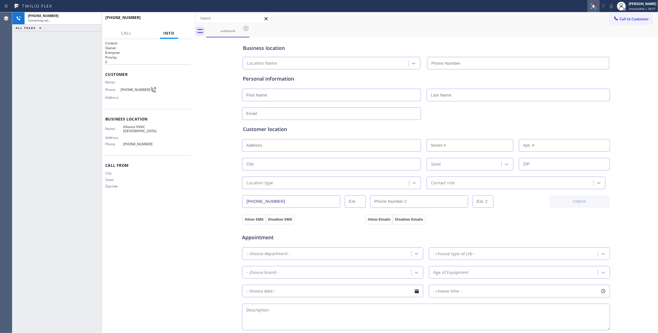
click at [591, 6] on icon at bounding box center [593, 6] width 5 height 5
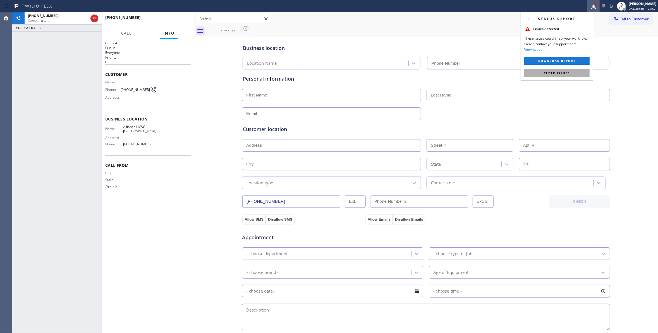
click at [566, 71] on button "Clear issues" at bounding box center [556, 73] width 65 height 8
type input "[PHONE_NUMBER]"
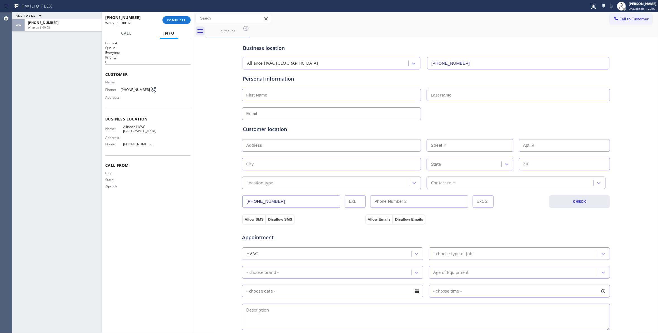
drag, startPoint x: 88, startPoint y: 122, endPoint x: 97, endPoint y: 105, distance: 19.2
click at [88, 120] on div "ALL TASKS ALL TASKS ACTIVE TASKS TASKS IN WRAP UP [PHONE_NUMBER] Wrap up | 00:02" at bounding box center [56, 172] width 89 height 321
click at [167, 22] on button "COMPLETE" at bounding box center [176, 20] width 28 height 8
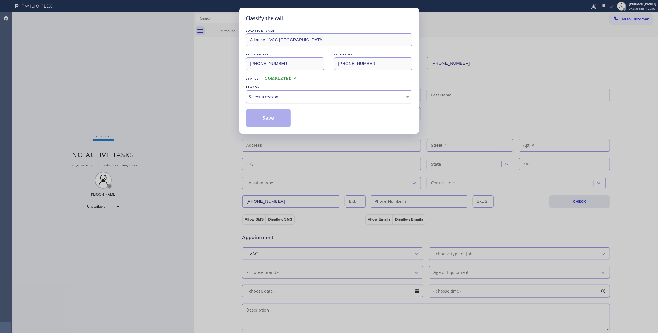
click at [332, 98] on div "Select a reason" at bounding box center [329, 97] width 160 height 6
click at [285, 120] on button "Save" at bounding box center [268, 118] width 45 height 18
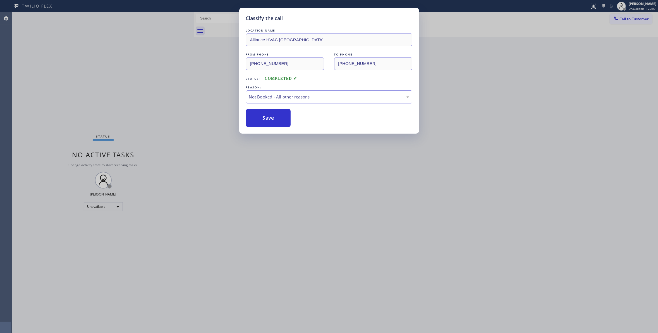
click at [285, 120] on button "Save" at bounding box center [268, 118] width 45 height 18
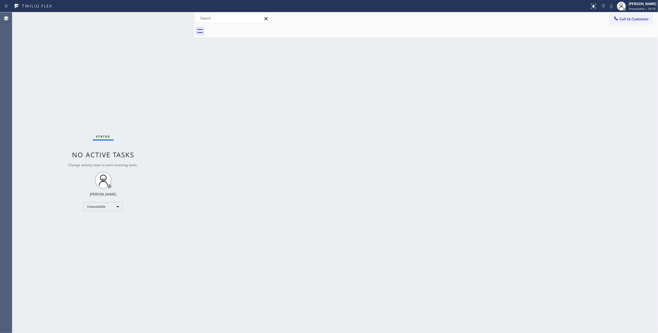
click at [107, 100] on div "Status No active tasks Change activity state to start receiving tasks. [PERSON_…" at bounding box center [103, 172] width 182 height 321
drag, startPoint x: 356, startPoint y: 186, endPoint x: 217, endPoint y: 134, distance: 148.8
click at [356, 186] on div "Back to Dashboard Change Sender ID Customers Technicians Select a contact Outbo…" at bounding box center [426, 172] width 464 height 321
click at [641, 20] on span "Call to Customer" at bounding box center [633, 18] width 29 height 5
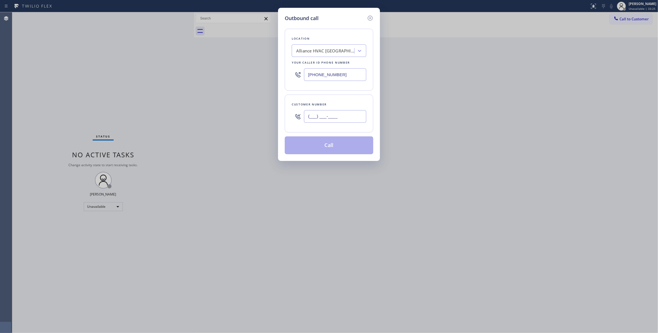
click at [328, 120] on input "(___) ___-____" at bounding box center [335, 116] width 62 height 13
paste input "914) 263-0433"
type input "[PHONE_NUMBER]"
paste input "855) 731-4952"
drag, startPoint x: 346, startPoint y: 77, endPoint x: 203, endPoint y: 73, distance: 142.9
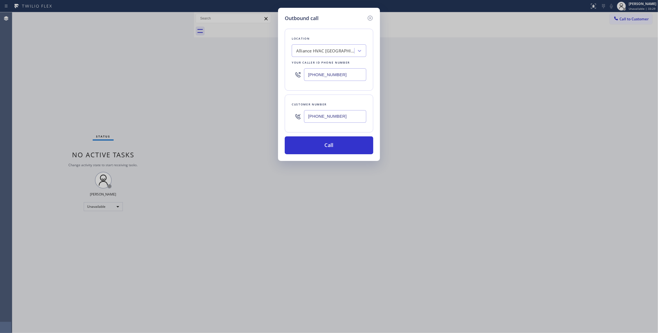
click at [203, 73] on div "Outbound call Location Alliance HVAC [GEOGRAPHIC_DATA] Your caller id phone num…" at bounding box center [329, 166] width 658 height 333
type input "[PHONE_NUMBER]"
drag, startPoint x: 347, startPoint y: 118, endPoint x: 290, endPoint y: 116, distance: 57.0
click at [290, 116] on div "Customer number [PHONE_NUMBER]" at bounding box center [329, 114] width 88 height 38
click at [314, 141] on button "Call" at bounding box center [329, 145] width 88 height 18
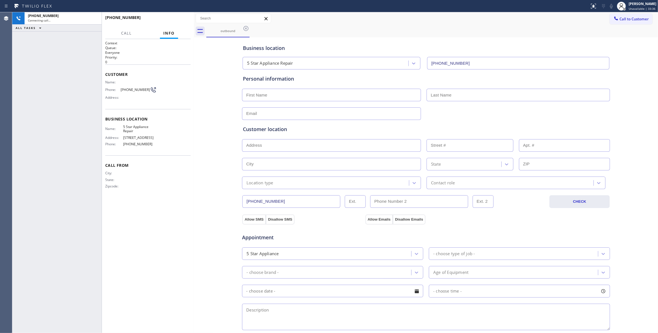
type input "[PHONE_NUMBER]"
click at [61, 103] on div "[PHONE_NUMBER] Live | 00:04 ALL TASKS ALL TASKS ACTIVE TASKS TASKS IN WRAP UP" at bounding box center [56, 172] width 89 height 321
click at [186, 19] on span "HANG UP" at bounding box center [177, 20] width 17 height 4
click at [198, 193] on div "Business location 5 Star Appliance Repair [PHONE_NUMBER] Personal information C…" at bounding box center [425, 229] width 461 height 381
drag, startPoint x: 150, startPoint y: 147, endPoint x: 119, endPoint y: 128, distance: 36.5
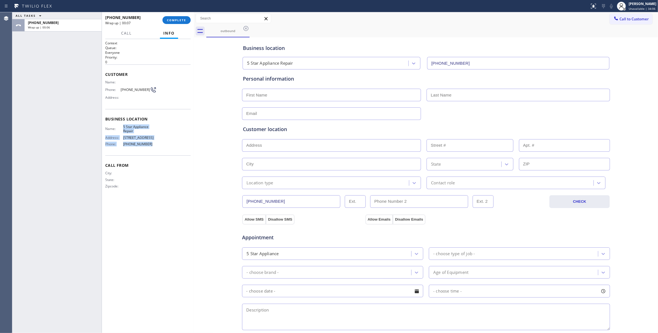
click at [119, 128] on div "Name: 5 Star Appliance Repair Address: [STREET_ADDRESS] Phone: [PHONE_NUMBER]" at bounding box center [130, 137] width 51 height 24
copy div "5 Star Appliance Repair Address: [STREET_ADDRESS] Phone: [PHONE_NUMBER]"
click at [194, 184] on div at bounding box center [194, 172] width 0 height 321
click at [182, 18] on span "COMPLETE" at bounding box center [176, 20] width 19 height 4
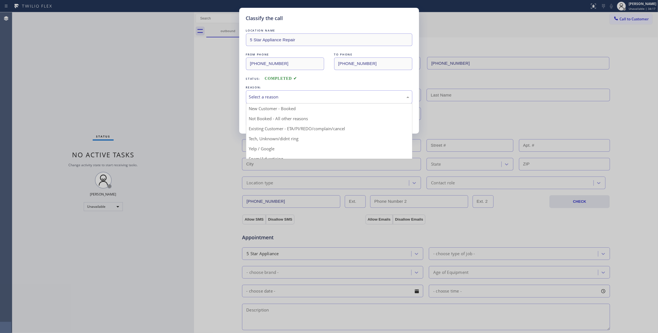
click at [288, 96] on div "Select a reason" at bounding box center [329, 97] width 160 height 6
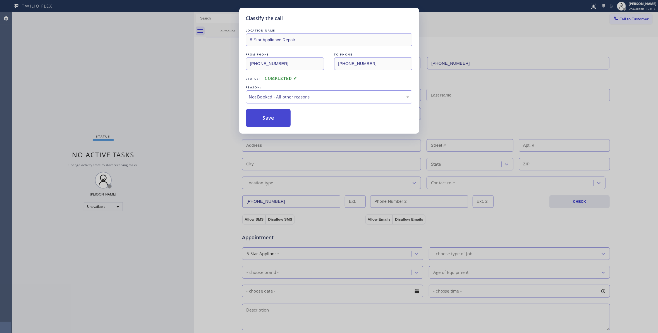
click at [276, 117] on button "Save" at bounding box center [268, 118] width 45 height 18
click at [275, 118] on button "Save" at bounding box center [268, 118] width 45 height 18
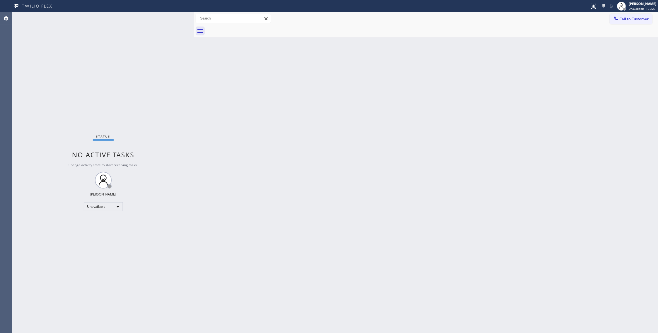
drag, startPoint x: 92, startPoint y: 300, endPoint x: 88, endPoint y: 295, distance: 6.7
click at [88, 295] on div "Status No active tasks Change activity state to start receiving tasks. [PERSON_…" at bounding box center [103, 172] width 182 height 321
click at [633, 20] on span "Call to Customer" at bounding box center [633, 18] width 29 height 5
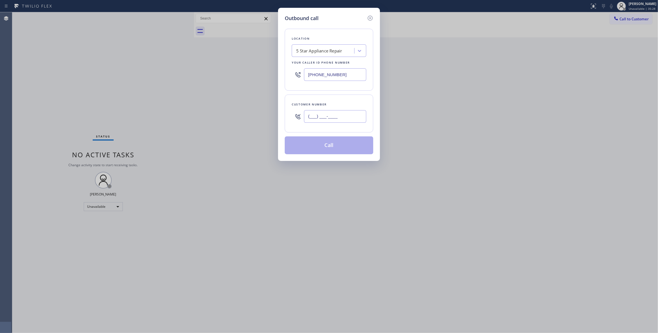
click at [340, 113] on input "(___) ___-____" at bounding box center [335, 116] width 62 height 13
paste input "518) 570-6761"
type input "[PHONE_NUMBER]"
drag, startPoint x: 357, startPoint y: 79, endPoint x: 159, endPoint y: 75, distance: 198.4
click at [160, 76] on div "Outbound call Location 5 Star Appliance Repair Your caller id phone number [PHO…" at bounding box center [329, 166] width 658 height 333
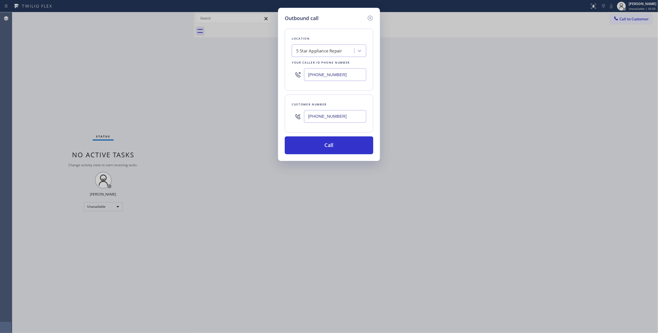
paste input "44) 752-5721"
type input "[PHONE_NUMBER]"
drag, startPoint x: 304, startPoint y: 114, endPoint x: 278, endPoint y: 114, distance: 26.2
click at [277, 113] on div "Outbound call Location Top Rated Electric Your caller id phone number [PHONE_NU…" at bounding box center [329, 166] width 658 height 333
click at [314, 143] on button "Call" at bounding box center [329, 145] width 88 height 18
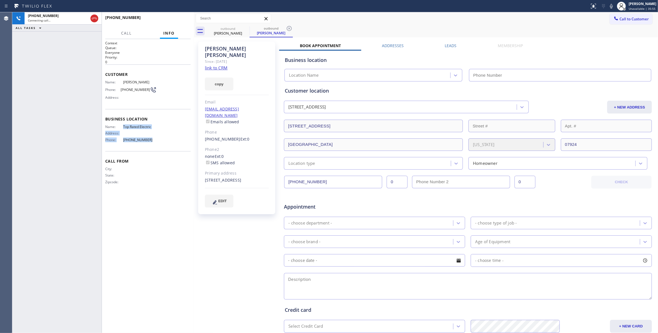
drag, startPoint x: 119, startPoint y: 130, endPoint x: 117, endPoint y: 126, distance: 4.4
click at [117, 126] on div "Name: Top Rated Electric Address: Phone: [PHONE_NUMBER]" at bounding box center [130, 135] width 51 height 20
copy div "Top Rated Electric Address: Phone: [PHONE_NUMBER]"
type input "[PHONE_NUMBER]"
click at [289, 28] on icon at bounding box center [289, 28] width 5 height 5
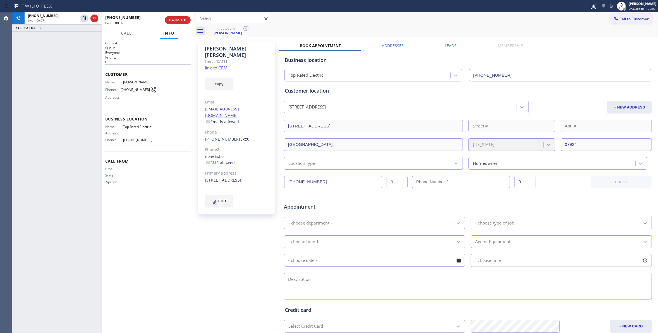
click at [222, 65] on link "link to CRM" at bounding box center [216, 68] width 23 height 6
click at [177, 251] on div "Context Queue: Everyone Priority: 0 Customer Name: [PERSON_NAME] Phone: [PHONE_…" at bounding box center [147, 186] width 85 height 291
click at [83, 18] on icon at bounding box center [84, 18] width 7 height 7
click at [608, 6] on icon at bounding box center [611, 6] width 7 height 7
click at [76, 110] on div "[PHONE_NUMBER] Live | 02:44 ALL TASKS ALL TASKS ACTIVE TASKS TASKS IN WRAP UP" at bounding box center [56, 172] width 89 height 321
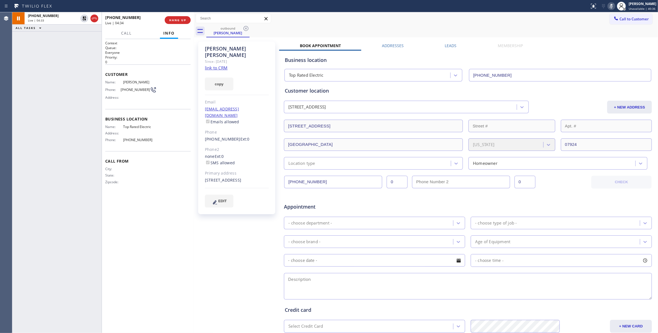
click at [65, 140] on div "[PHONE_NUMBER] Live | 04:33 ALL TASKS ALL TASKS ACTIVE TASKS TASKS IN WRAP UP" at bounding box center [56, 172] width 89 height 321
click at [82, 16] on icon at bounding box center [84, 18] width 7 height 7
click at [608, 3] on icon at bounding box center [611, 6] width 7 height 7
drag, startPoint x: 198, startPoint y: 248, endPoint x: 209, endPoint y: 244, distance: 11.1
click at [198, 248] on div "[PERSON_NAME] Since: [DATE] link to CRM copy Email [EMAIL_ADDRESS][DOMAIN_NAME]…" at bounding box center [237, 220] width 84 height 362
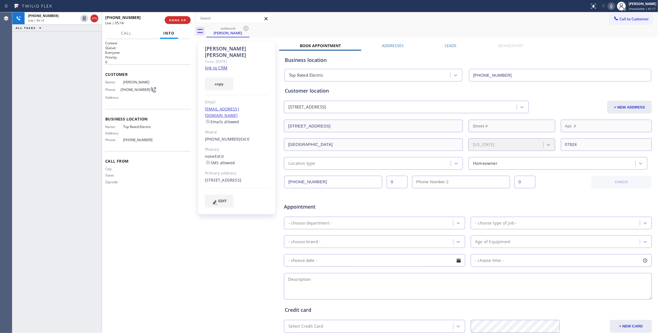
click at [77, 282] on div "[PHONE_NUMBER] Live | 05:13 ALL TASKS ALL TASKS ACTIVE TASKS TASKS IN WRAP UP" at bounding box center [56, 172] width 89 height 321
click at [229, 258] on div "[PERSON_NAME] Since: [DATE] link to CRM copy Email [EMAIL_ADDRESS][DOMAIN_NAME]…" at bounding box center [237, 220] width 84 height 362
click at [234, 234] on div "[PERSON_NAME] Since: [DATE] link to CRM copy Email [EMAIL_ADDRESS][DOMAIN_NAME]…" at bounding box center [237, 220] width 84 height 362
click at [231, 244] on div "[PERSON_NAME] Since: [DATE] link to CRM copy Email [EMAIL_ADDRESS][DOMAIN_NAME]…" at bounding box center [237, 220] width 84 height 362
click at [217, 224] on div "[PERSON_NAME] Since: [DATE] link to CRM copy Email [EMAIL_ADDRESS][DOMAIN_NAME]…" at bounding box center [237, 220] width 84 height 362
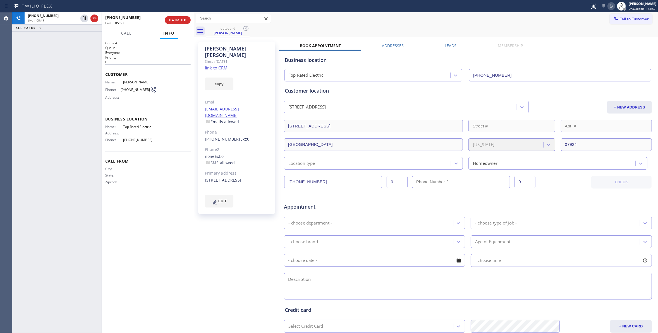
click at [251, 222] on div "[PERSON_NAME] Since: [DATE] link to CRM copy Email [EMAIL_ADDRESS][DOMAIN_NAME]…" at bounding box center [237, 220] width 84 height 362
click at [233, 238] on div "[PERSON_NAME] Since: [DATE] link to CRM copy Email [EMAIL_ADDRESS][DOMAIN_NAME]…" at bounding box center [237, 220] width 84 height 362
click at [167, 21] on span "COMPLETE" at bounding box center [176, 20] width 19 height 4
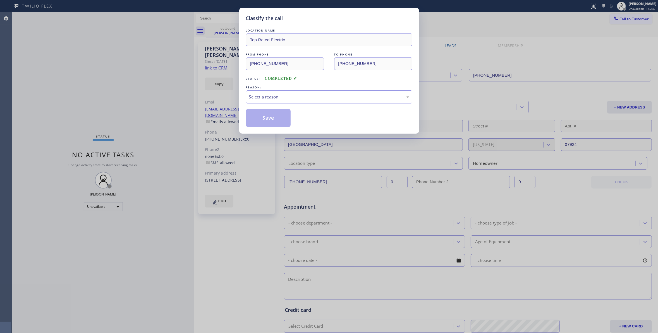
click at [258, 107] on div "LOCATION NAME Top Rated Electric FROM PHONE [PHONE_NUMBER] TO PHONE [PHONE_NUMB…" at bounding box center [329, 77] width 166 height 99
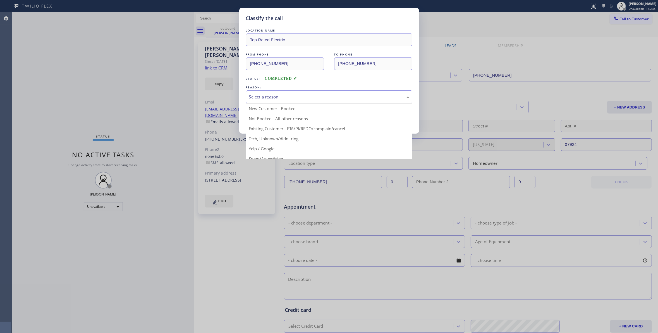
click at [255, 100] on div "Select a reason" at bounding box center [329, 97] width 160 height 6
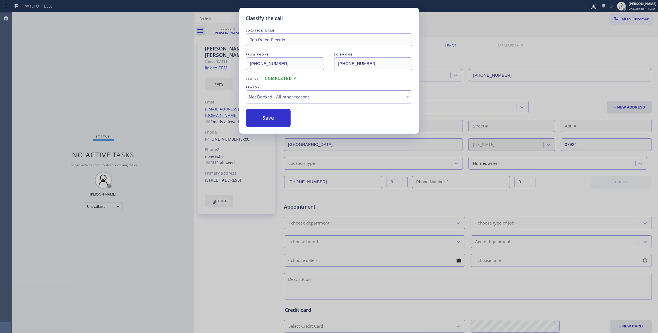
click at [260, 116] on button "Save" at bounding box center [268, 118] width 45 height 18
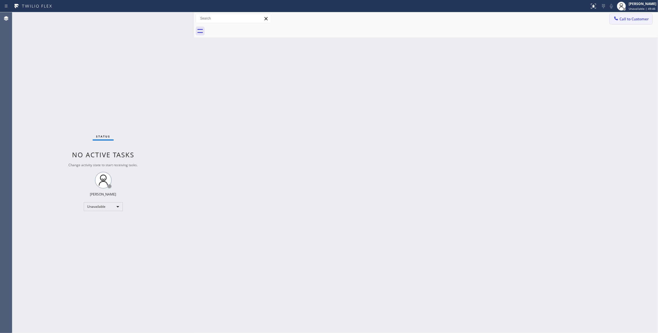
click at [628, 20] on span "Call to Customer" at bounding box center [633, 18] width 29 height 5
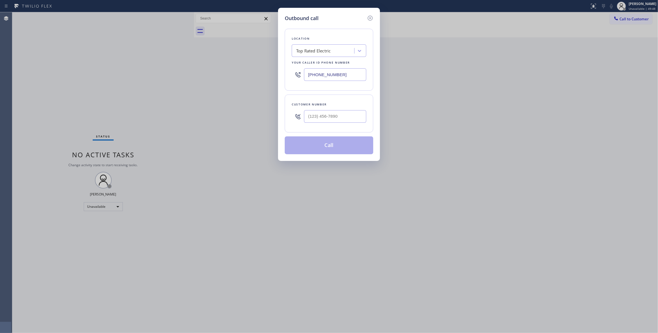
drag, startPoint x: 348, startPoint y: 75, endPoint x: 128, endPoint y: 75, distance: 220.1
click at [124, 69] on div "Outbound call Location Top Rated Electric Your caller id phone number [PHONE_NU…" at bounding box center [329, 166] width 658 height 333
paste input "55) 731-4952"
type input "[PHONE_NUMBER]"
click at [338, 113] on input "(___) ___-____" at bounding box center [335, 116] width 62 height 13
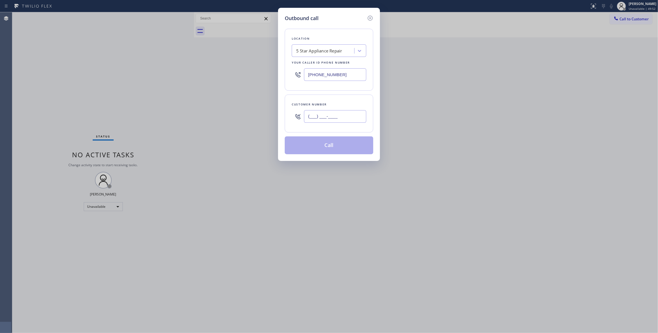
paste input "914) 263-0433"
type input "[PHONE_NUMBER]"
click at [344, 148] on button "Call" at bounding box center [329, 145] width 88 height 18
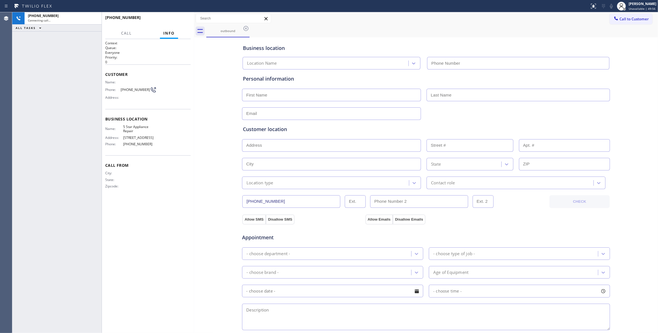
type input "[PHONE_NUMBER]"
click at [177, 16] on button "HANG UP" at bounding box center [178, 20] width 26 height 8
click at [180, 19] on span "HANG UP" at bounding box center [177, 20] width 17 height 4
click at [180, 19] on span "COMPLETE" at bounding box center [176, 20] width 19 height 4
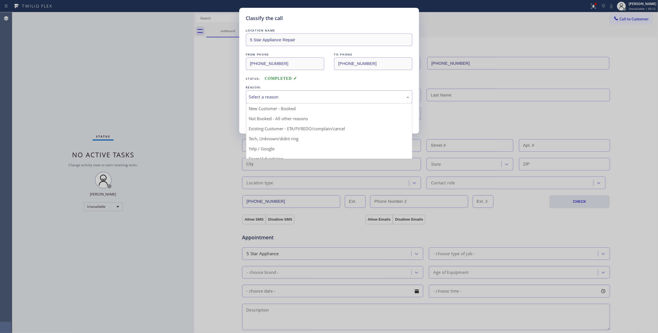
click at [263, 95] on div "Select a reason" at bounding box center [329, 97] width 160 height 6
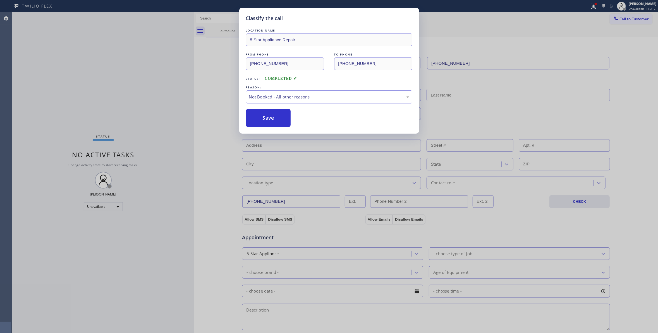
click at [270, 120] on button "Save" at bounding box center [268, 118] width 45 height 18
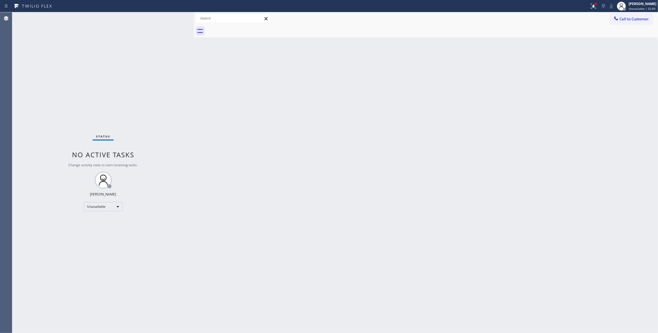
drag, startPoint x: 632, startPoint y: 17, endPoint x: 605, endPoint y: 32, distance: 30.5
click at [632, 17] on span "Call to Customer" at bounding box center [633, 18] width 29 height 5
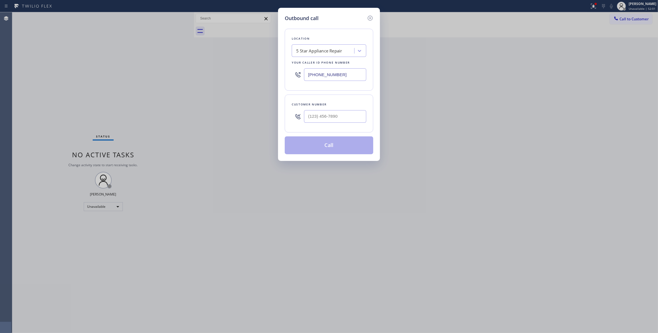
drag, startPoint x: 325, startPoint y: 131, endPoint x: 321, endPoint y: 128, distance: 5.2
click at [321, 128] on div "Customer number" at bounding box center [329, 114] width 88 height 38
click at [338, 115] on input "(___) ___-____" at bounding box center [335, 116] width 62 height 13
paste input "914) 263-0433"
type input "[PHONE_NUMBER]"
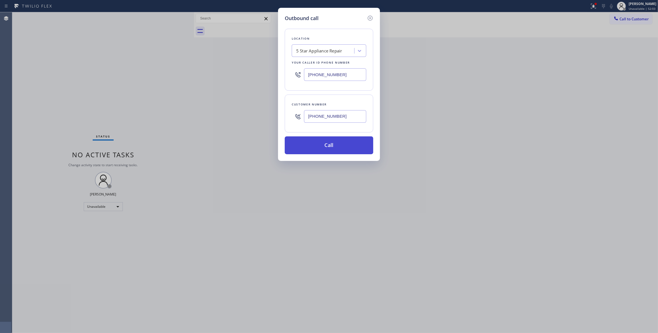
click at [331, 144] on button "Call" at bounding box center [329, 145] width 88 height 18
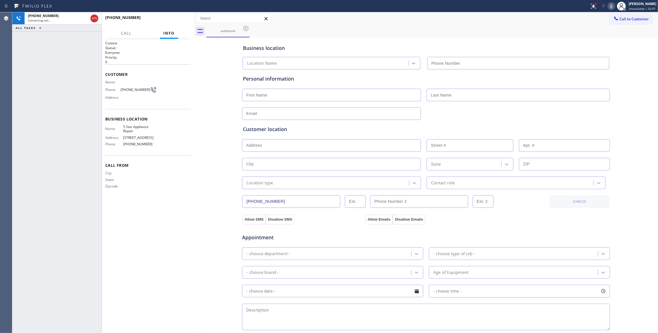
type input "[PHONE_NUMBER]"
click at [169, 15] on div "[PHONE_NUMBER] Live | 00:15 HANG UP" at bounding box center [147, 20] width 85 height 15
click at [173, 20] on span "HANG UP" at bounding box center [177, 20] width 17 height 4
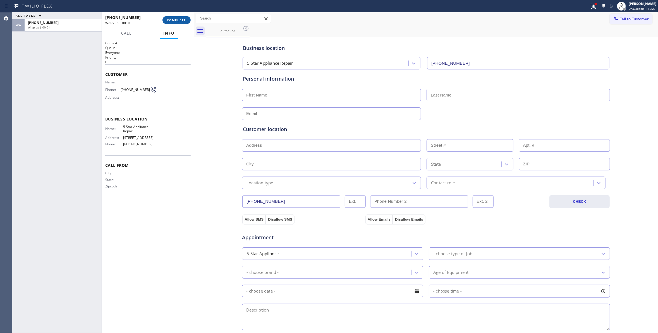
click at [175, 20] on span "COMPLETE" at bounding box center [176, 20] width 19 height 4
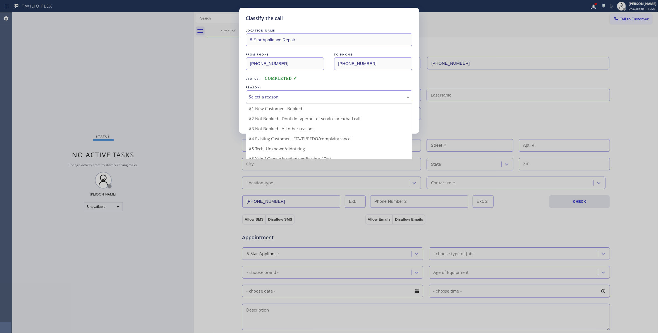
click at [275, 95] on div "Select a reason" at bounding box center [329, 97] width 160 height 6
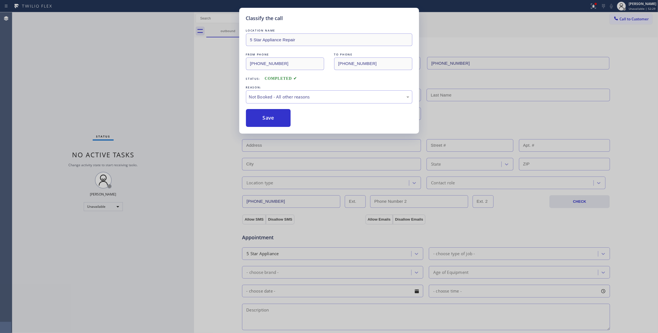
click at [272, 116] on button "Save" at bounding box center [268, 118] width 45 height 18
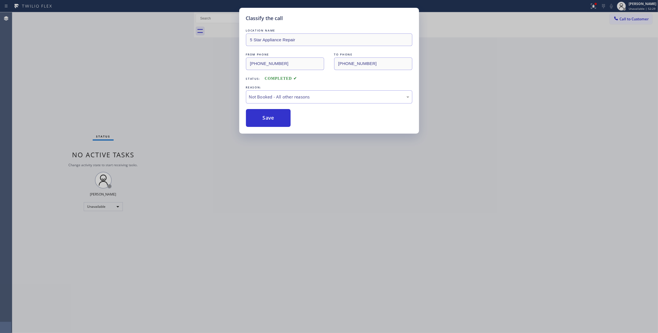
drag, startPoint x: 272, startPoint y: 116, endPoint x: 4, endPoint y: 83, distance: 269.9
click at [270, 116] on button "Save" at bounding box center [268, 118] width 45 height 18
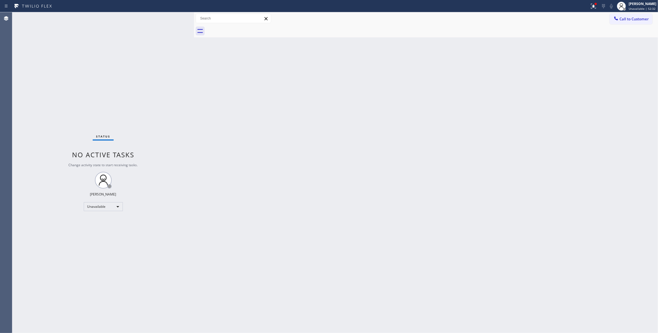
click at [504, 119] on div "Back to Dashboard Change Sender ID Customers Technicians Select a contact Outbo…" at bounding box center [426, 172] width 464 height 321
click at [645, 23] on button "Call to Customer" at bounding box center [630, 19] width 43 height 11
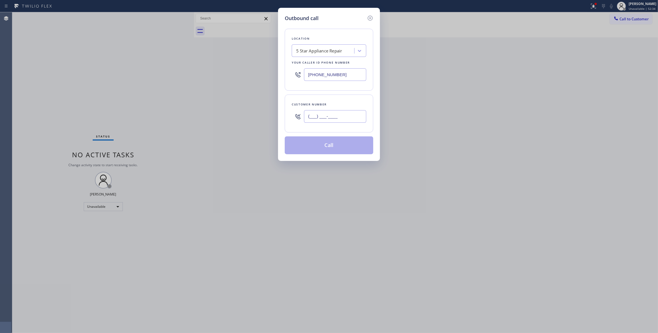
click at [329, 116] on input "(___) ___-____" at bounding box center [335, 116] width 62 height 13
paste input "562) 991-4509"
type input "[PHONE_NUMBER]"
click at [340, 148] on button "Call" at bounding box center [329, 145] width 88 height 18
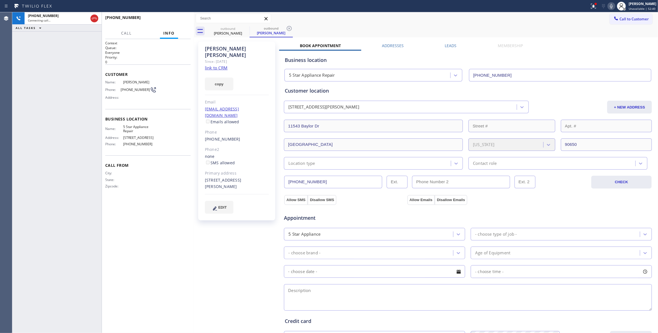
type input "[PHONE_NUMBER]"
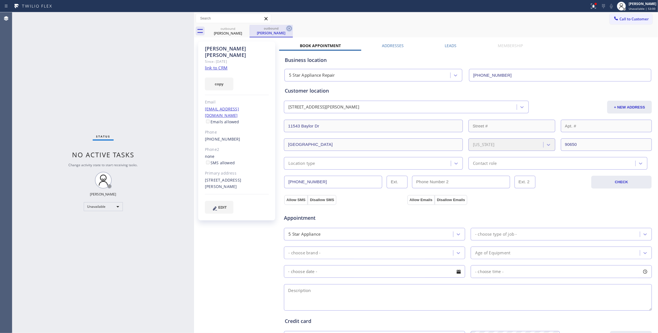
drag, startPoint x: 340, startPoint y: 144, endPoint x: 287, endPoint y: 28, distance: 127.2
click at [287, 28] on icon at bounding box center [289, 28] width 7 height 7
click at [220, 65] on link "link to CRM" at bounding box center [216, 68] width 23 height 6
click at [246, 28] on icon at bounding box center [245, 28] width 7 height 7
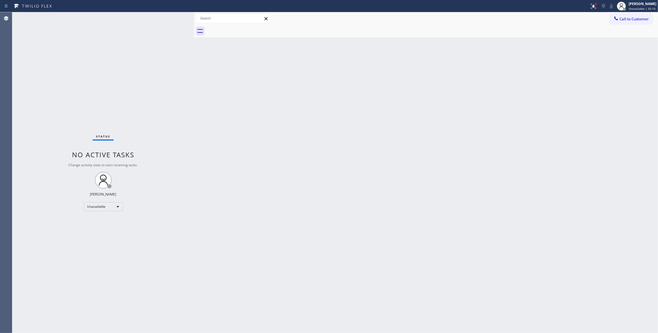
click at [362, 167] on div "Back to Dashboard Change Sender ID Customers Technicians Select a contact Outbo…" at bounding box center [426, 172] width 464 height 321
click at [651, 14] on button "Call to Customer" at bounding box center [630, 19] width 43 height 11
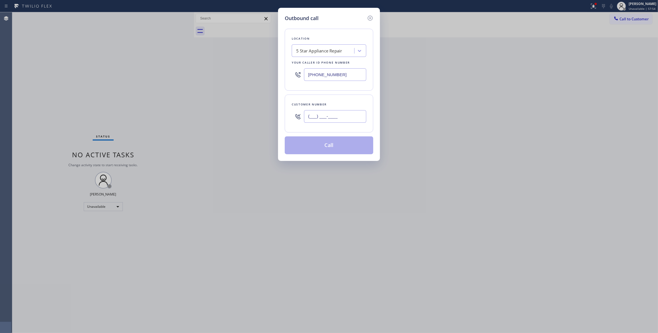
click at [323, 113] on input "(___) ___-____" at bounding box center [335, 116] width 62 height 13
paste input "310) 921-5660"
type input "[PHONE_NUMBER]"
click at [317, 146] on button "Call" at bounding box center [329, 145] width 88 height 18
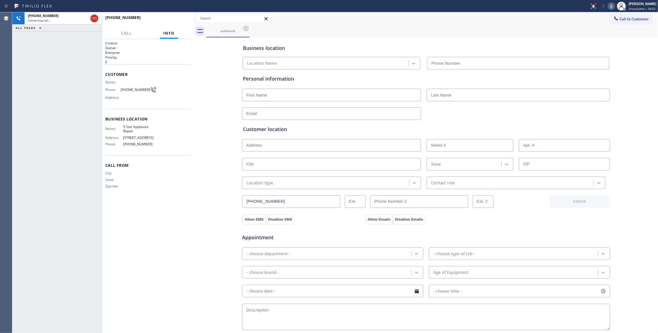
type input "[PHONE_NUMBER]"
drag, startPoint x: 317, startPoint y: 148, endPoint x: 169, endPoint y: 19, distance: 196.6
click at [169, 19] on button "HANG UP" at bounding box center [178, 20] width 26 height 8
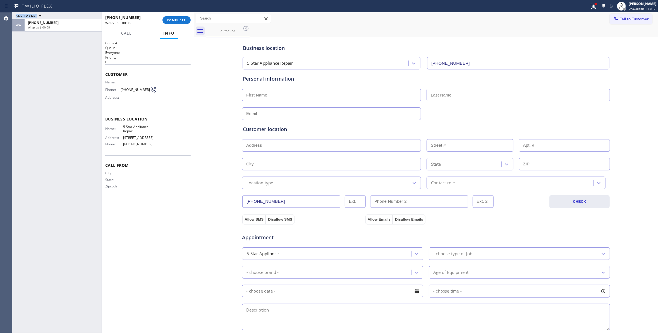
click at [0, 333] on html "Status report Issues detected These issues could affect your workflow. Please c…" at bounding box center [329, 166] width 658 height 333
click at [177, 25] on div "[PHONE_NUMBER] Wrap up | 00:20 COMPLETE" at bounding box center [147, 20] width 85 height 15
click at [175, 25] on div "[PHONE_NUMBER] Wrap up | 00:20 COMPLETE" at bounding box center [147, 20] width 85 height 15
click at [185, 14] on div "[PHONE_NUMBER] Wrap up | 00:21 COMPLETE" at bounding box center [147, 20] width 85 height 15
click at [139, 89] on span "[PHONE_NUMBER]" at bounding box center [135, 90] width 29 height 4
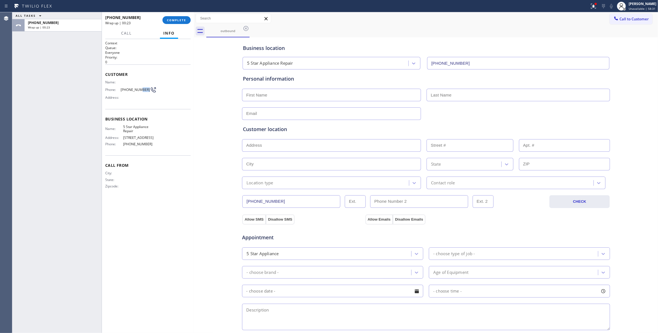
click at [139, 89] on span "[PHONE_NUMBER]" at bounding box center [135, 90] width 29 height 4
click at [139, 88] on span "[PHONE_NUMBER]" at bounding box center [135, 90] width 29 height 4
copy div "[PHONE_NUMBER]"
click at [181, 16] on button "COMPLETE" at bounding box center [176, 20] width 28 height 8
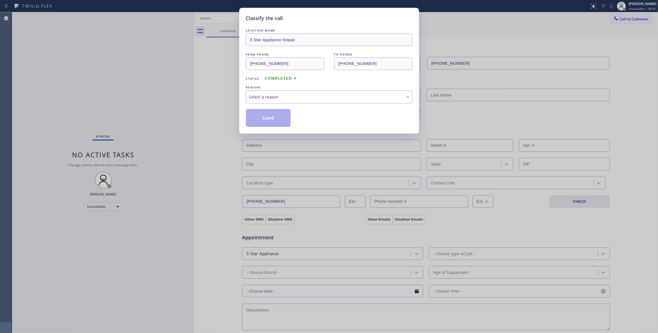
click at [185, 20] on div "Classify the call LOCATION NAME 5 Star Appliance Repair FROM PHONE [PHONE_NUMBE…" at bounding box center [329, 166] width 658 height 333
click at [271, 102] on div "Select a reason" at bounding box center [329, 96] width 166 height 13
click at [274, 117] on button "Save" at bounding box center [268, 118] width 45 height 18
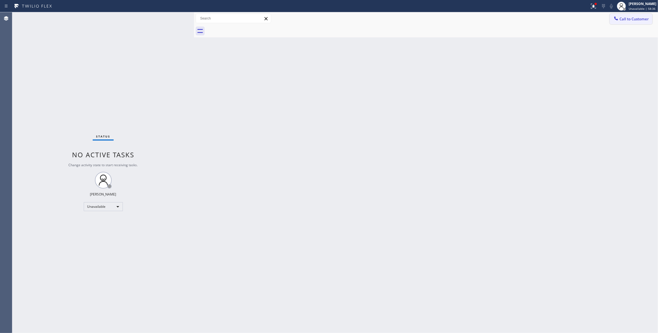
click at [626, 19] on span "Call to Customer" at bounding box center [633, 18] width 29 height 5
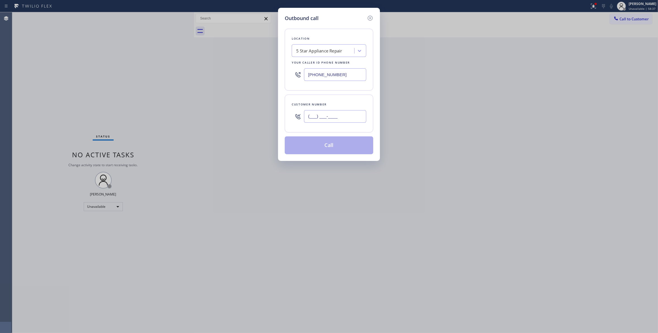
click at [350, 113] on input "(___) ___-____" at bounding box center [335, 116] width 62 height 13
paste input "310) 921-5660"
type input "[PHONE_NUMBER]"
click at [337, 147] on button "Call" at bounding box center [329, 145] width 88 height 18
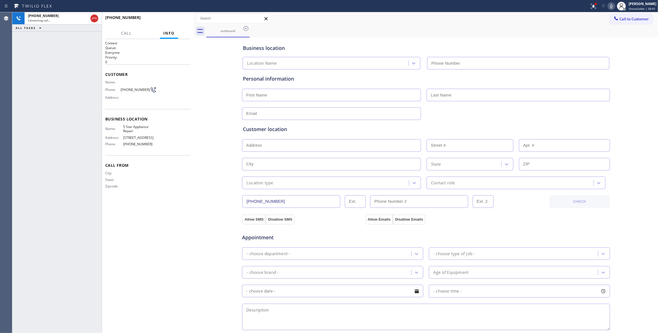
type input "[PHONE_NUMBER]"
click at [174, 20] on span "HANG UP" at bounding box center [177, 20] width 17 height 4
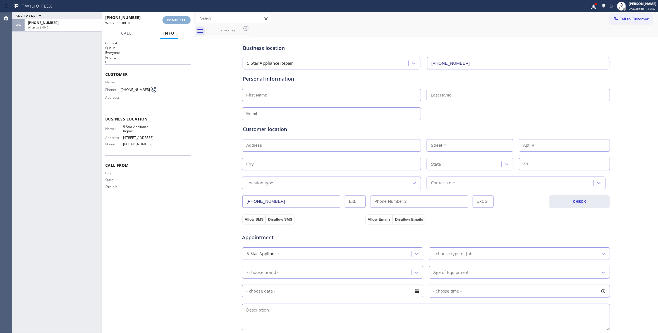
click at [174, 20] on span "COMPLETE" at bounding box center [176, 20] width 19 height 4
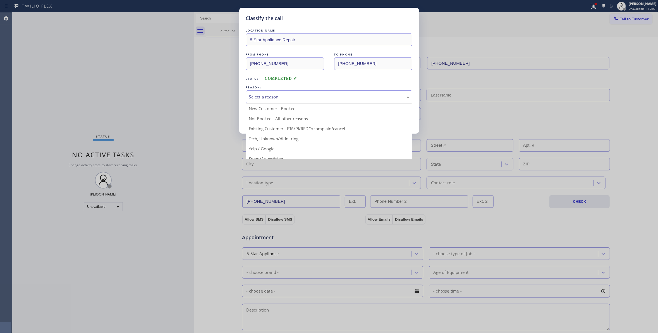
click at [287, 98] on div "Select a reason" at bounding box center [329, 97] width 160 height 6
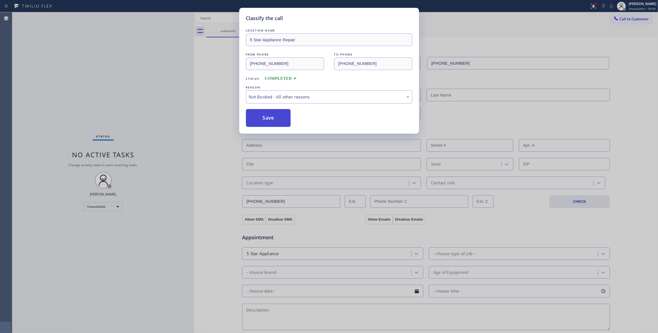
click at [273, 120] on button "Save" at bounding box center [268, 118] width 45 height 18
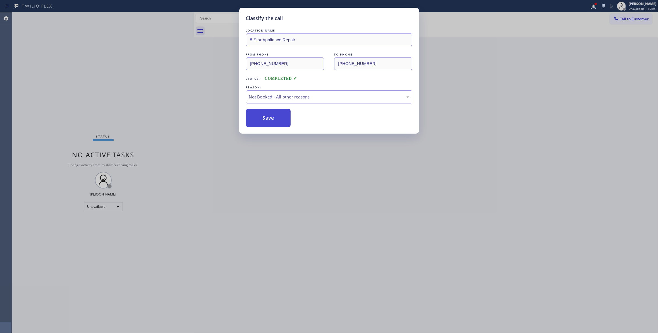
click at [273, 120] on button "Save" at bounding box center [268, 118] width 45 height 18
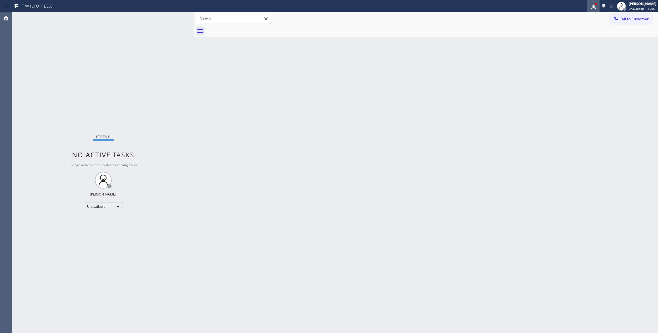
click at [591, 7] on icon at bounding box center [592, 6] width 3 height 4
click at [562, 73] on span "Clear issues" at bounding box center [557, 73] width 26 height 4
click at [624, 18] on span "Call to Customer" at bounding box center [633, 18] width 29 height 5
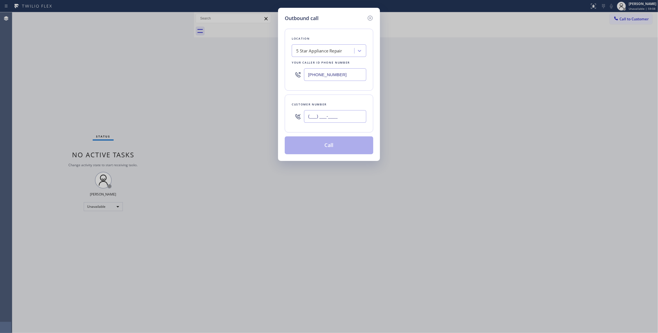
click at [344, 114] on input "(___) ___-____" at bounding box center [335, 116] width 62 height 13
paste input "310) 921-5660"
type input "[PHONE_NUMBER]"
click at [336, 145] on button "Call" at bounding box center [329, 145] width 88 height 18
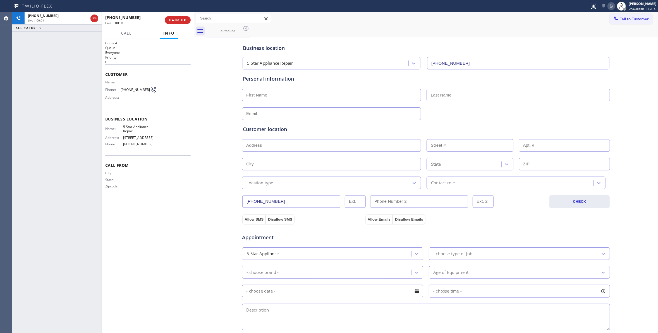
type input "[PHONE_NUMBER]"
click at [172, 21] on span "HANG UP" at bounding box center [177, 20] width 17 height 4
click at [172, 21] on span "COMPLETE" at bounding box center [176, 20] width 19 height 4
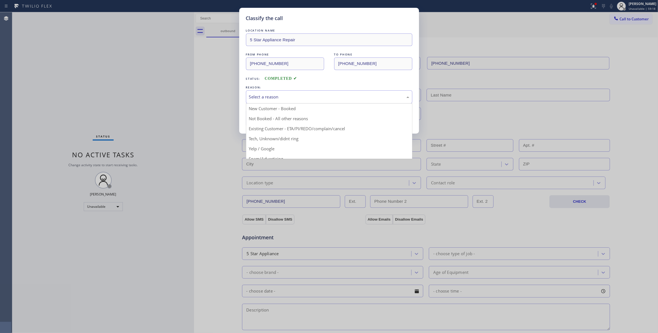
click at [255, 102] on div "Select a reason" at bounding box center [329, 96] width 166 height 13
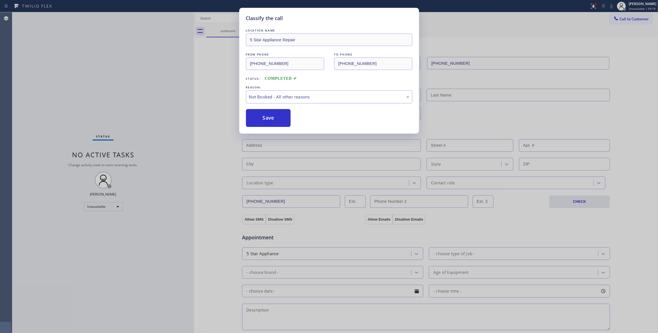
click at [261, 120] on button "Save" at bounding box center [268, 118] width 45 height 18
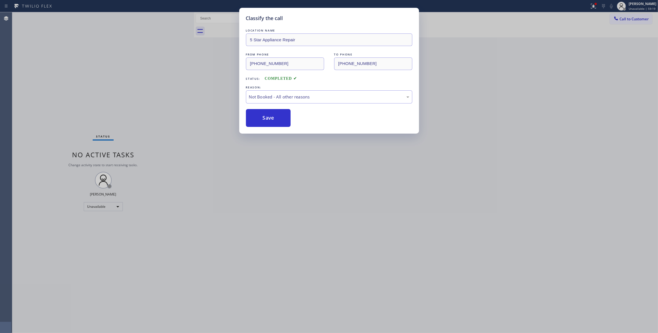
click at [261, 120] on button "Save" at bounding box center [268, 118] width 45 height 18
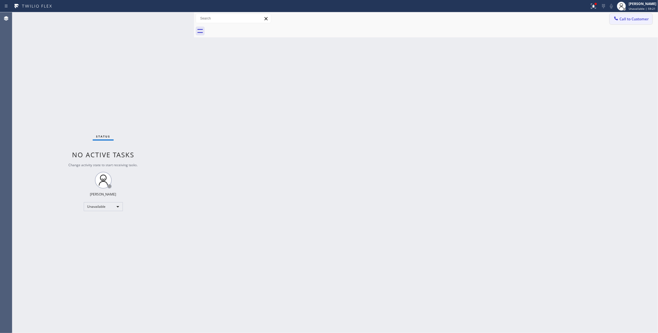
click at [621, 21] on span "Call to Customer" at bounding box center [633, 18] width 29 height 5
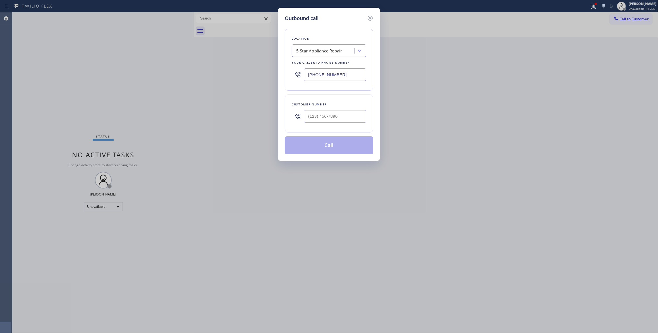
drag, startPoint x: 437, startPoint y: 89, endPoint x: 350, endPoint y: 205, distance: 144.6
drag, startPoint x: 350, startPoint y: 205, endPoint x: 117, endPoint y: 199, distance: 232.5
click at [114, 201] on div "Outbound call Location 5 Star Appliance Repair Your caller id phone number [PHO…" at bounding box center [329, 166] width 658 height 333
click at [311, 115] on input "(___) ___-____" at bounding box center [335, 116] width 62 height 13
paste input "310) 921-5660"
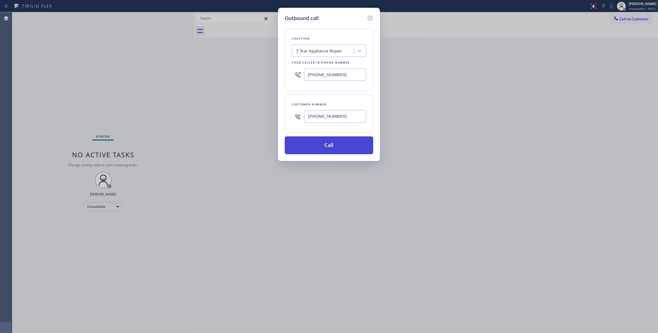
type input "[PHONE_NUMBER]"
click at [328, 150] on button "Call" at bounding box center [329, 145] width 88 height 18
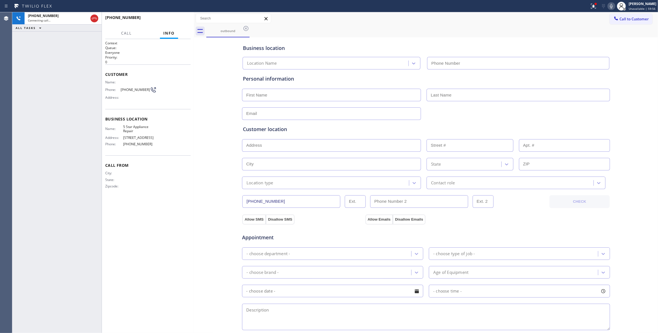
type input "[PHONE_NUMBER]"
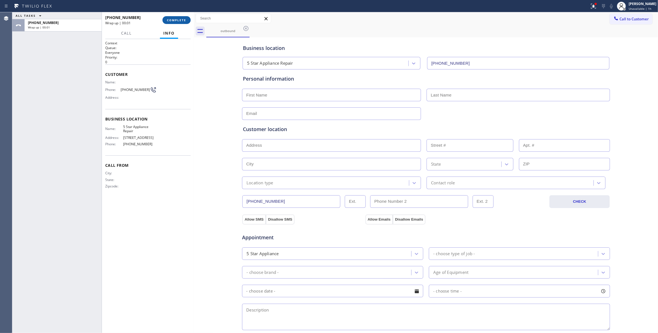
click at [180, 17] on button "COMPLETE" at bounding box center [176, 20] width 28 height 8
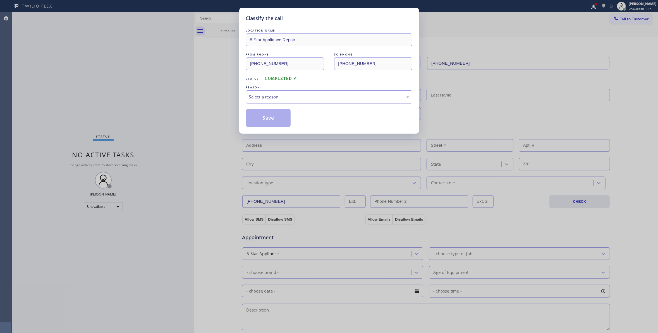
click at [264, 98] on div "Select a reason" at bounding box center [329, 97] width 160 height 6
click at [268, 122] on button "Save" at bounding box center [268, 118] width 45 height 18
drag, startPoint x: 268, startPoint y: 122, endPoint x: 259, endPoint y: 124, distance: 9.7
click at [268, 122] on button "Save" at bounding box center [268, 118] width 45 height 18
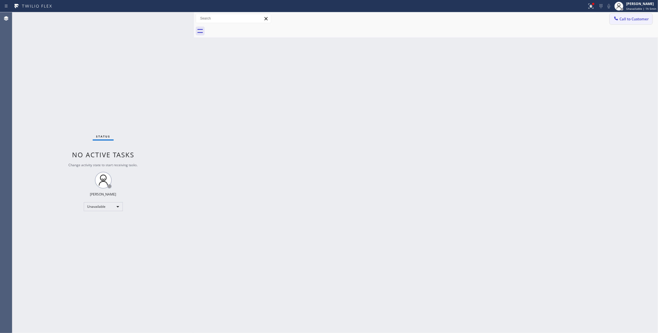
click at [646, 20] on span "Call to Customer" at bounding box center [633, 18] width 29 height 5
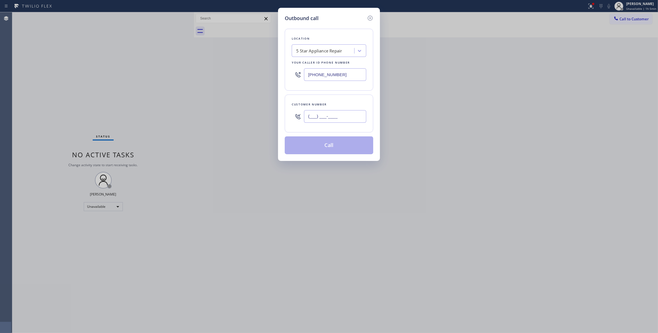
click at [345, 119] on input "(___) ___-____" at bounding box center [335, 116] width 62 height 13
paste input "415) 254-2043"
type input "[PHONE_NUMBER]"
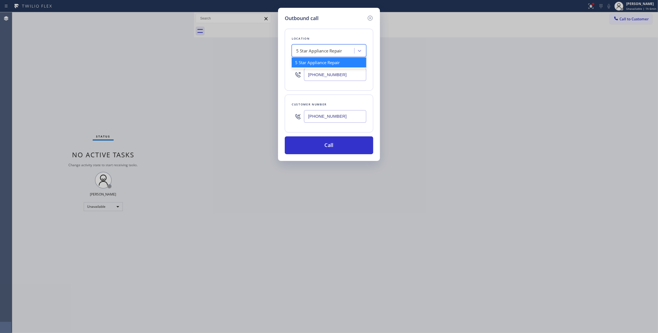
click at [317, 49] on div "5 Star Appliance Repair" at bounding box center [319, 51] width 46 height 6
paste input "Thermador Pro Appliance Service Inner Sunset"
type input "Thermador Pro Appliance Service Inner Sunset"
click at [319, 65] on div "Thermador Pro Appliance Service Inner Sunset" at bounding box center [329, 65] width 74 height 16
type input "[PHONE_NUMBER]"
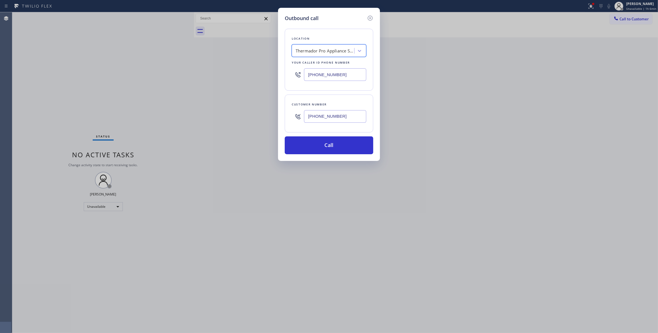
scroll to position [0, 0]
drag, startPoint x: 346, startPoint y: 118, endPoint x: 271, endPoint y: 118, distance: 75.3
click at [271, 118] on div "Outbound call Location Thermador Pro Appliance Service Inner Sunset Your caller…" at bounding box center [329, 166] width 658 height 333
click at [327, 146] on button "Call" at bounding box center [329, 145] width 88 height 18
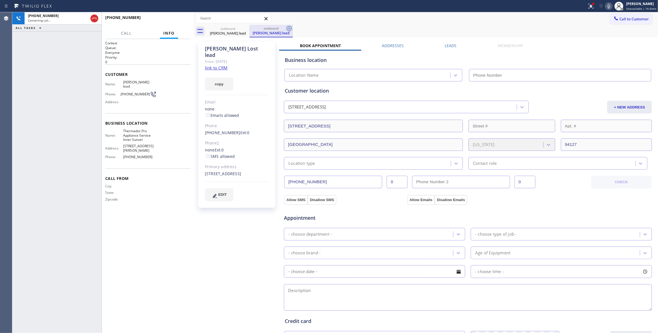
type input "[PHONE_NUMBER]"
click at [290, 27] on icon at bounding box center [289, 28] width 5 height 5
click at [226, 65] on link "link to CRM" at bounding box center [216, 68] width 23 height 6
click at [181, 16] on button "HANG UP" at bounding box center [178, 20] width 26 height 8
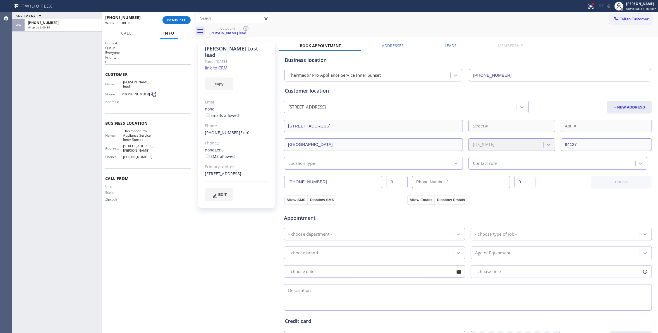
click at [97, 288] on div "ALL TASKS ALL TASKS ACTIVE TASKS TASKS IN WRAP UP [PHONE_NUMBER] Wrap up | 00:35" at bounding box center [56, 172] width 89 height 321
click at [129, 92] on span "[PHONE_NUMBER]" at bounding box center [135, 94] width 29 height 4
click at [129, 91] on div "Phone: [PHONE_NUMBER]" at bounding box center [130, 94] width 51 height 7
copy div "[PHONE_NUMBER]"
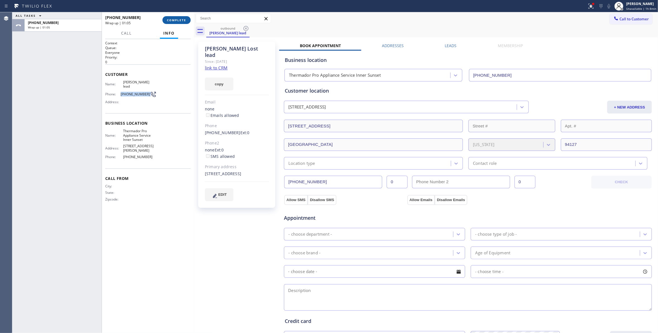
click at [179, 20] on span "COMPLETE" at bounding box center [176, 20] width 19 height 4
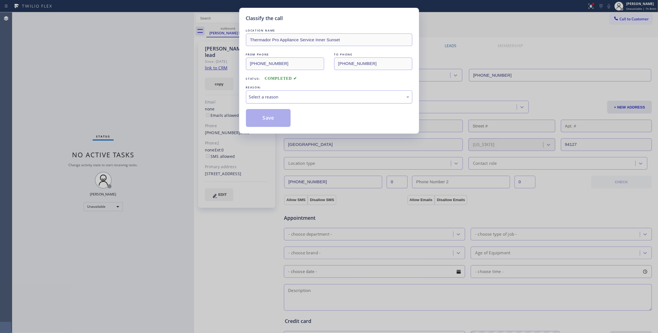
click at [331, 97] on div "Select a reason" at bounding box center [329, 97] width 160 height 6
click at [267, 117] on button "Save" at bounding box center [268, 118] width 45 height 18
drag, startPoint x: 267, startPoint y: 117, endPoint x: 268, endPoint y: 109, distance: 8.7
click at [267, 117] on button "Save" at bounding box center [268, 118] width 45 height 18
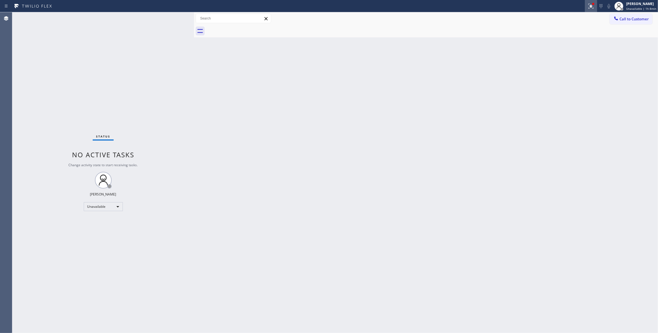
click at [588, 7] on icon at bounding box center [590, 6] width 5 height 5
drag, startPoint x: 573, startPoint y: 73, endPoint x: 634, endPoint y: 46, distance: 66.6
click at [573, 72] on button "Clear issues" at bounding box center [556, 73] width 65 height 8
click at [631, 17] on span "Call to Customer" at bounding box center [633, 18] width 29 height 5
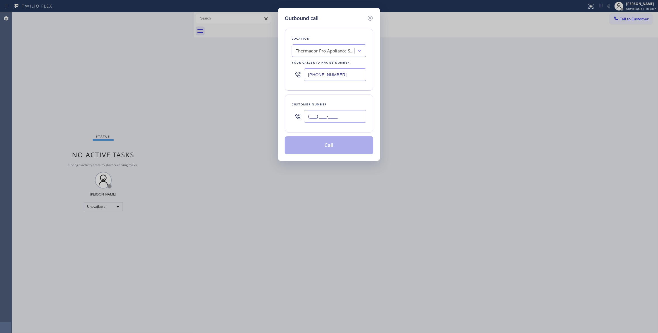
click at [319, 116] on input "(___) ___-____" at bounding box center [335, 116] width 62 height 13
paste input "415) 254-2043"
type input "[PHONE_NUMBER]"
click at [323, 148] on button "Call" at bounding box center [329, 145] width 88 height 18
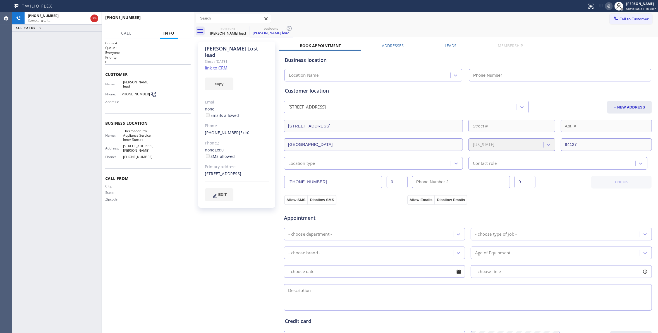
type input "[PHONE_NUMBER]"
click at [290, 28] on icon at bounding box center [289, 28] width 7 height 7
click at [90, 261] on div "[PHONE_NUMBER] Live | 00:05 ALL TASKS ALL TASKS ACTIVE TASKS TASKS IN WRAP UP" at bounding box center [56, 172] width 89 height 321
click at [189, 17] on button "HANG UP" at bounding box center [178, 20] width 26 height 8
click at [186, 20] on span "HANG UP" at bounding box center [177, 20] width 17 height 4
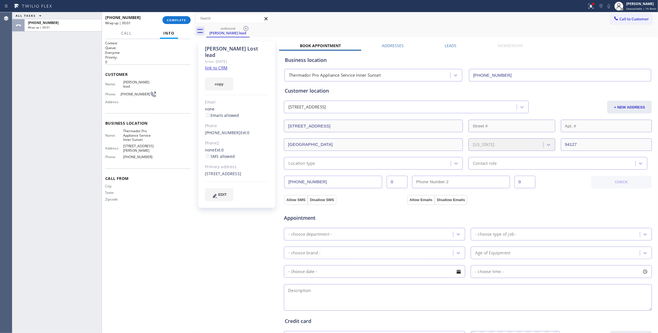
drag, startPoint x: 241, startPoint y: 237, endPoint x: 194, endPoint y: 108, distance: 136.6
click at [241, 235] on div "[PERSON_NAME] lead Since: [DATE] link to CRM copy Email none Emails allowed Pho…" at bounding box center [237, 225] width 84 height 373
click at [171, 20] on span "COMPLETE" at bounding box center [176, 20] width 19 height 4
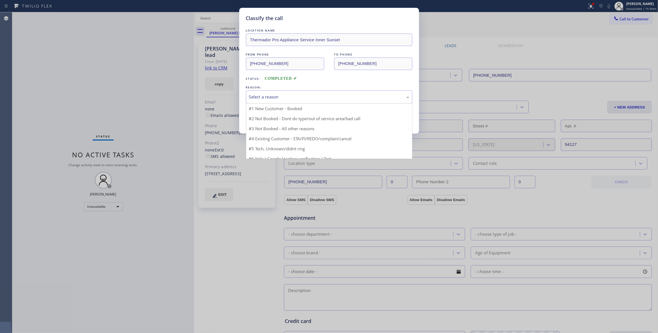
click at [286, 99] on div "Select a reason" at bounding box center [329, 97] width 160 height 6
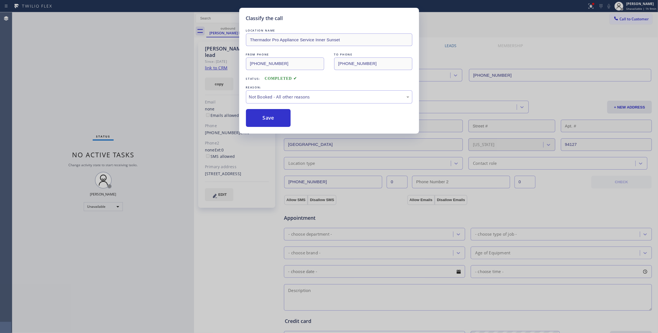
click at [272, 122] on button "Save" at bounding box center [268, 118] width 45 height 18
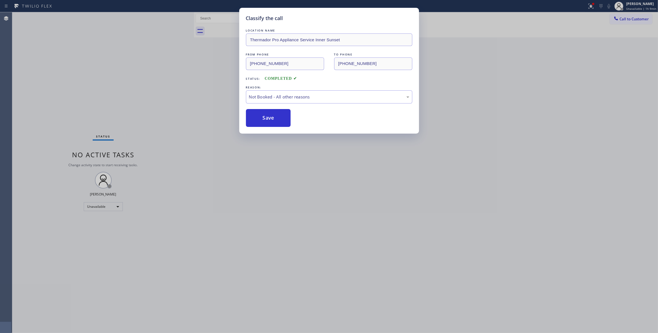
click at [272, 122] on button "Save" at bounding box center [268, 118] width 45 height 18
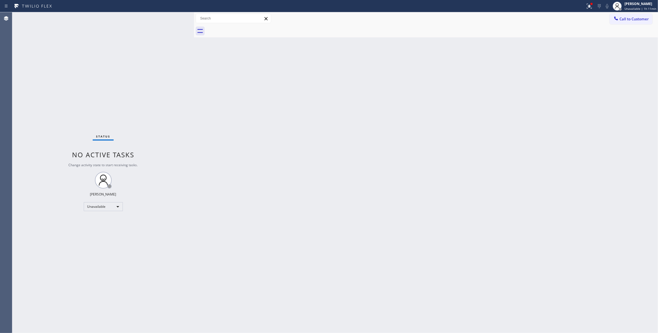
drag, startPoint x: 108, startPoint y: 100, endPoint x: 84, endPoint y: 24, distance: 79.9
click at [108, 100] on div "Status No active tasks Change activity state to start receiving tasks. [PERSON_…" at bounding box center [103, 172] width 182 height 321
click at [631, 17] on span "Call to Customer" at bounding box center [633, 18] width 29 height 5
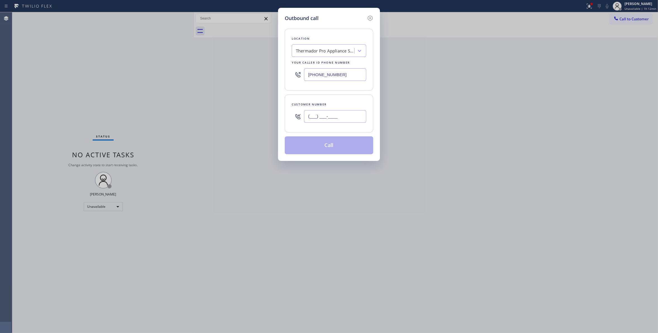
click at [331, 123] on input "(___) ___-____" at bounding box center [335, 116] width 62 height 13
paste input "415) 254-2043"
type input "[PHONE_NUMBER]"
click at [327, 148] on button "Call" at bounding box center [329, 145] width 88 height 18
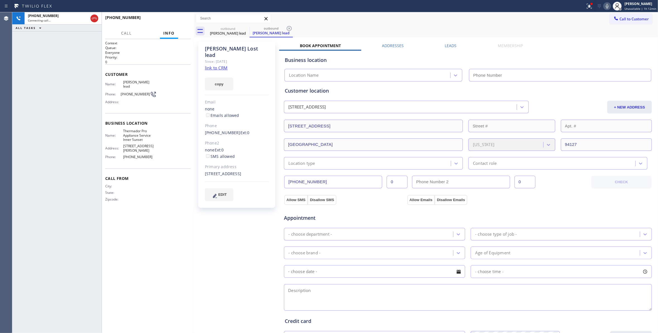
type input "[PHONE_NUMBER]"
click at [179, 21] on span "HANG UP" at bounding box center [177, 20] width 17 height 4
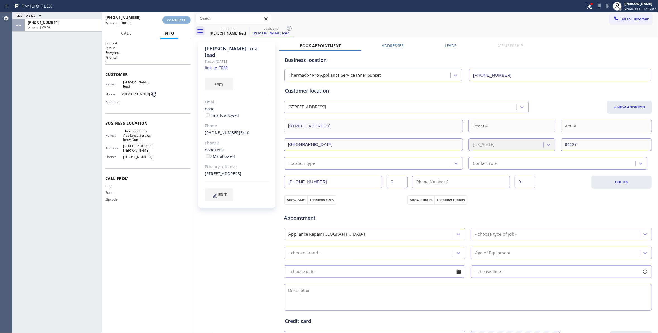
click at [179, 20] on span "COMPLETE" at bounding box center [176, 20] width 19 height 4
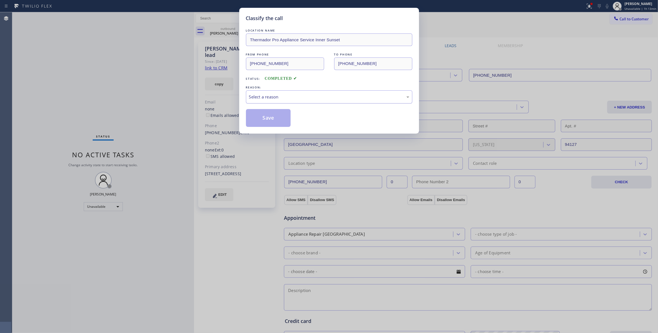
click at [278, 95] on div "Select a reason" at bounding box center [329, 97] width 160 height 6
click at [267, 118] on button "Save" at bounding box center [268, 118] width 45 height 18
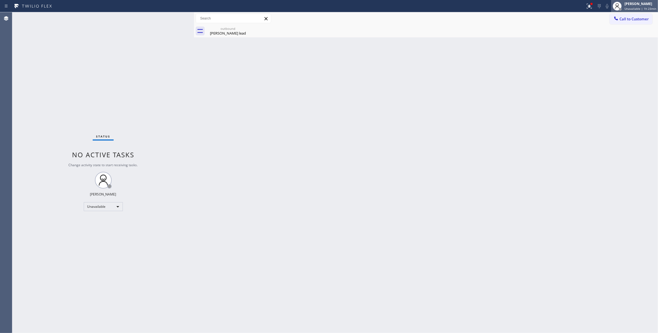
click at [634, 6] on div "[PERSON_NAME]" at bounding box center [640, 3] width 32 height 5
click at [622, 52] on button "Log out" at bounding box center [630, 54] width 56 height 12
